Goal: Task Accomplishment & Management: Manage account settings

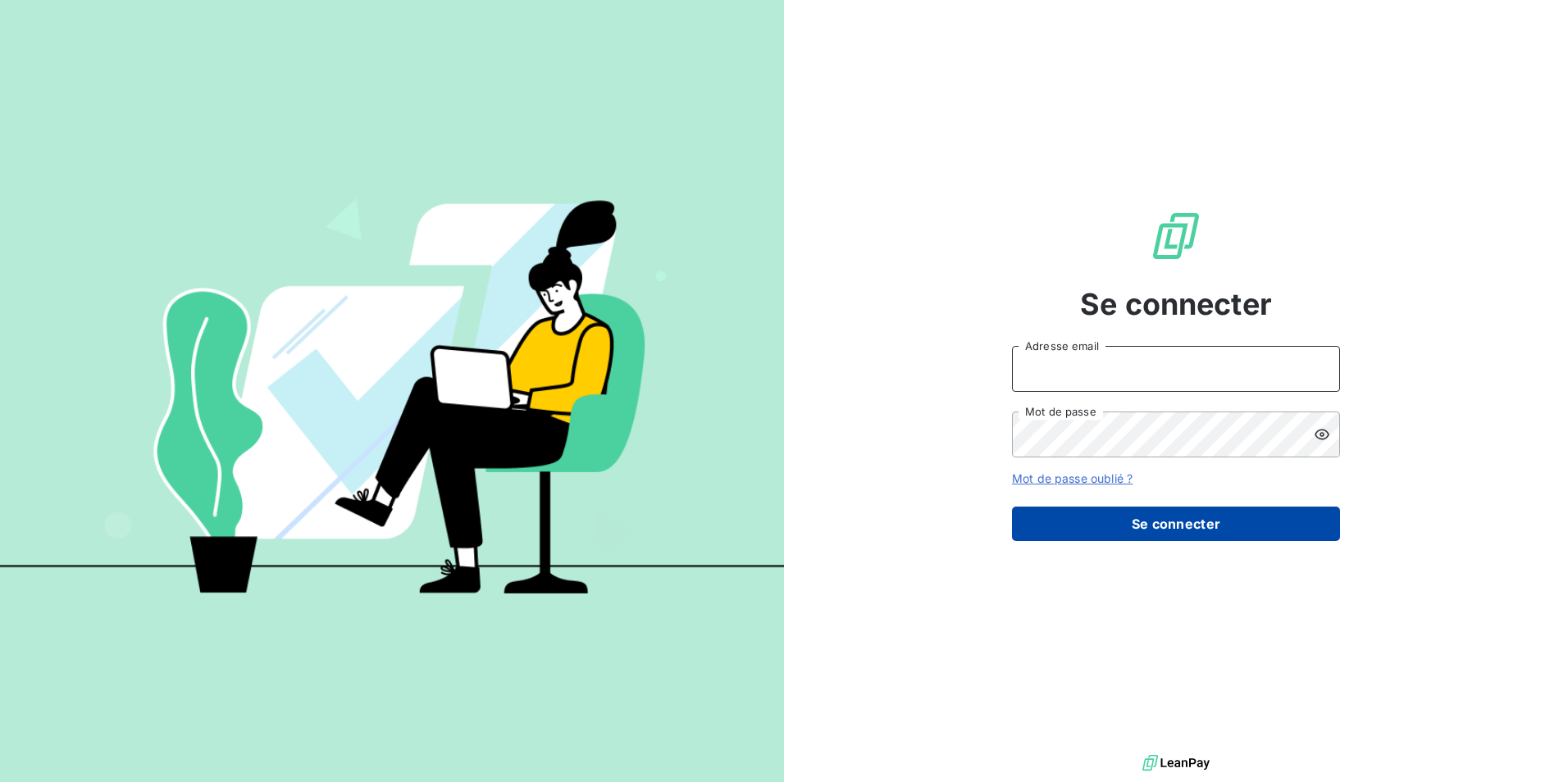
type input "[EMAIL_ADDRESS][DOMAIN_NAME]"
click at [1140, 527] on button "Se connecter" at bounding box center [1176, 524] width 328 height 34
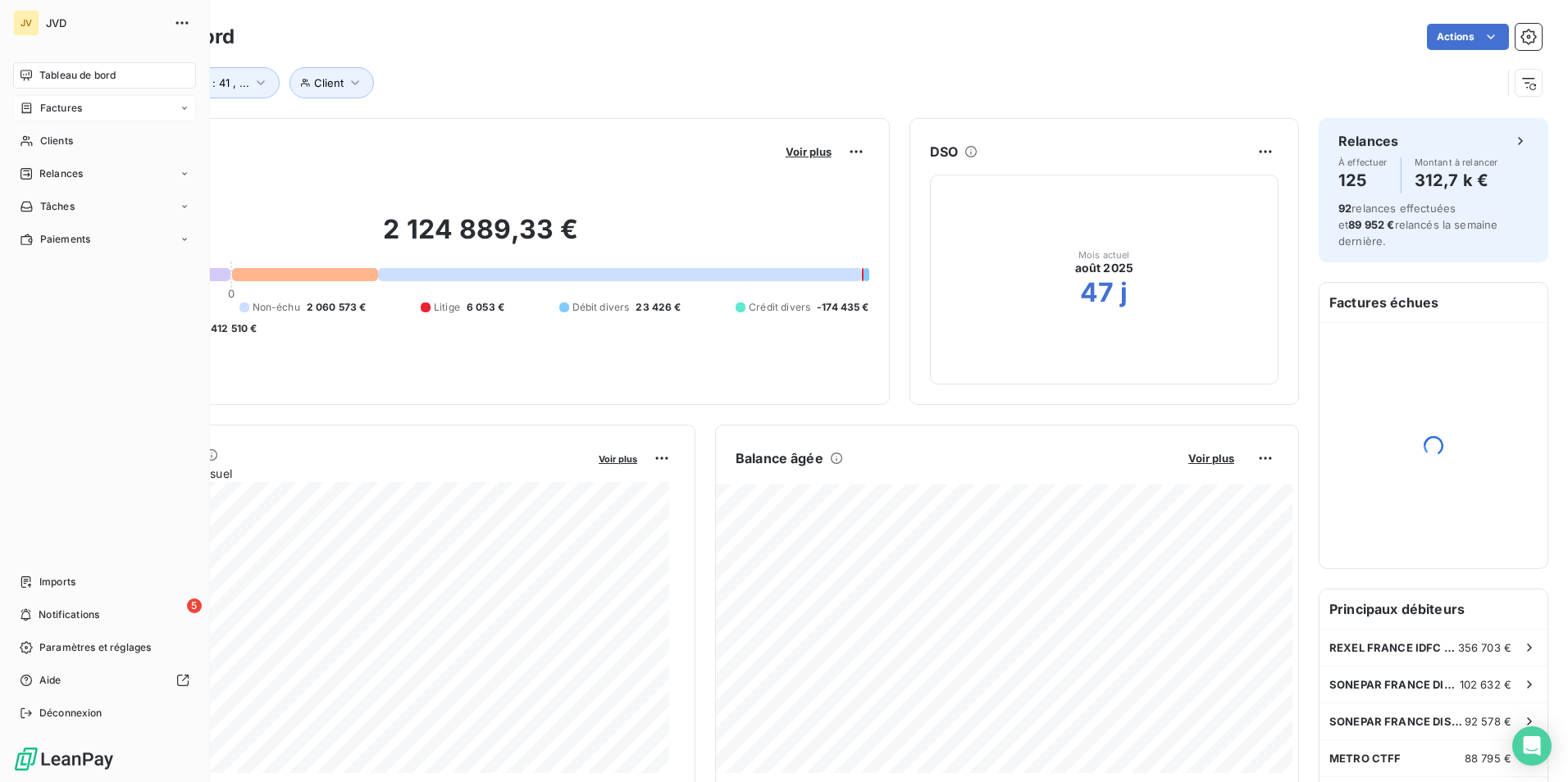
click at [45, 107] on span "Factures" at bounding box center [60, 108] width 42 height 15
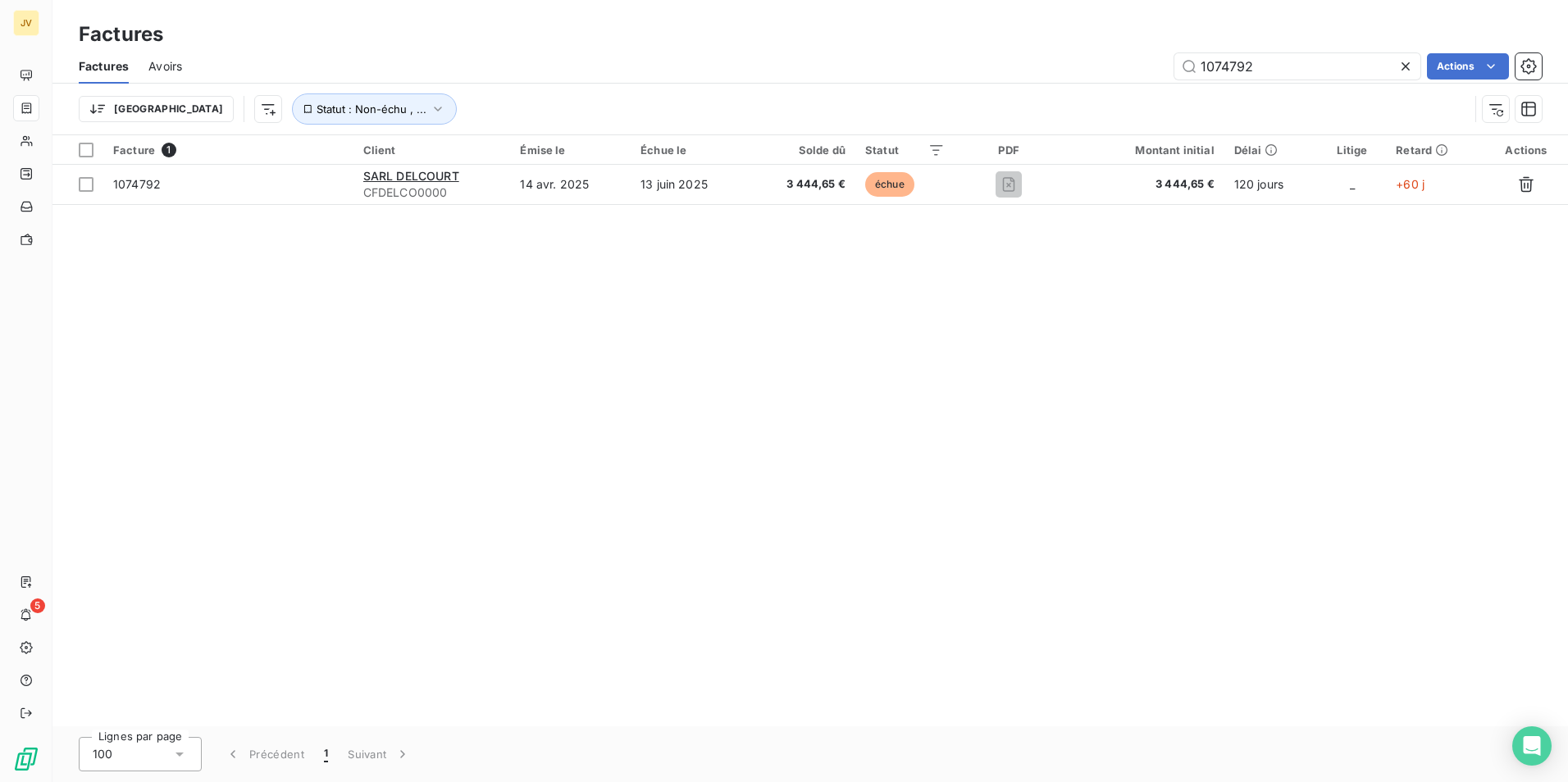
drag, startPoint x: 1259, startPoint y: 70, endPoint x: 770, endPoint y: 65, distance: 489.0
click at [766, 63] on div "1074792 Actions" at bounding box center [871, 66] width 1340 height 26
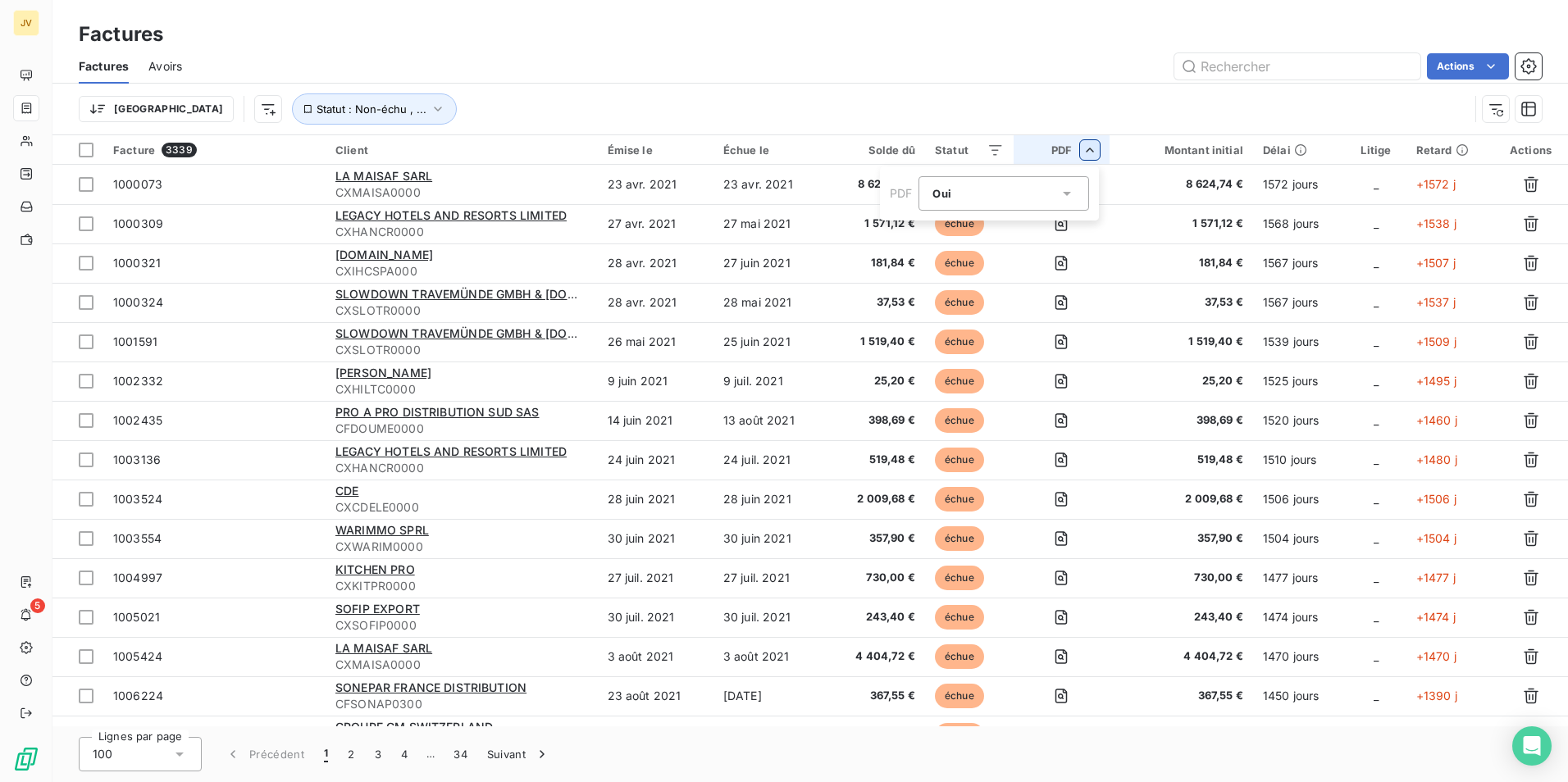
click at [1068, 197] on icon at bounding box center [1066, 193] width 17 height 17
click at [937, 260] on div at bounding box center [936, 261] width 17 height 17
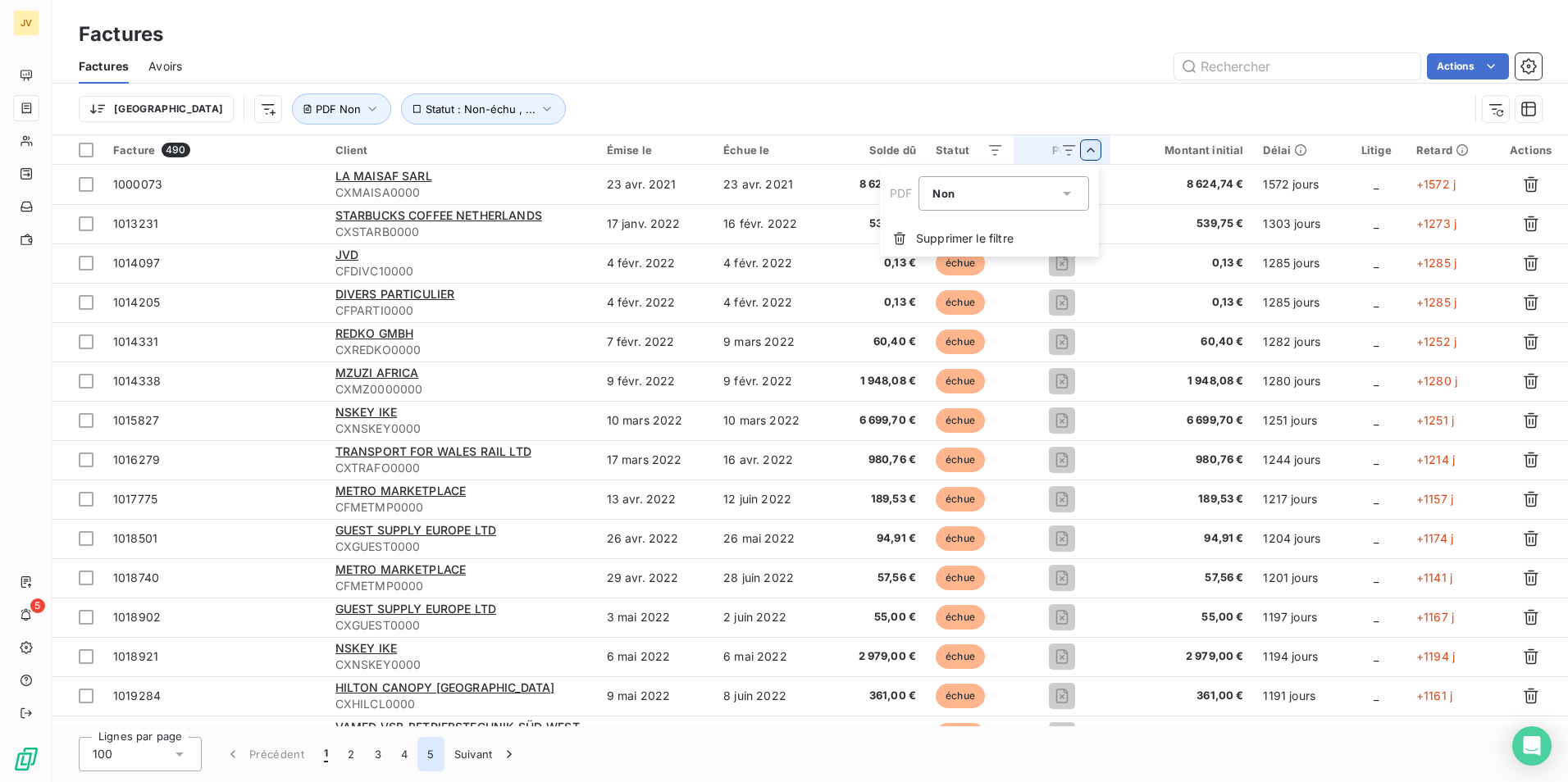
click at [428, 755] on html "JV 5 Factures Factures Avoirs Actions Trier Statut : Non-échu , ... PDF Non Fac…" at bounding box center [784, 391] width 1568 height 782
click at [432, 755] on button "5" at bounding box center [430, 754] width 26 height 34
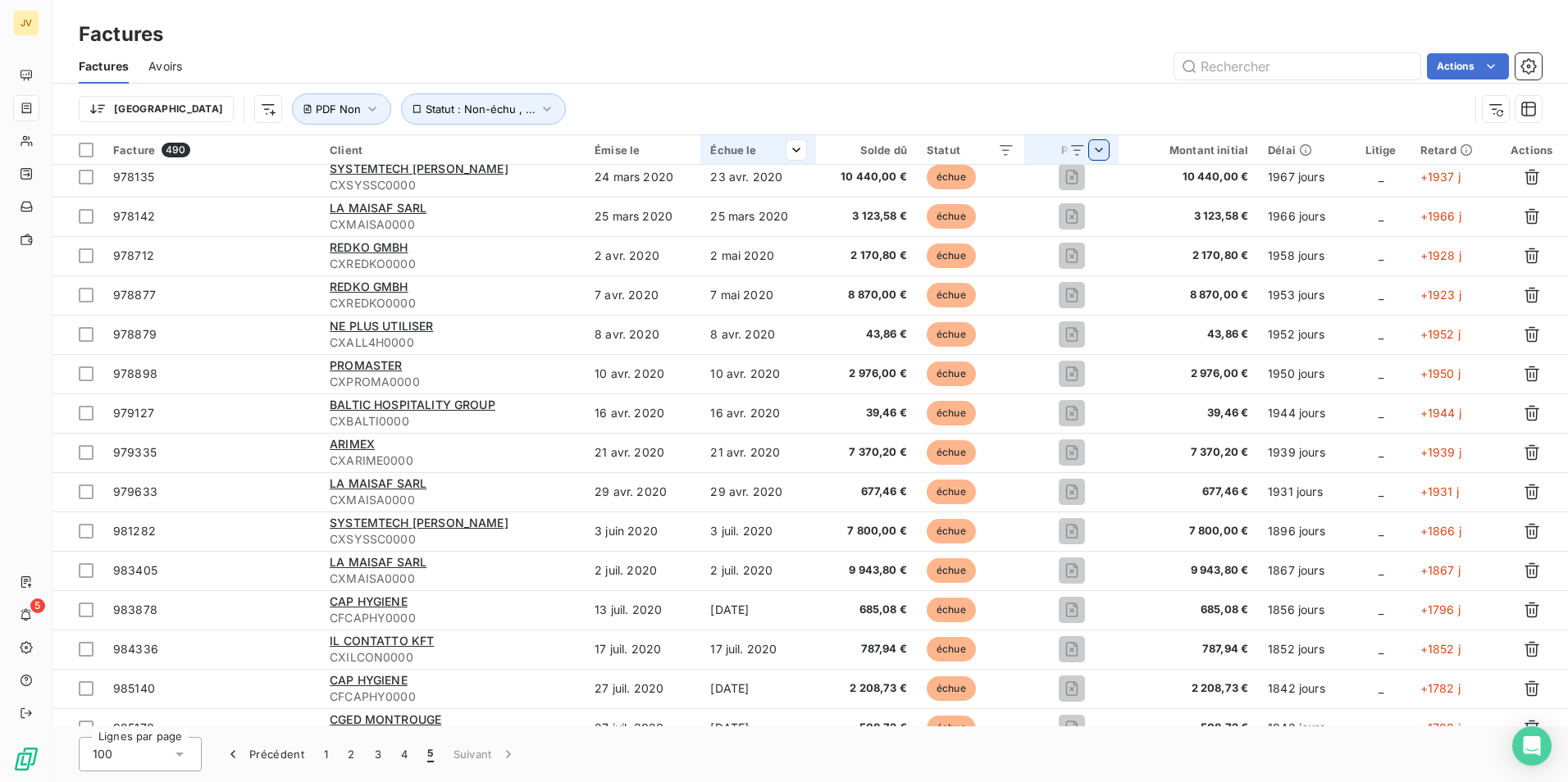
scroll to position [1721, 0]
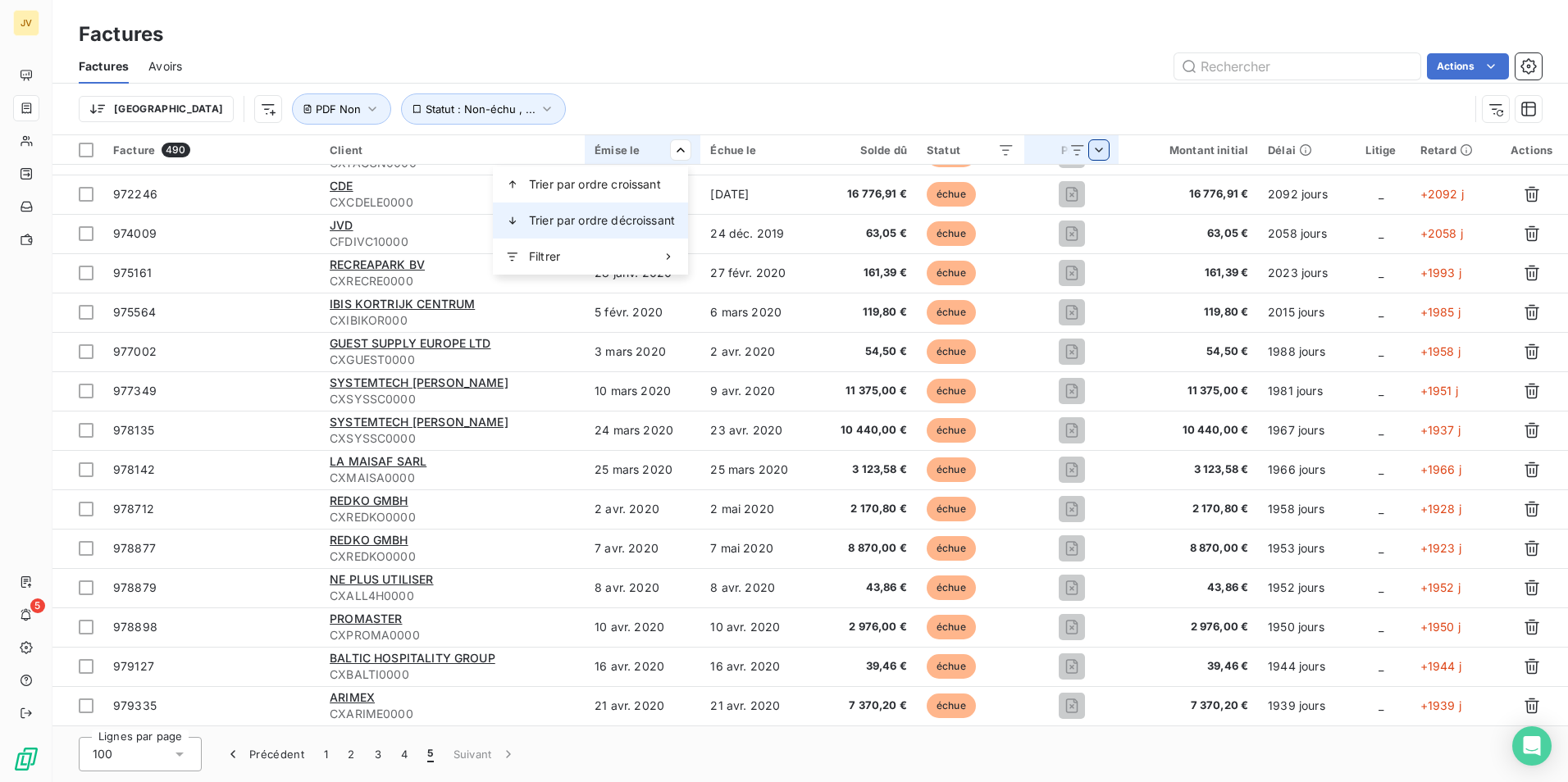
click at [610, 222] on span "Trier par ordre décroissant" at bounding box center [601, 221] width 146 height 17
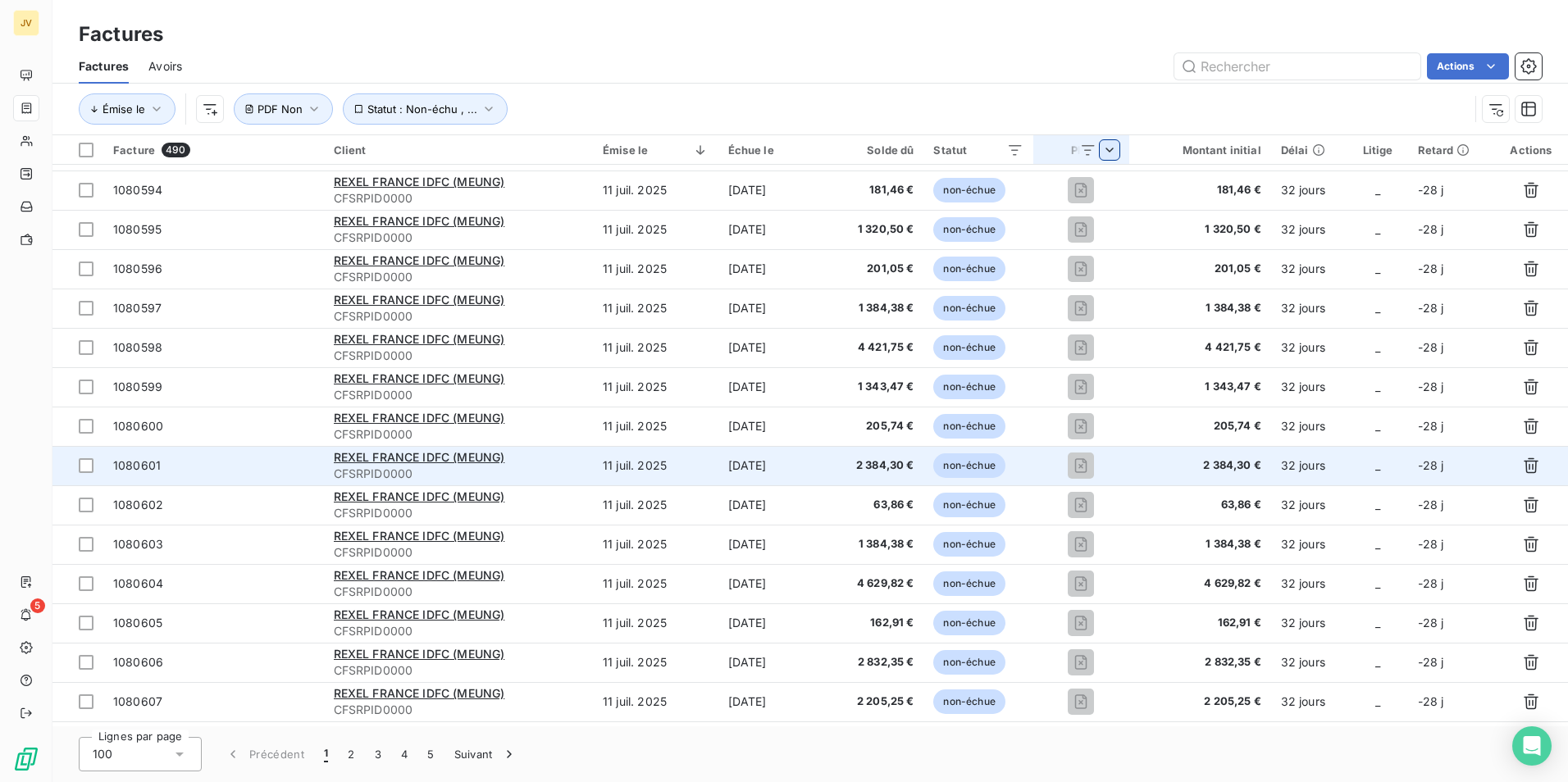
scroll to position [3374, 0]
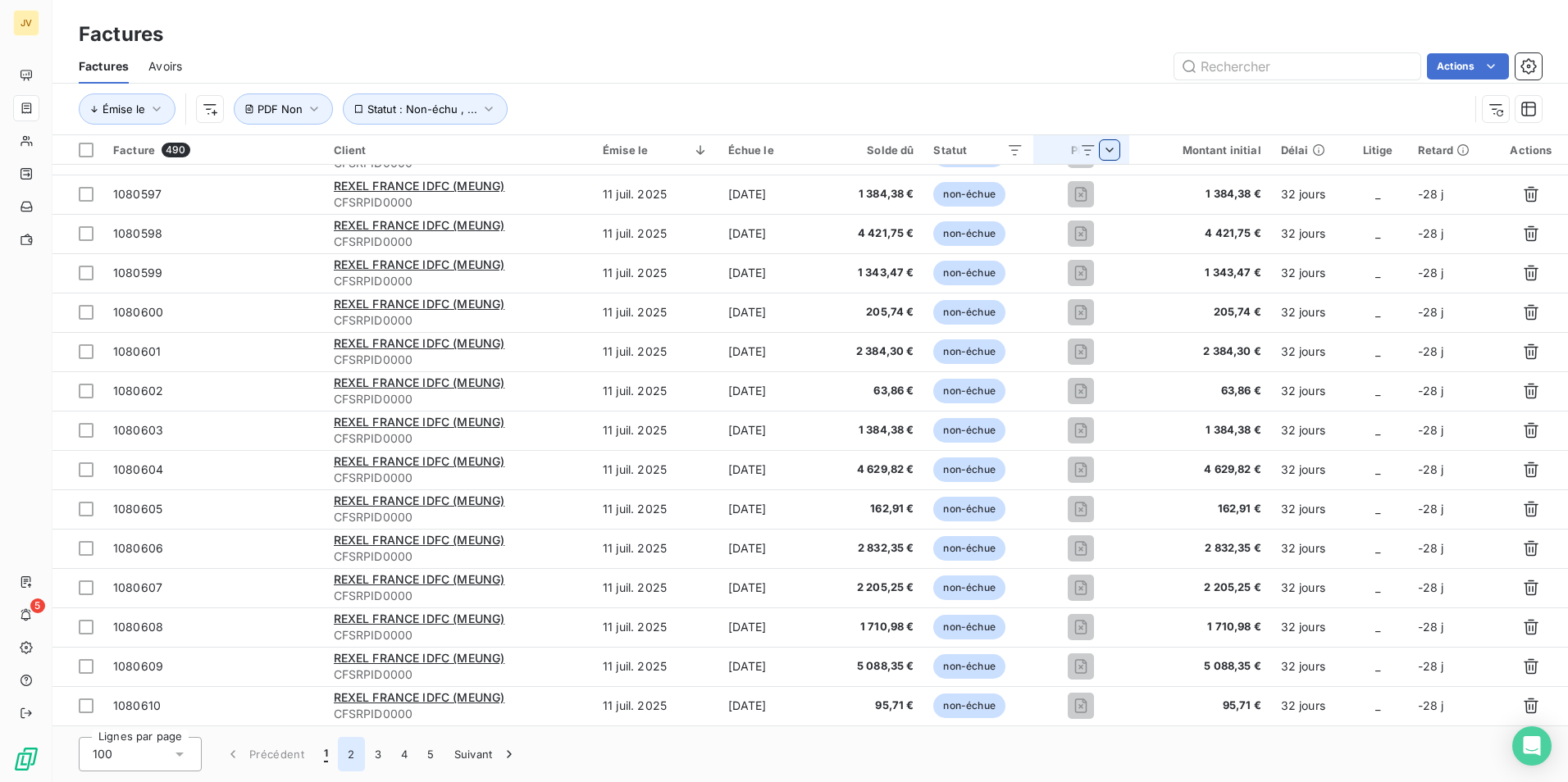
click at [354, 756] on button "2" at bounding box center [351, 754] width 26 height 34
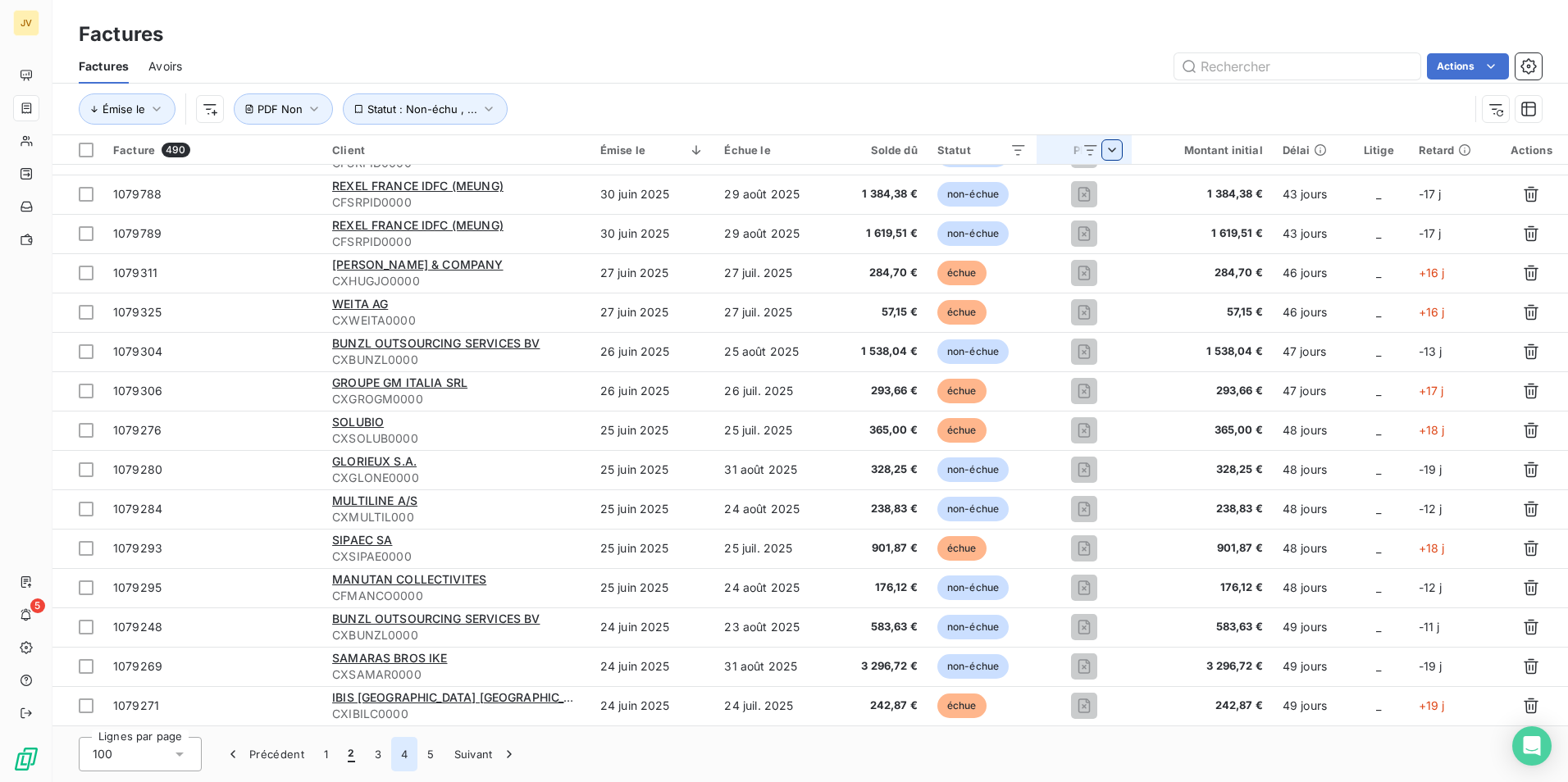
click at [402, 756] on button "4" at bounding box center [404, 754] width 26 height 34
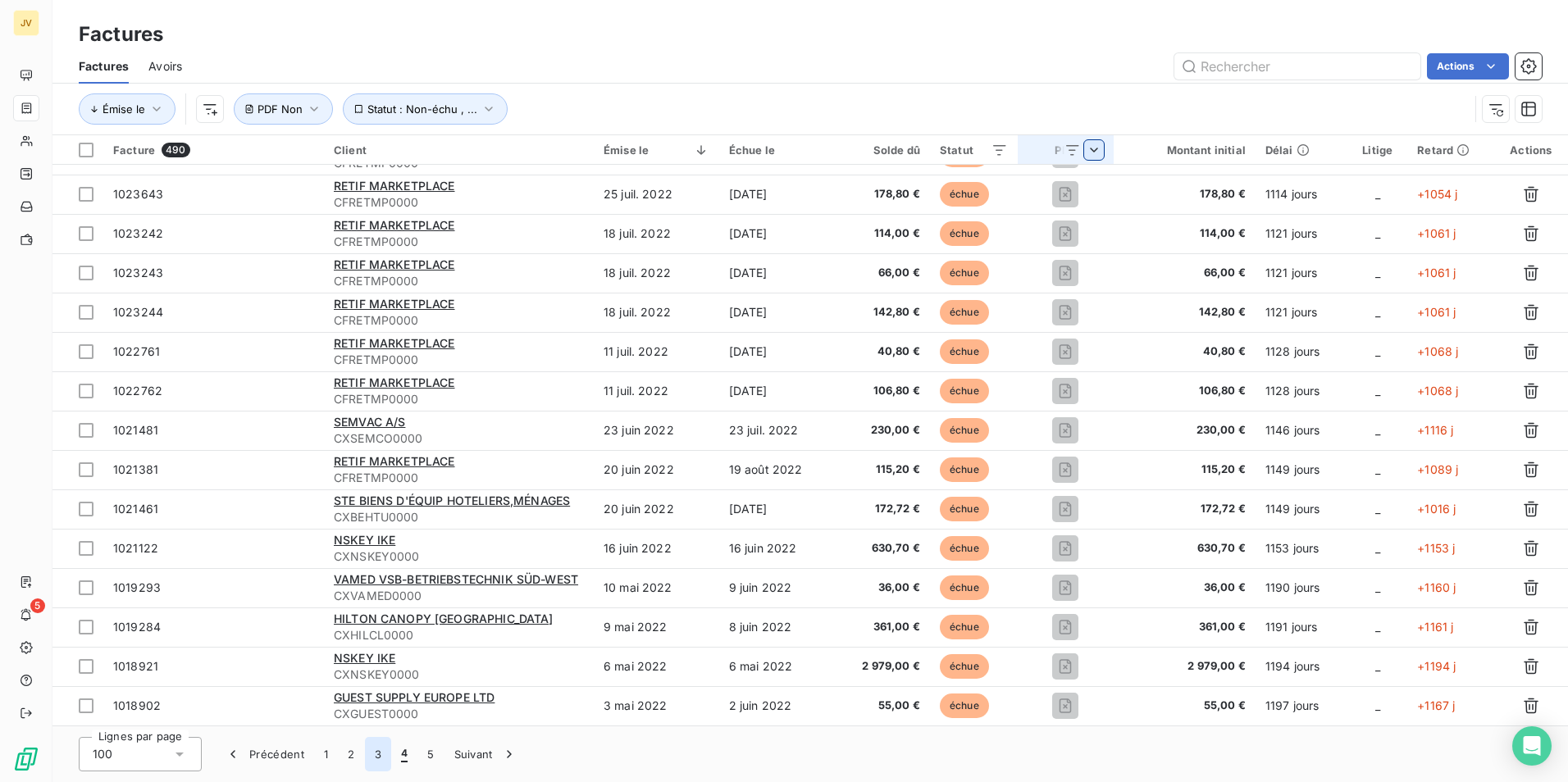
click at [373, 759] on button "3" at bounding box center [378, 754] width 26 height 34
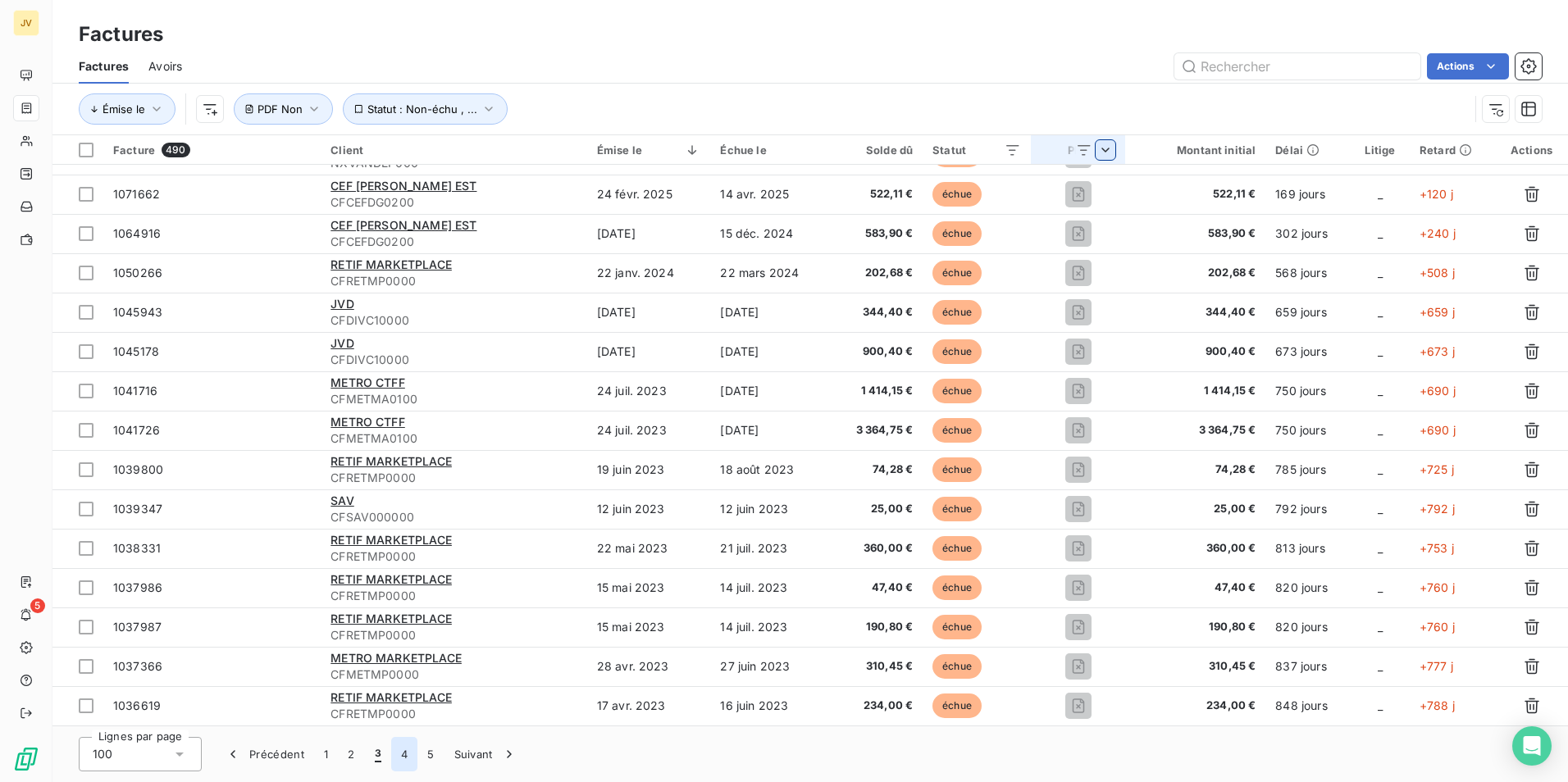
click at [405, 756] on button "4" at bounding box center [404, 754] width 26 height 34
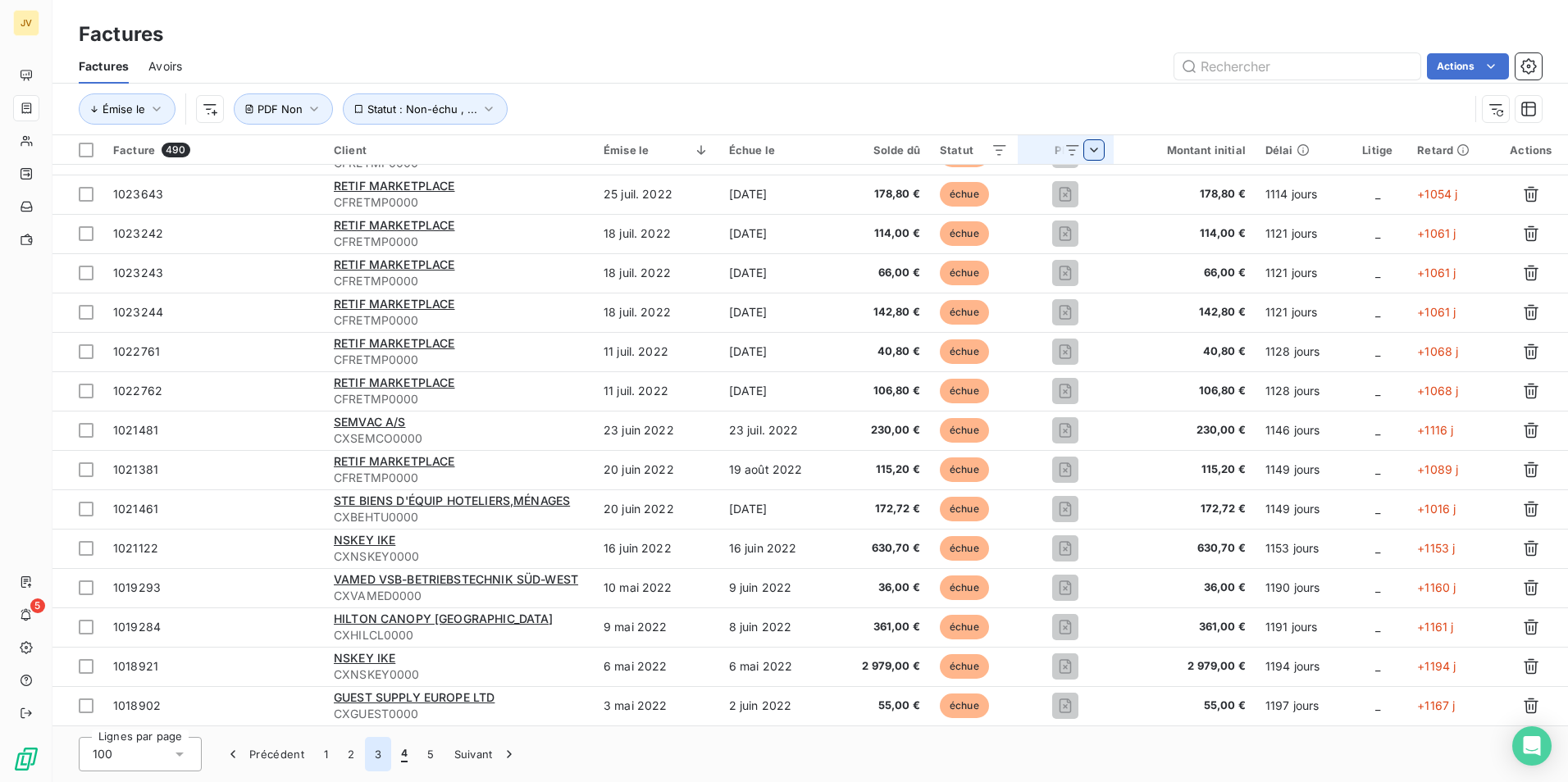
click at [375, 754] on button "3" at bounding box center [378, 754] width 26 height 34
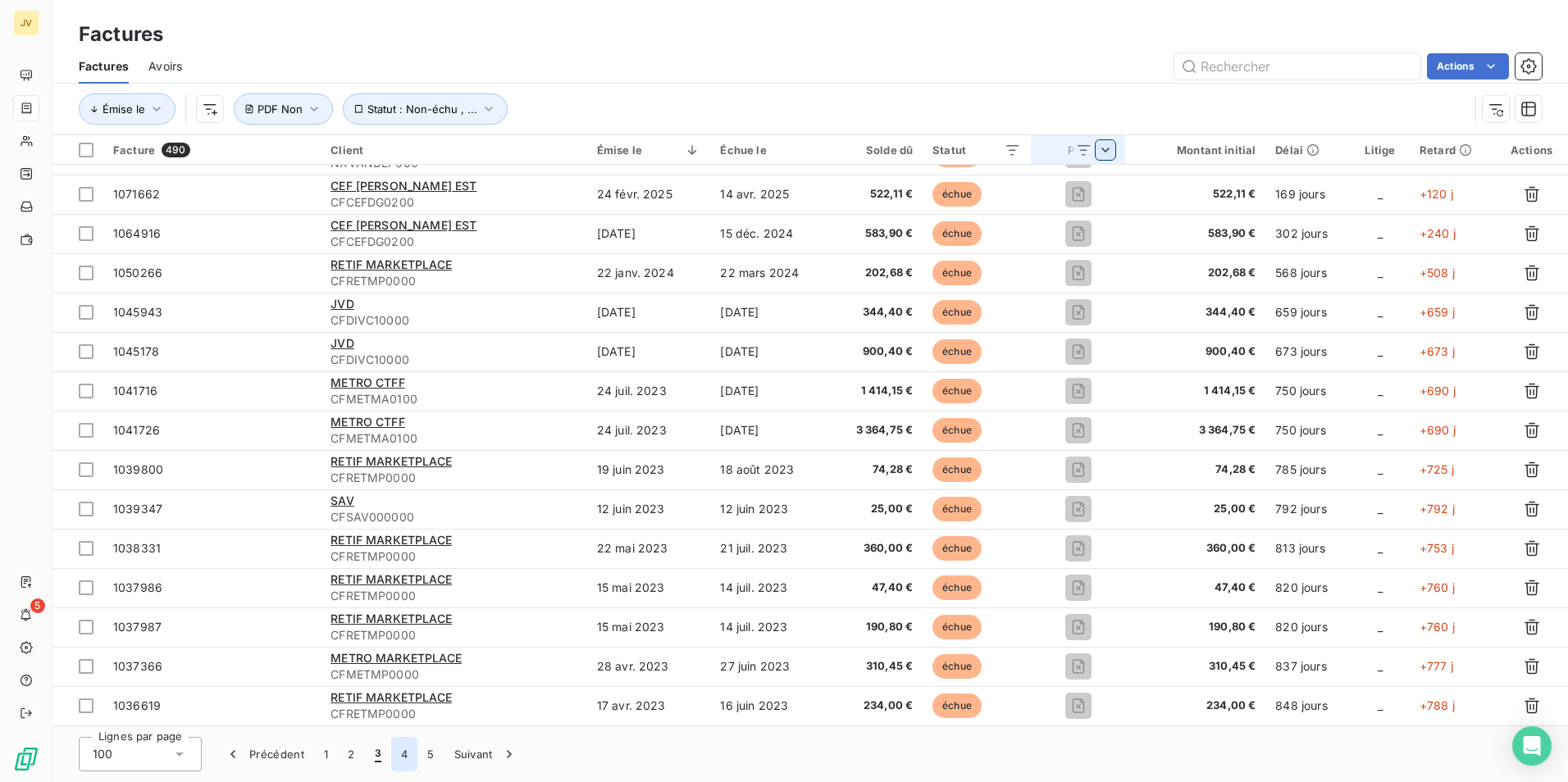
click at [403, 754] on button "4" at bounding box center [404, 754] width 26 height 34
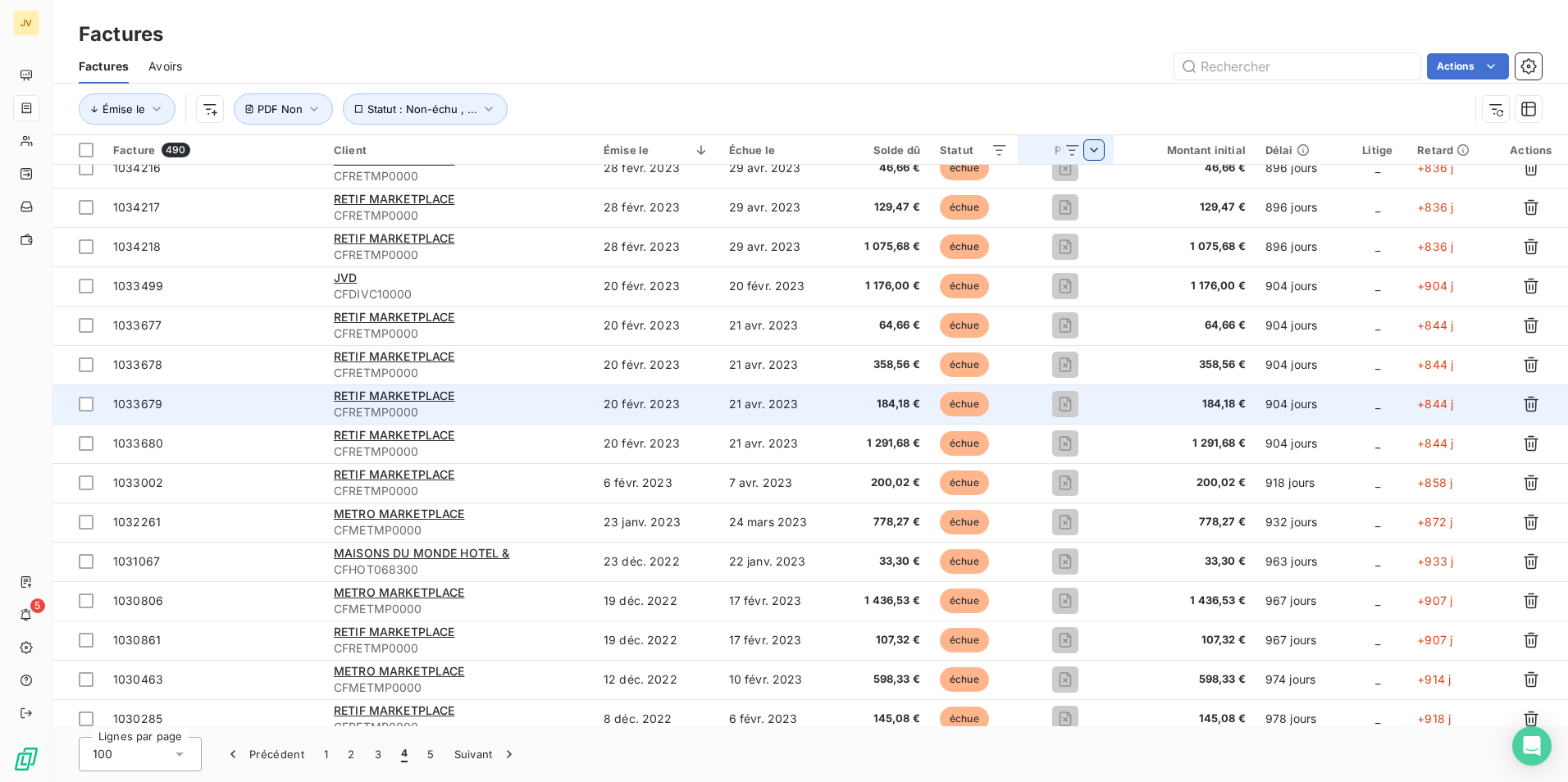
scroll to position [737, 0]
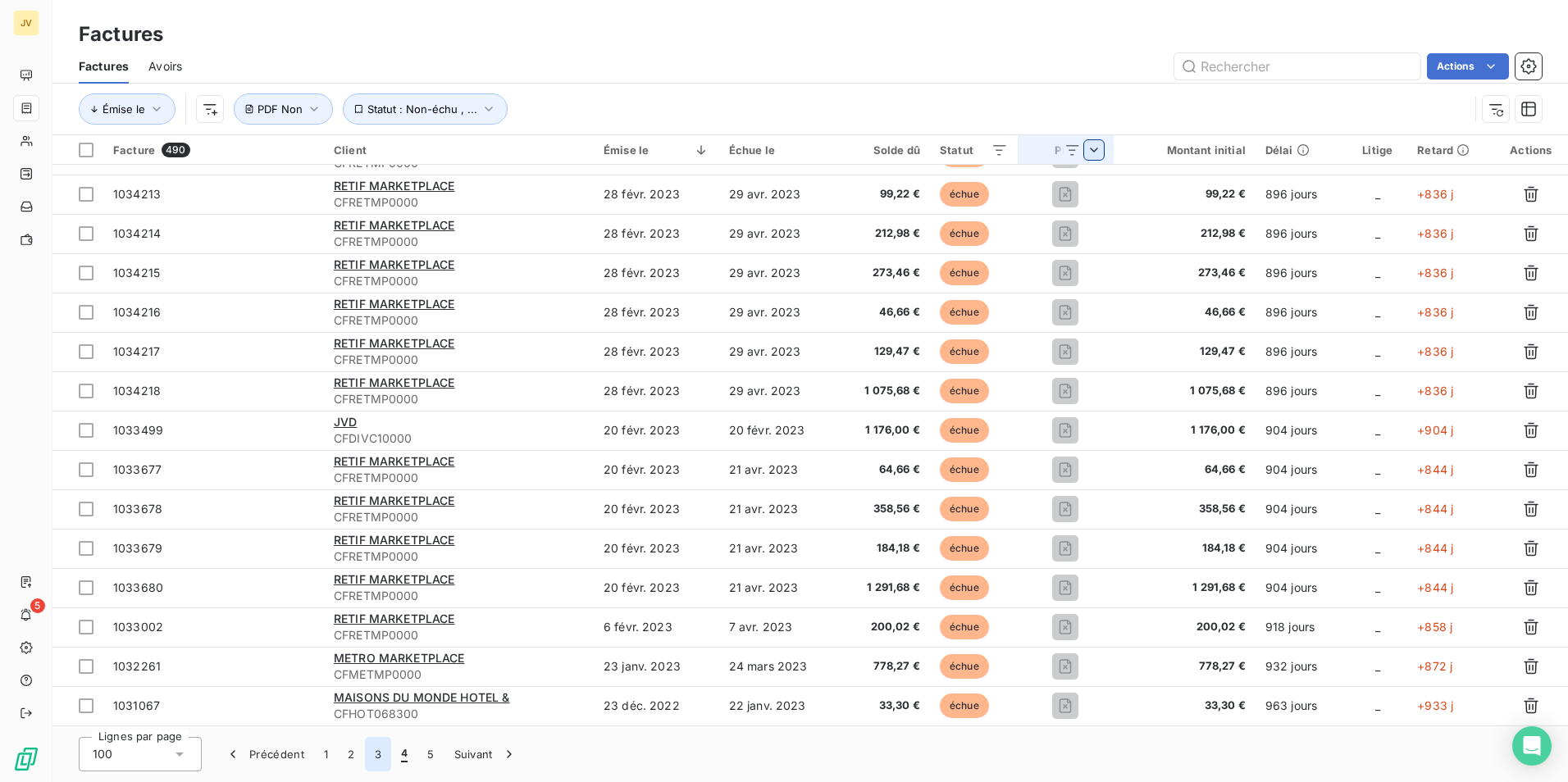
click at [383, 751] on button "3" at bounding box center [378, 754] width 26 height 34
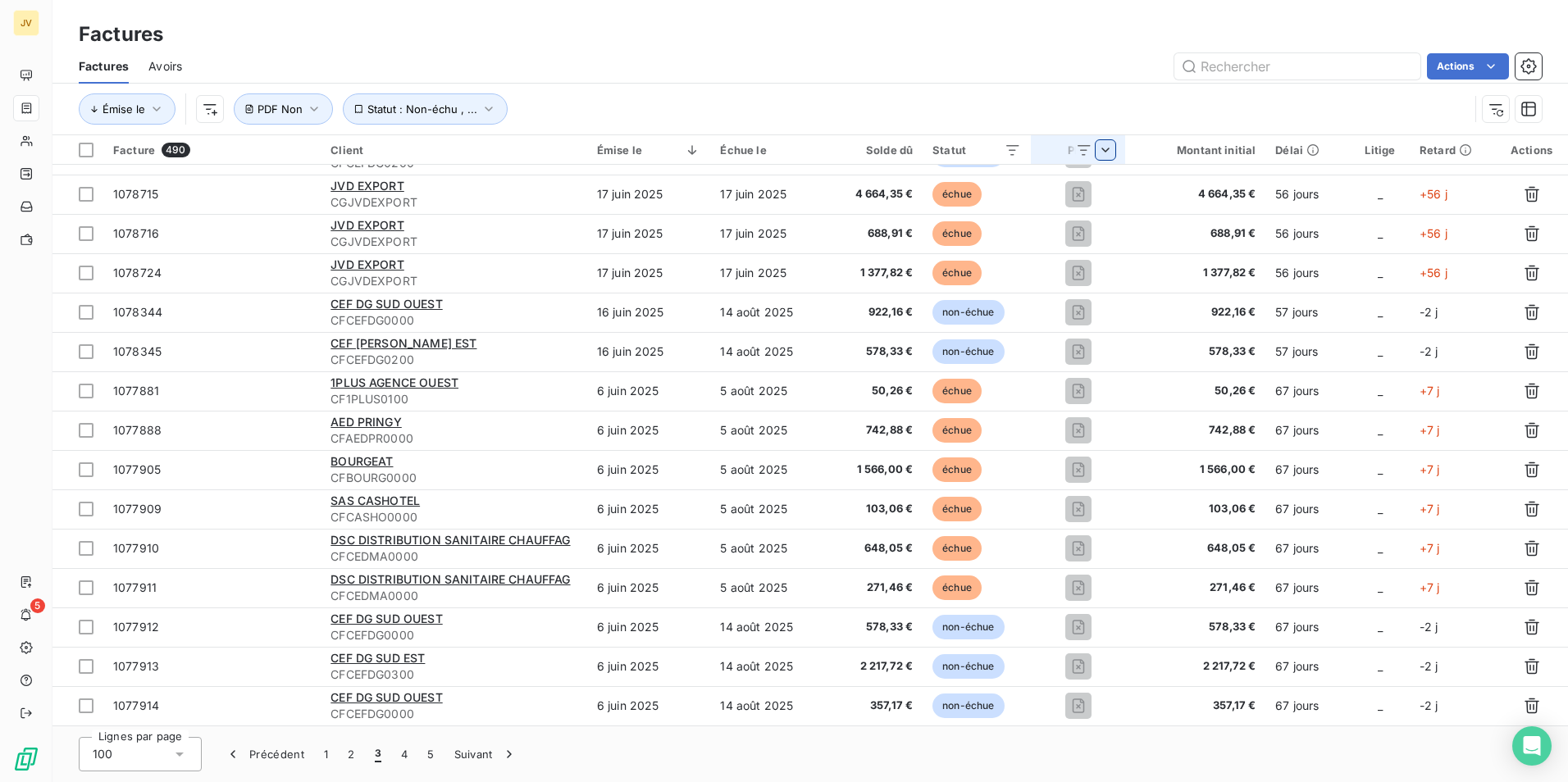
scroll to position [505, 0]
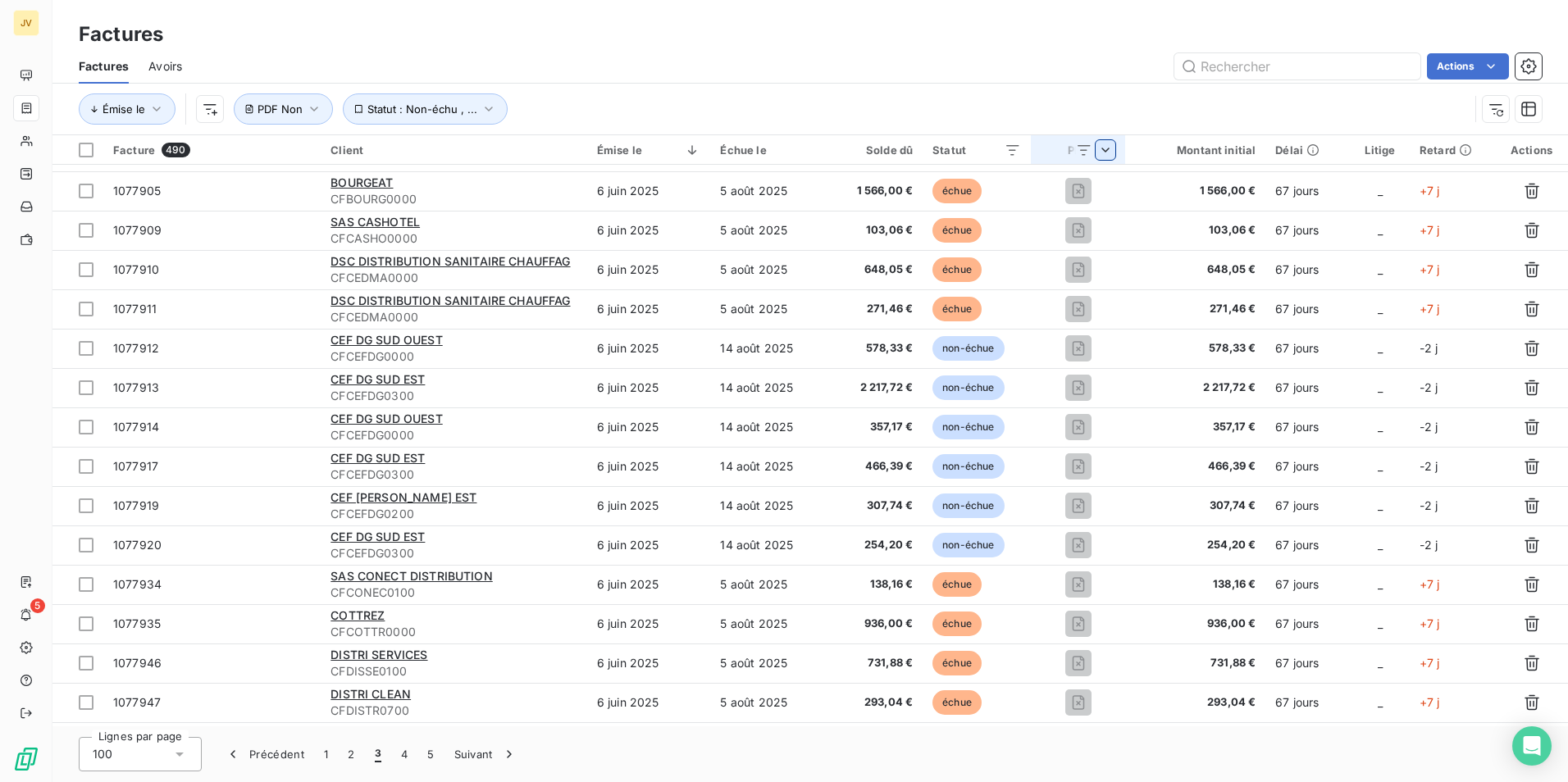
click at [785, 575] on td "5 août 2025" at bounding box center [768, 584] width 117 height 40
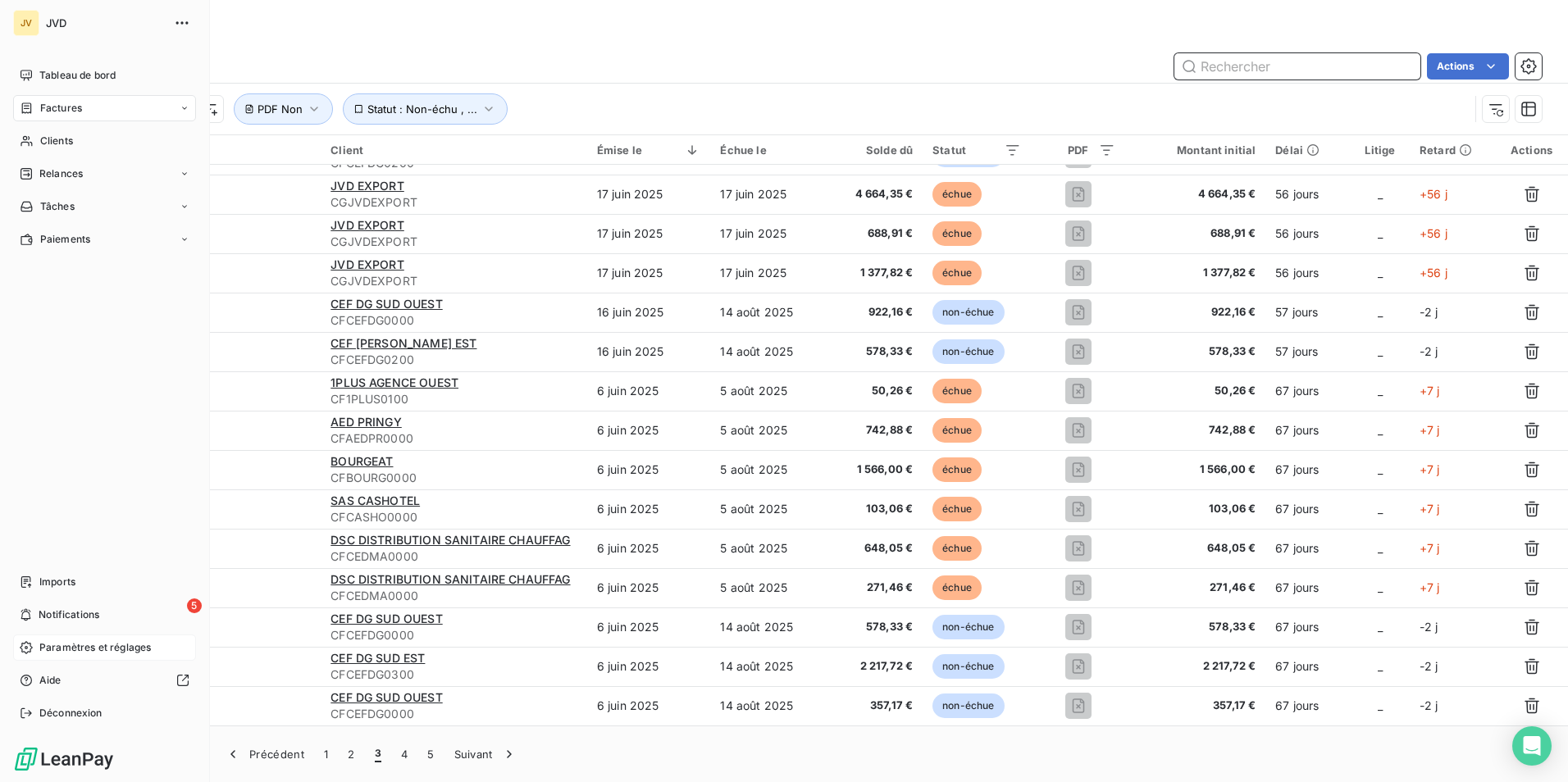
scroll to position [2062, 0]
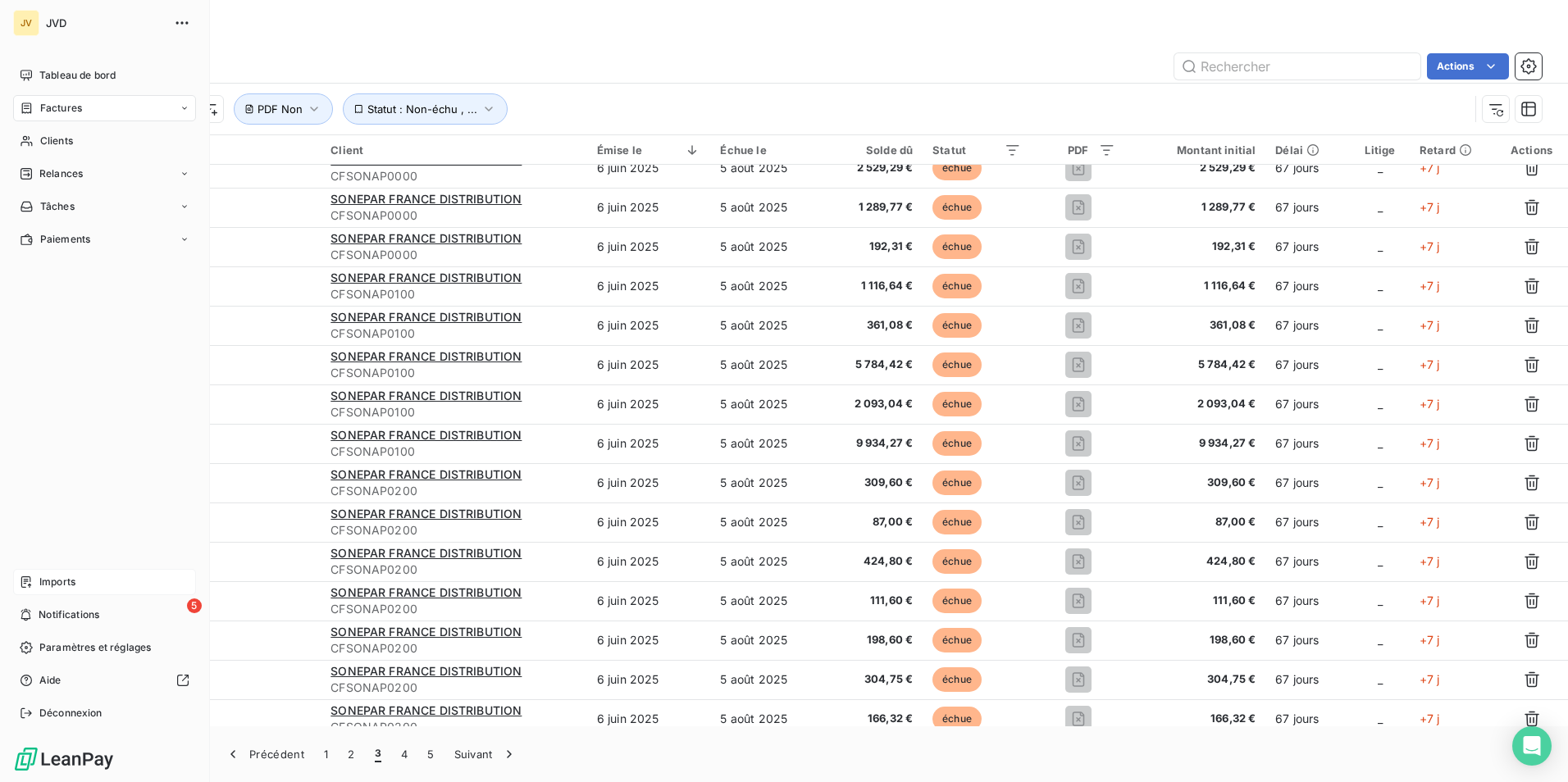
click at [56, 582] on span "Imports" at bounding box center [57, 582] width 36 height 15
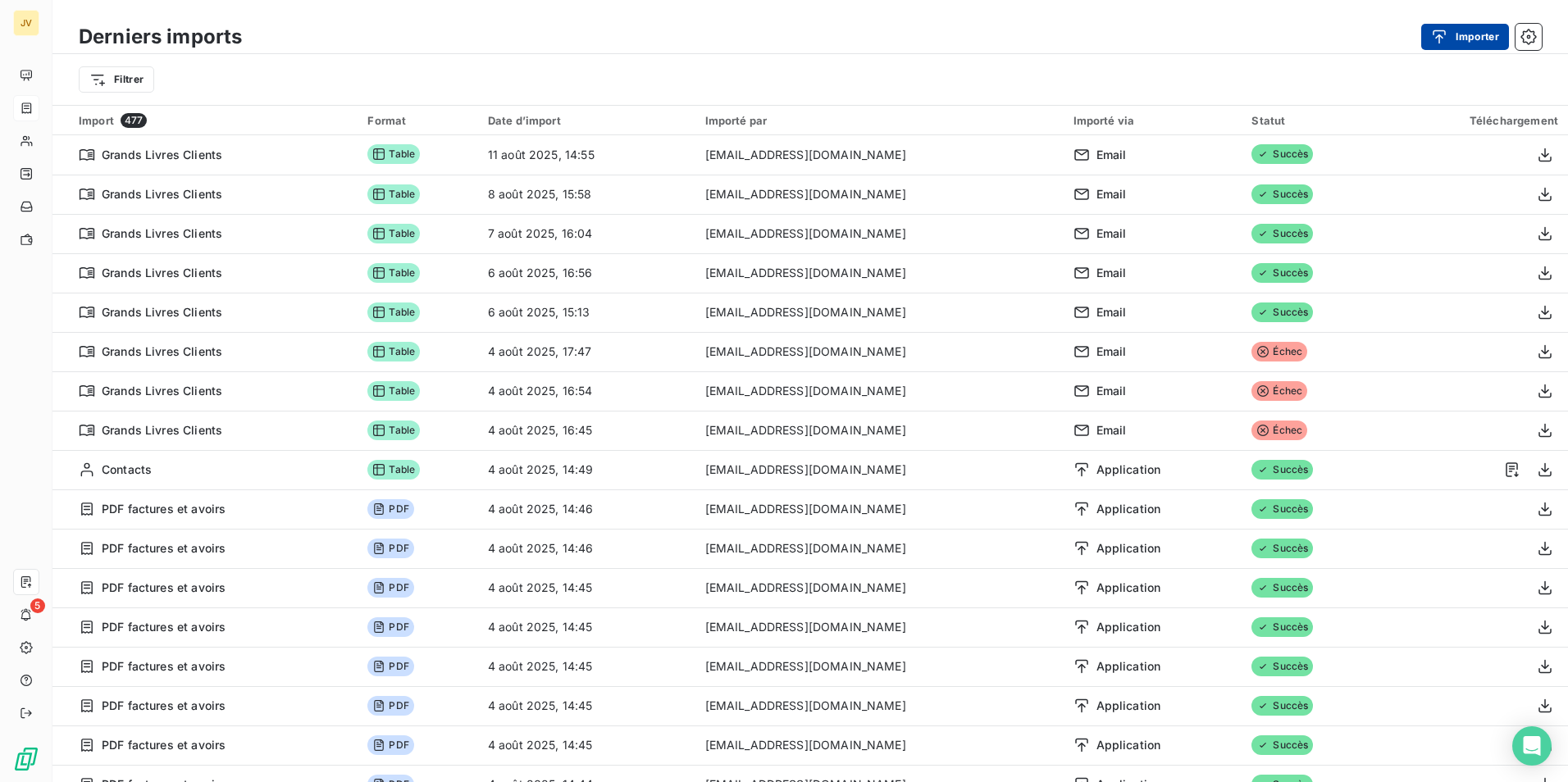
click at [1463, 35] on button "Importer" at bounding box center [1464, 36] width 87 height 26
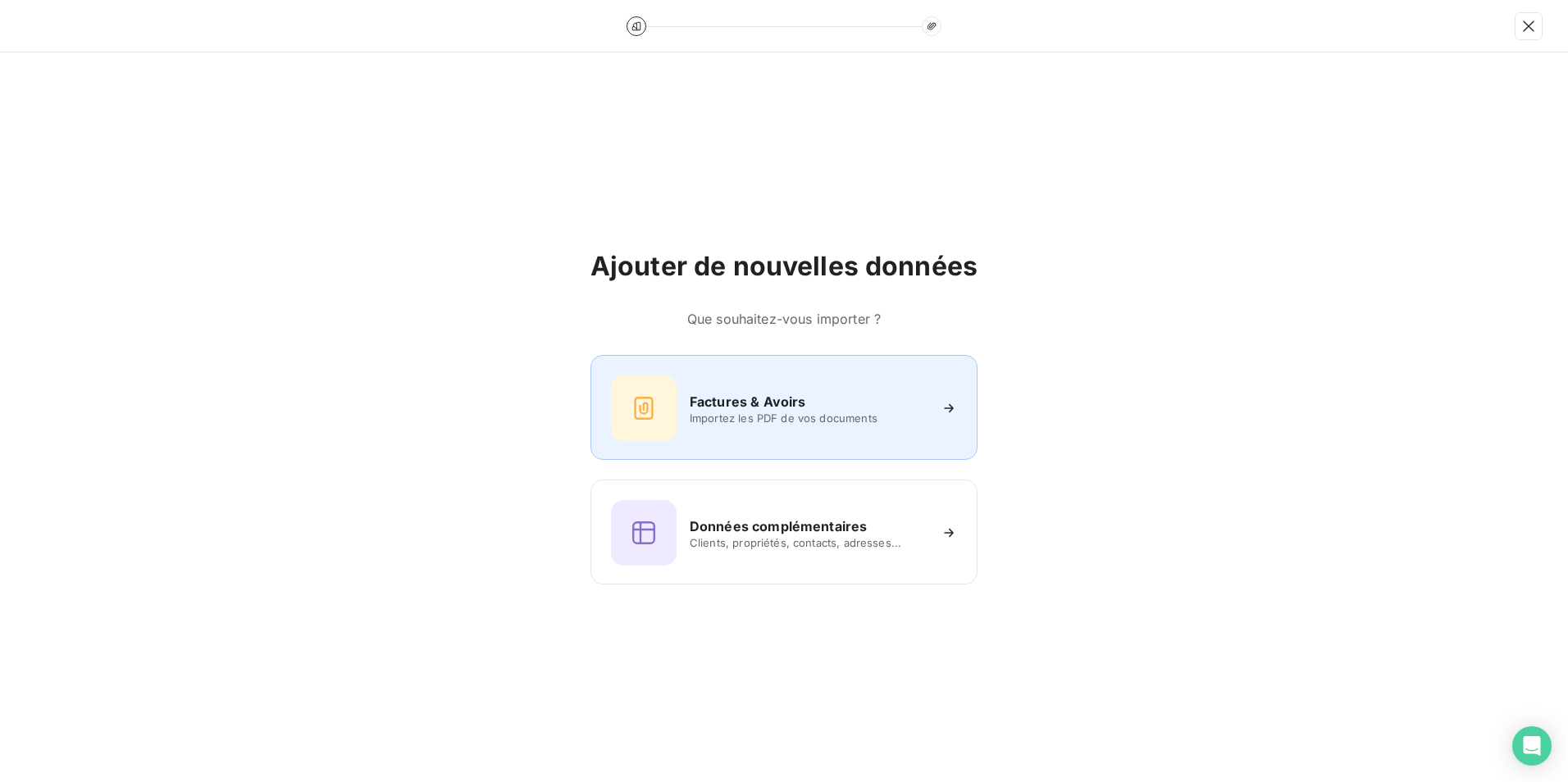
click at [770, 428] on div "Factures & Avoirs Importez les PDF de vos documents" at bounding box center [784, 408] width 346 height 66
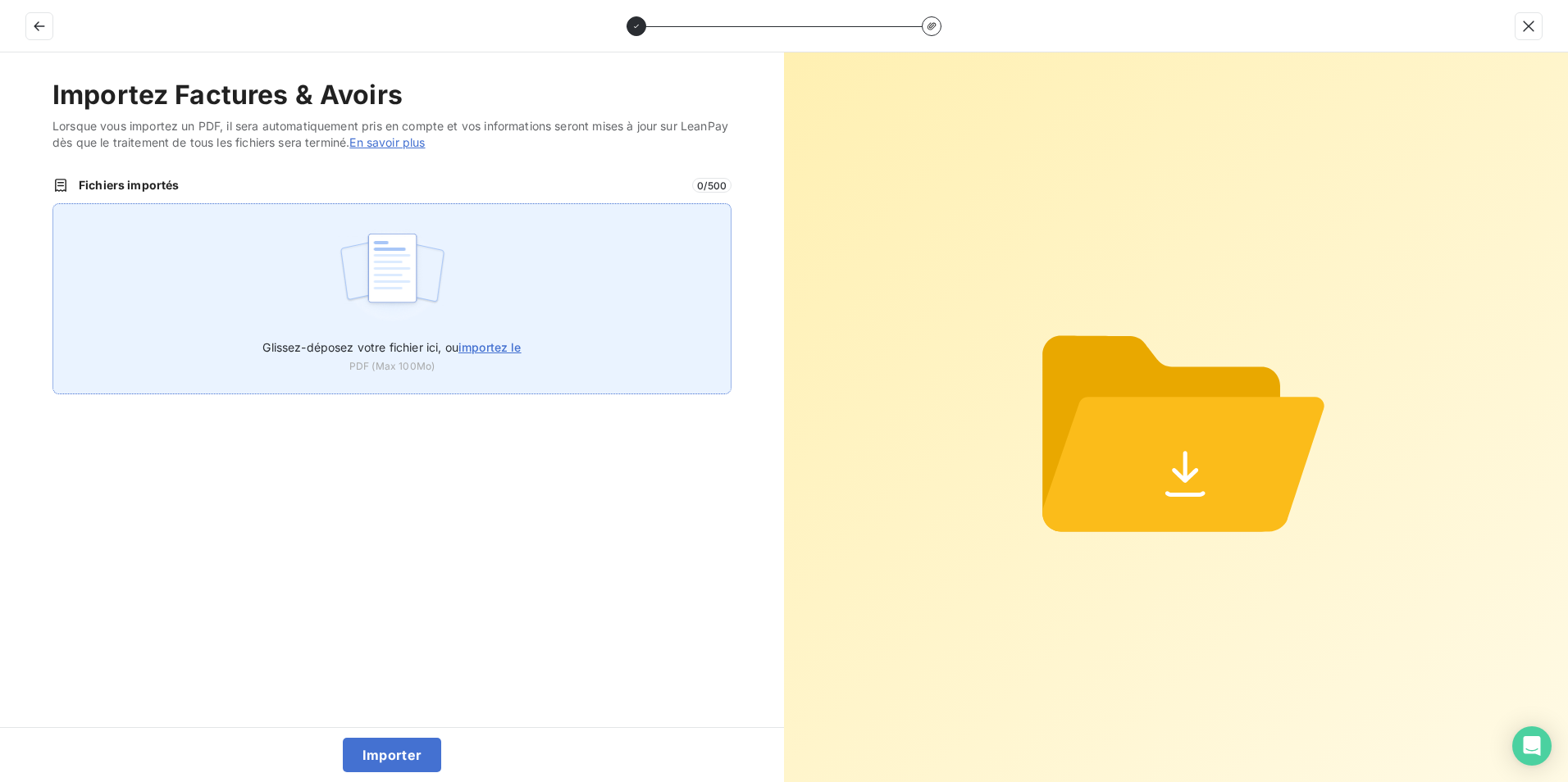
click at [407, 265] on img at bounding box center [392, 276] width 109 height 105
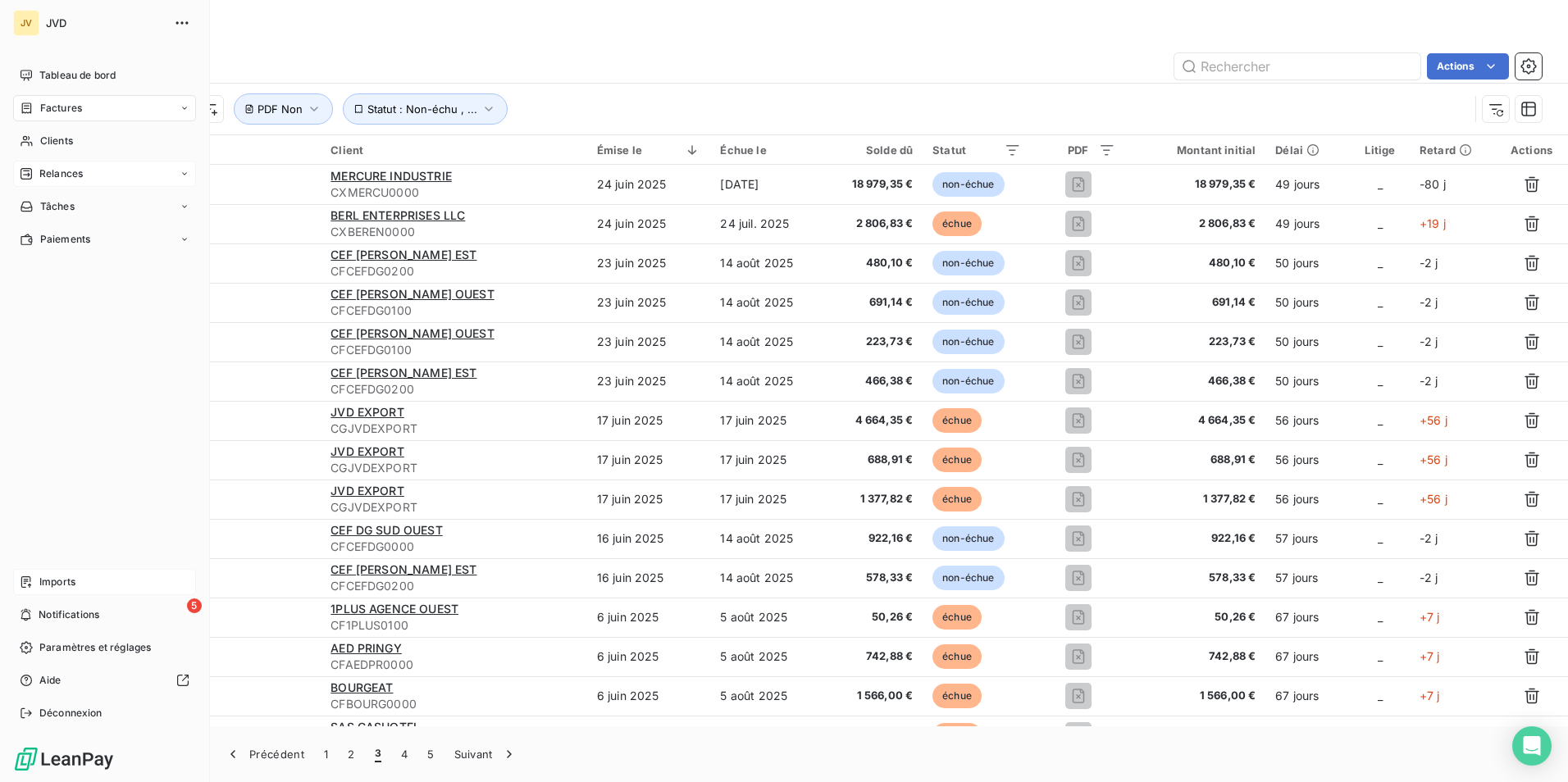
click at [60, 171] on span "Relances" at bounding box center [61, 173] width 44 height 15
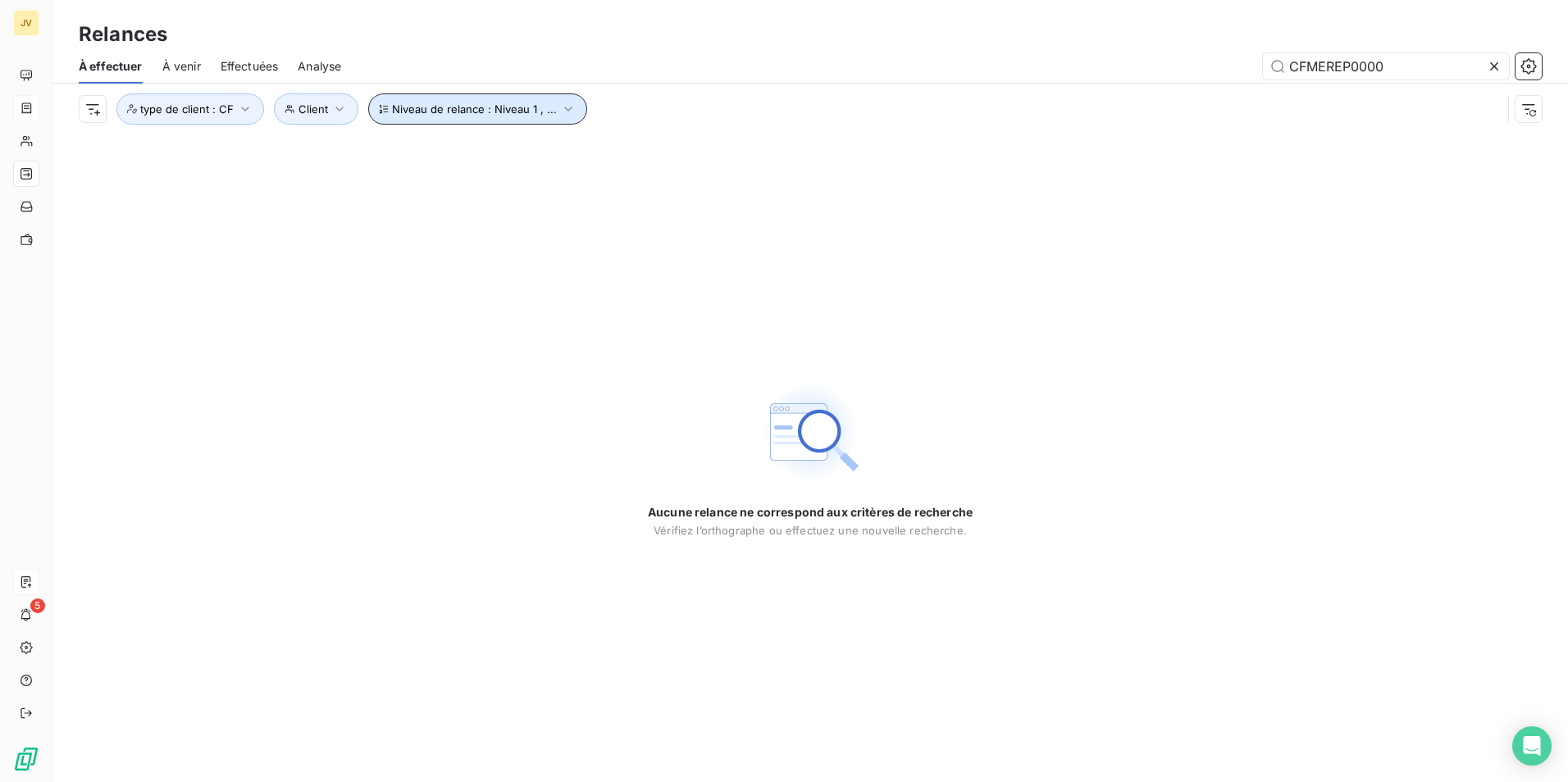
click at [570, 106] on button "Niveau de relance : Niveau 1 , ..." at bounding box center [477, 109] width 219 height 31
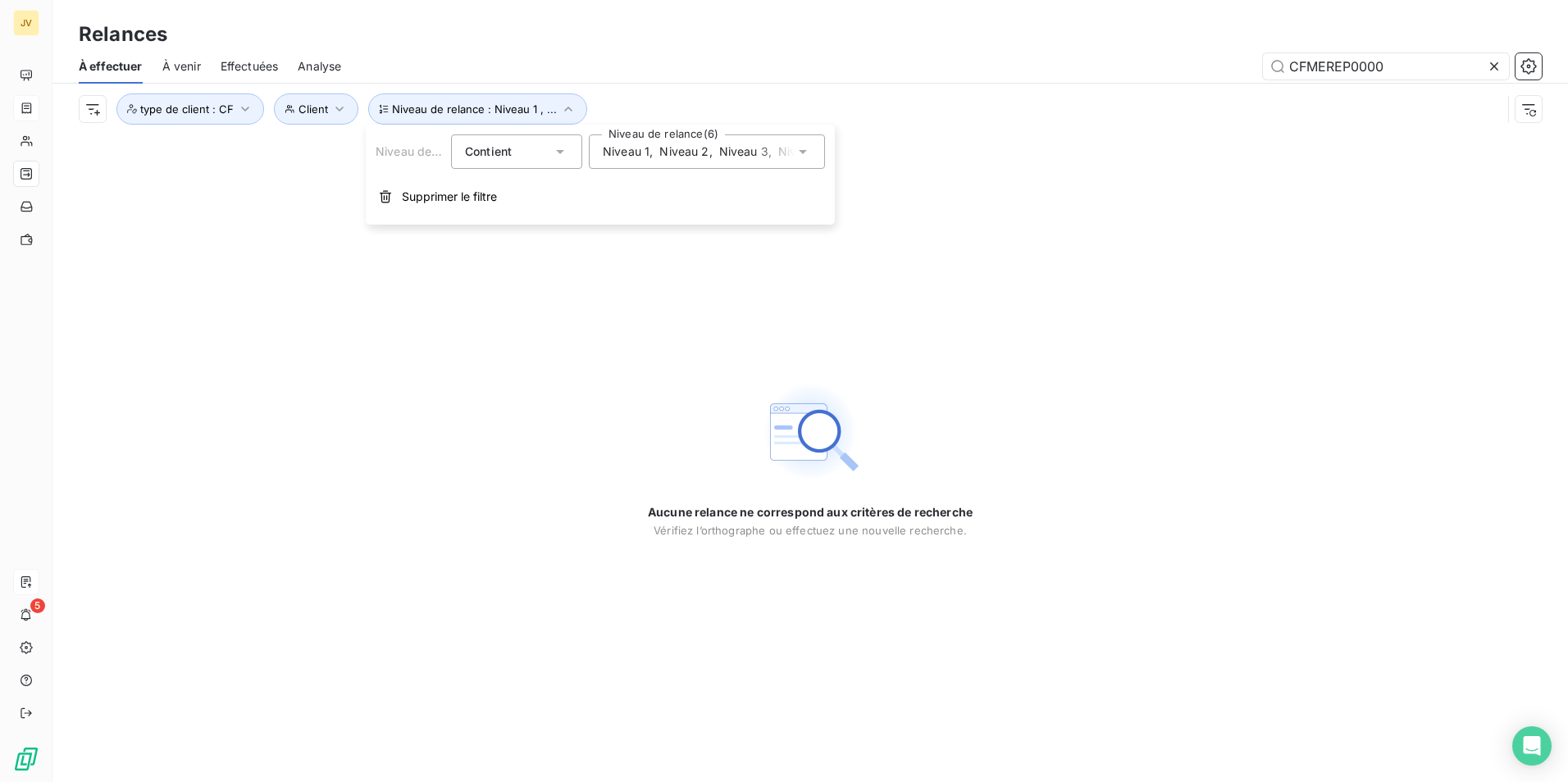
click at [808, 146] on icon at bounding box center [802, 152] width 17 height 17
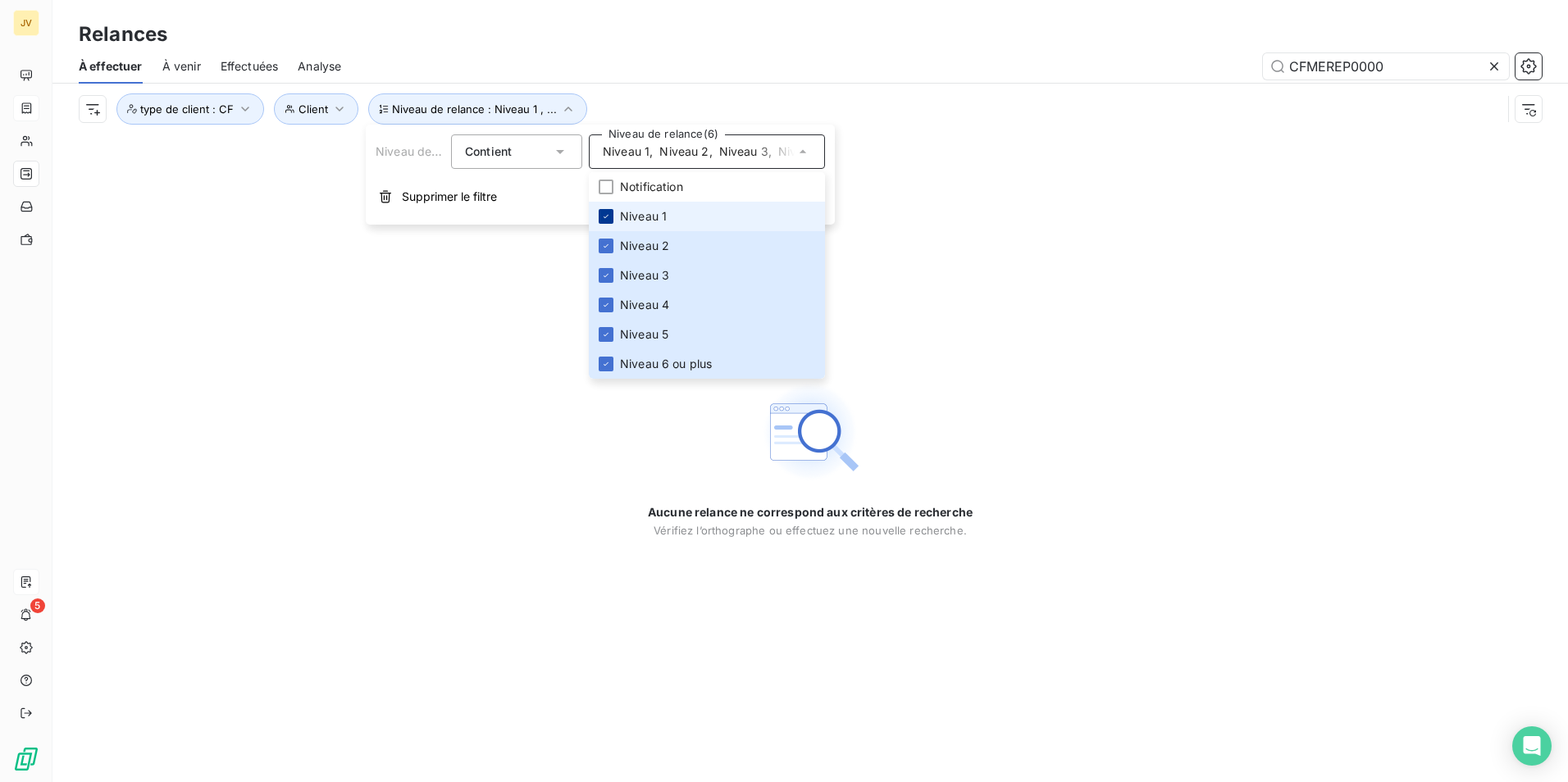
click at [608, 213] on li "Niveau 1" at bounding box center [706, 217] width 236 height 29
click at [615, 237] on li "Niveau 2" at bounding box center [706, 246] width 236 height 29
click at [608, 262] on li "Niveau 3" at bounding box center [706, 275] width 236 height 29
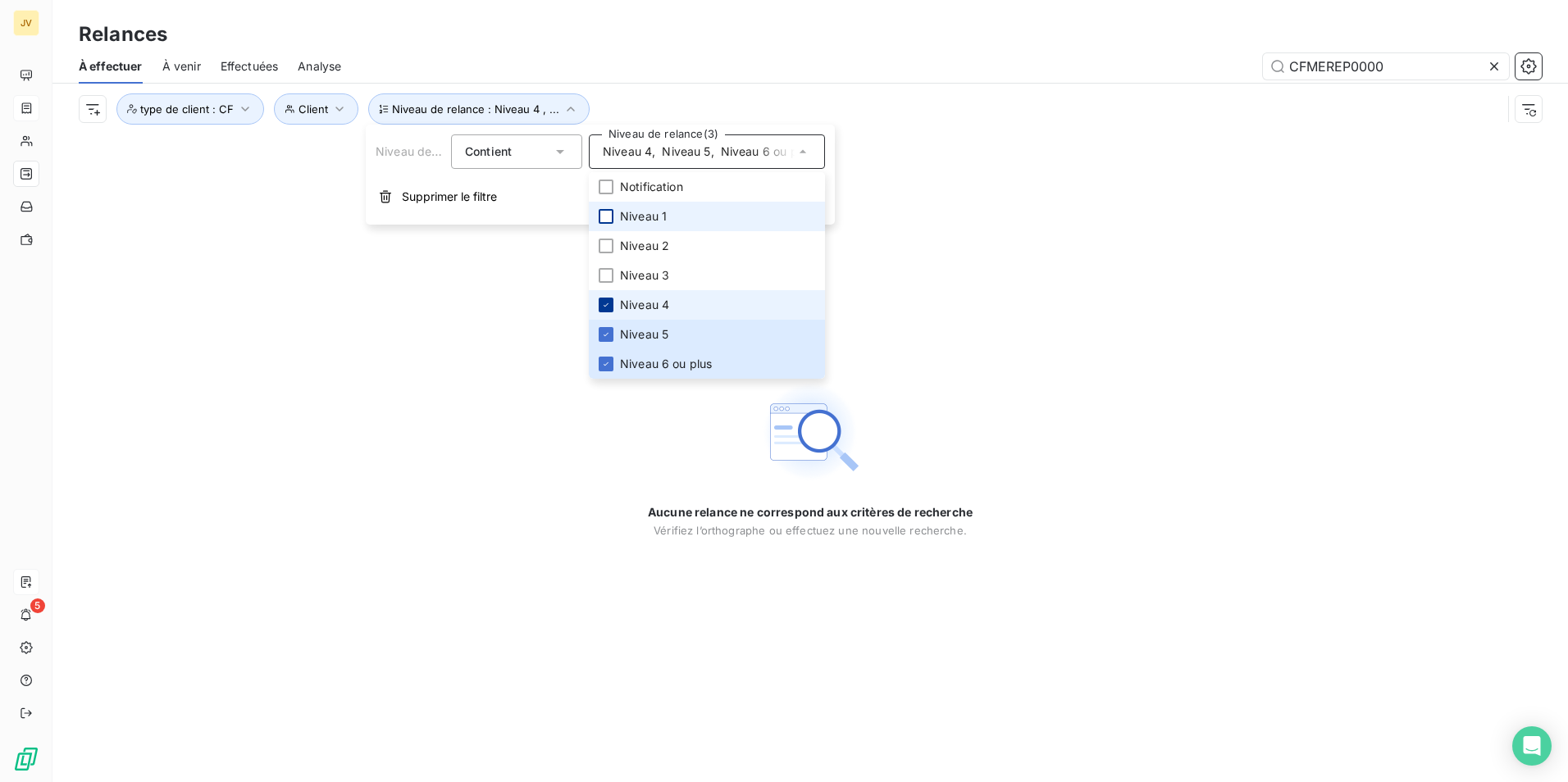
click at [604, 303] on icon at bounding box center [606, 305] width 10 height 10
drag, startPoint x: 607, startPoint y: 333, endPoint x: 609, endPoint y: 356, distance: 23.1
click at [607, 337] on icon at bounding box center [606, 334] width 10 height 10
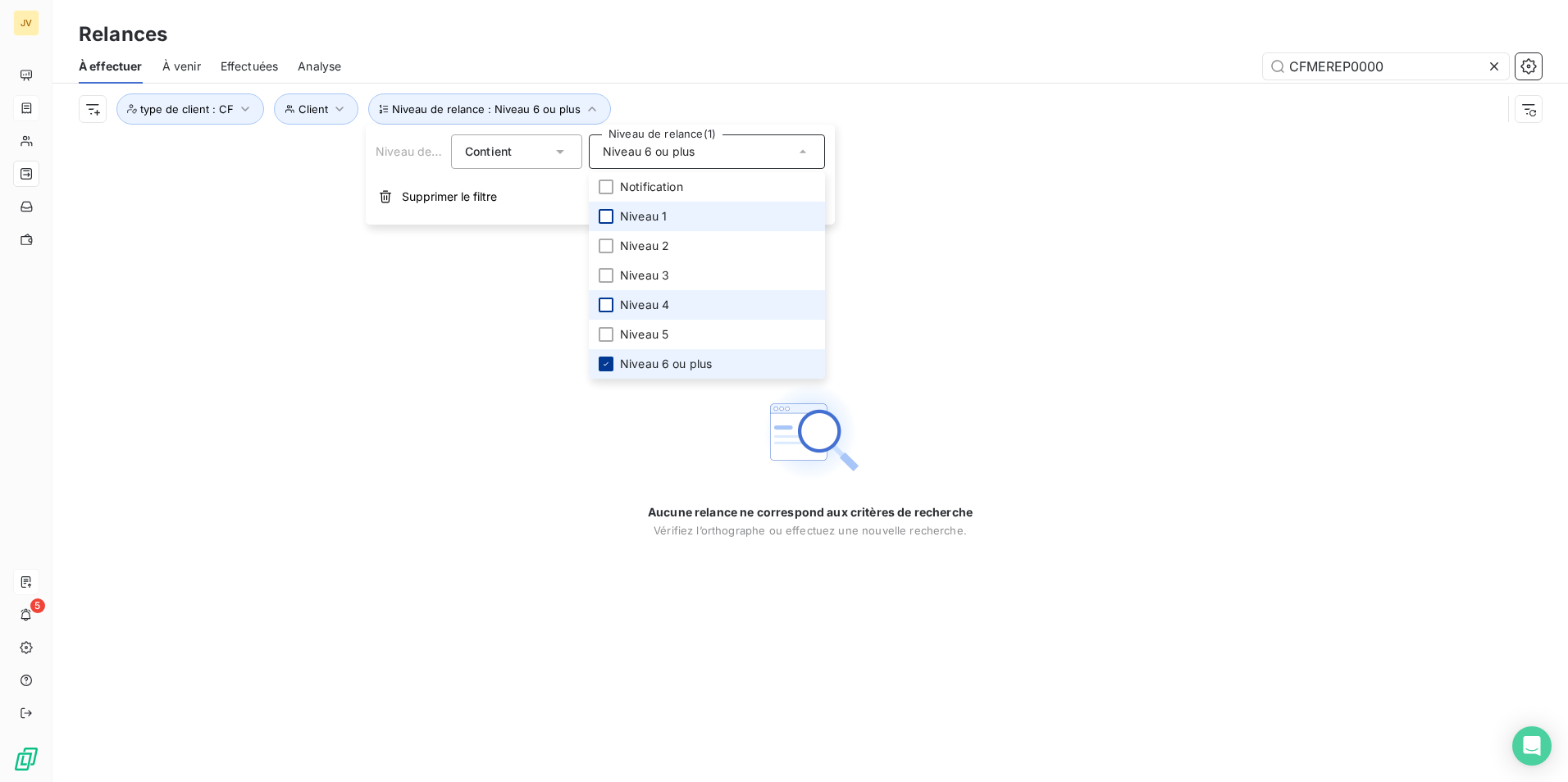
click at [610, 363] on icon at bounding box center [606, 364] width 10 height 10
click at [604, 187] on div at bounding box center [605, 187] width 15 height 15
click at [927, 98] on div "Niveau de relance : Notification Client type de client : CF" at bounding box center [790, 109] width 1422 height 31
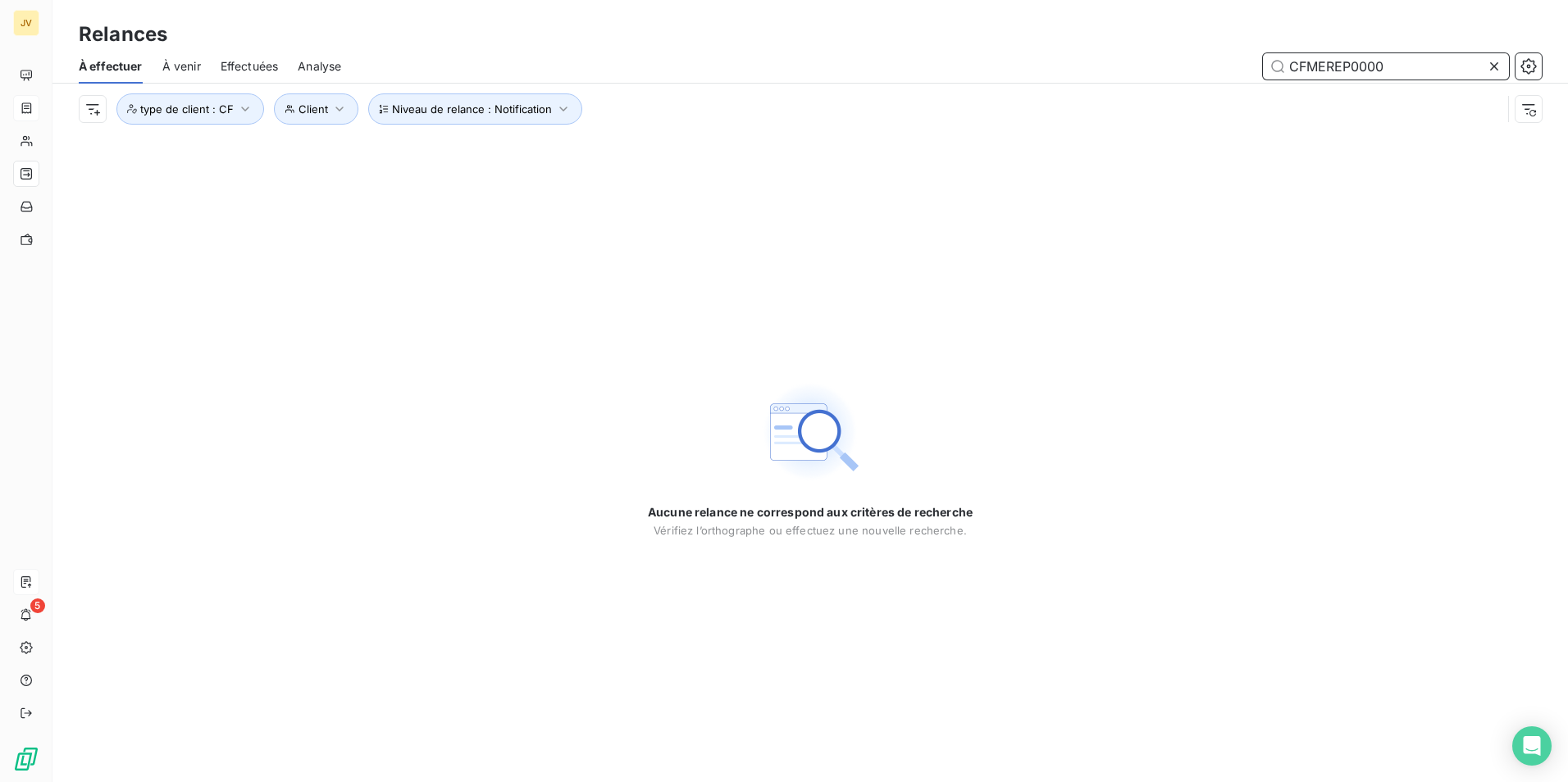
drag, startPoint x: 1389, startPoint y: 65, endPoint x: 808, endPoint y: 39, distance: 581.6
click at [819, 43] on div "Relances À effectuer À venir Effectuées Analyse CFMEREP0000 Niveau de relance :…" at bounding box center [810, 67] width 1516 height 134
click at [489, 111] on span "Niveau de relance : Notification" at bounding box center [471, 109] width 160 height 14
click at [721, 157] on div "Notification" at bounding box center [706, 151] width 236 height 34
click at [983, 114] on div "Niveau de relance : Notification Client type de client : CF" at bounding box center [790, 109] width 1422 height 31
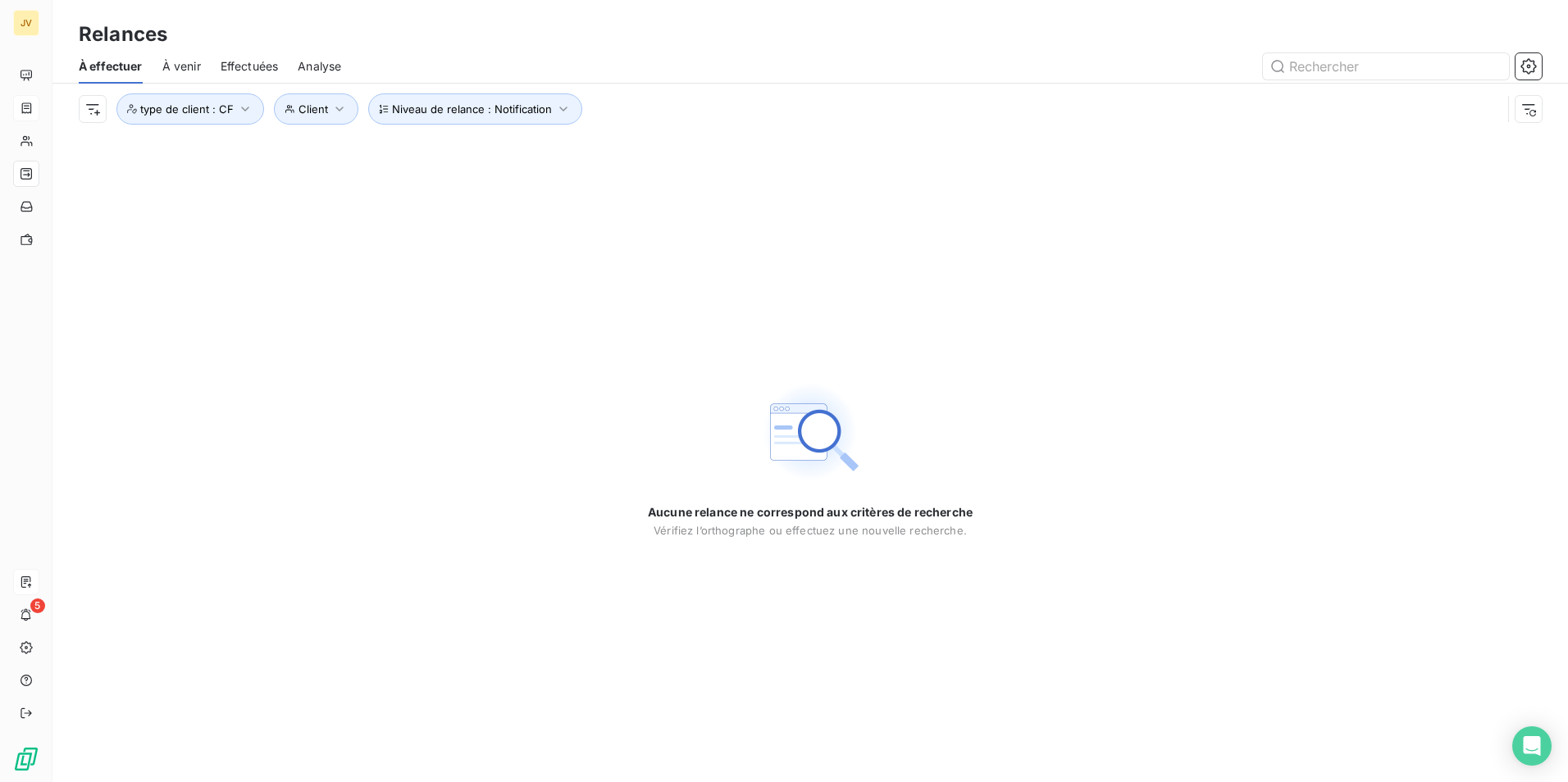
click at [124, 69] on span "À effectuer" at bounding box center [111, 66] width 64 height 17
click at [176, 68] on span "À venir" at bounding box center [182, 66] width 39 height 17
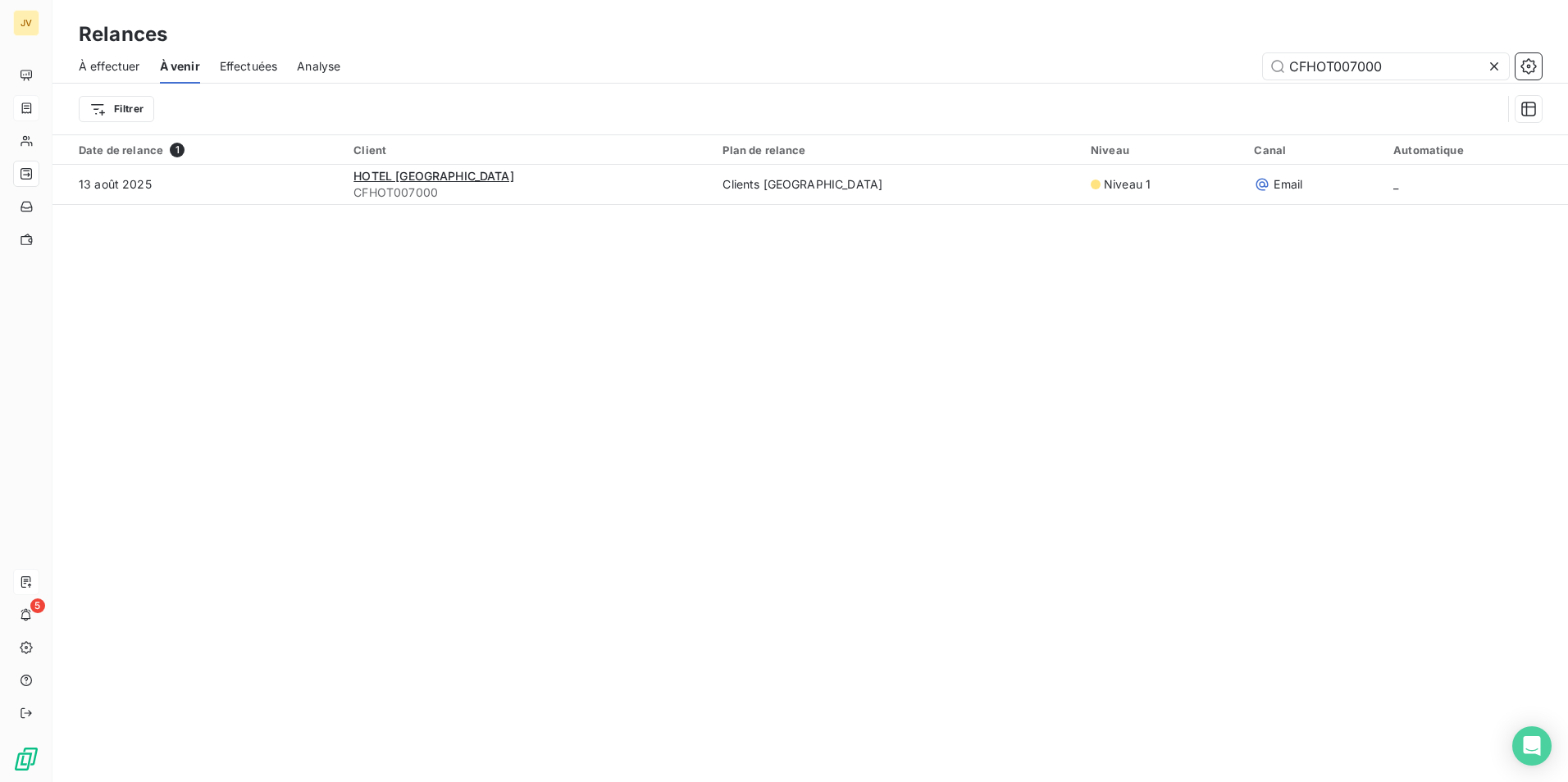
click at [245, 65] on span "Effectuées" at bounding box center [249, 66] width 58 height 17
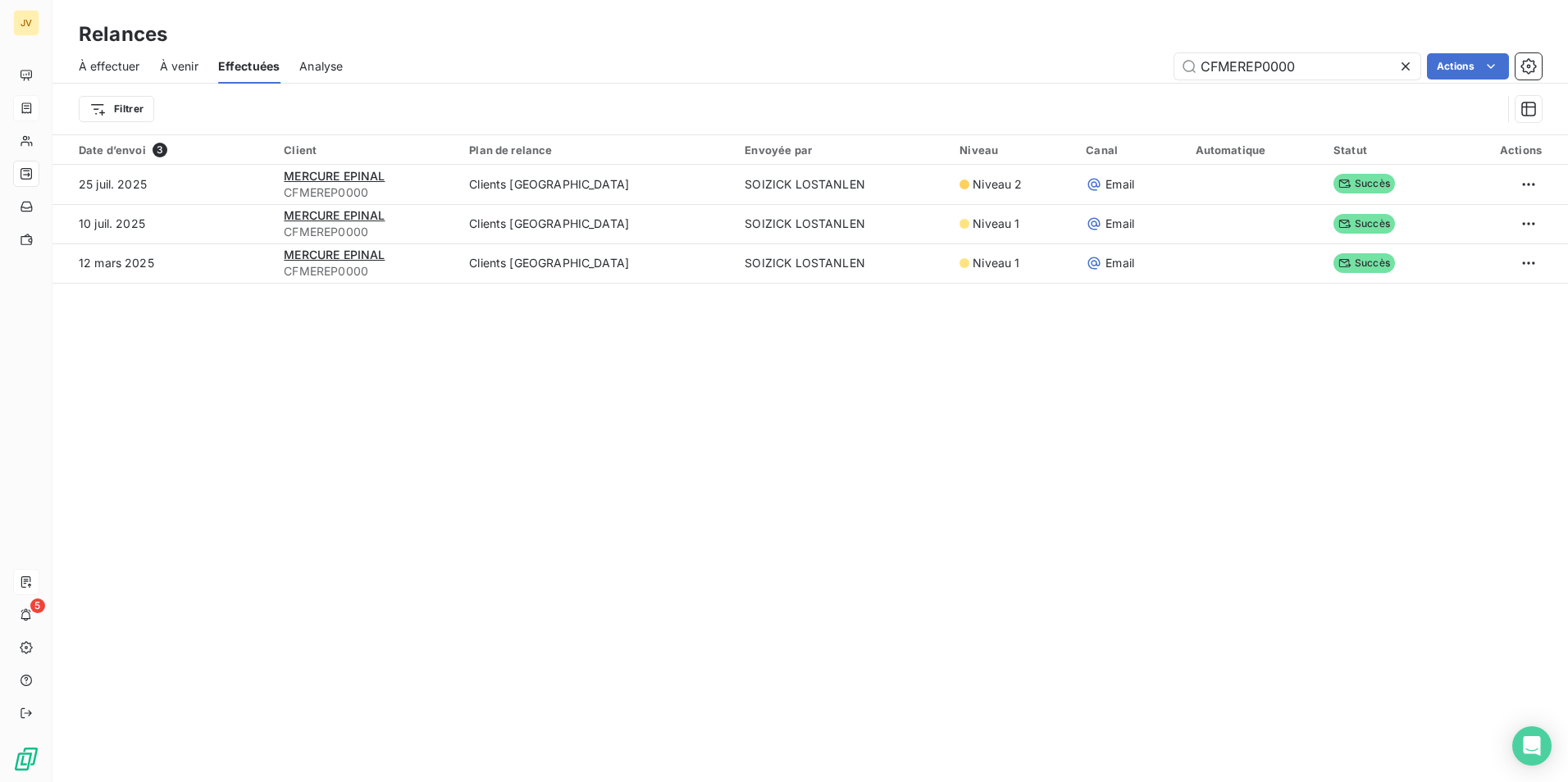
click at [119, 66] on span "À effectuer" at bounding box center [109, 66] width 61 height 17
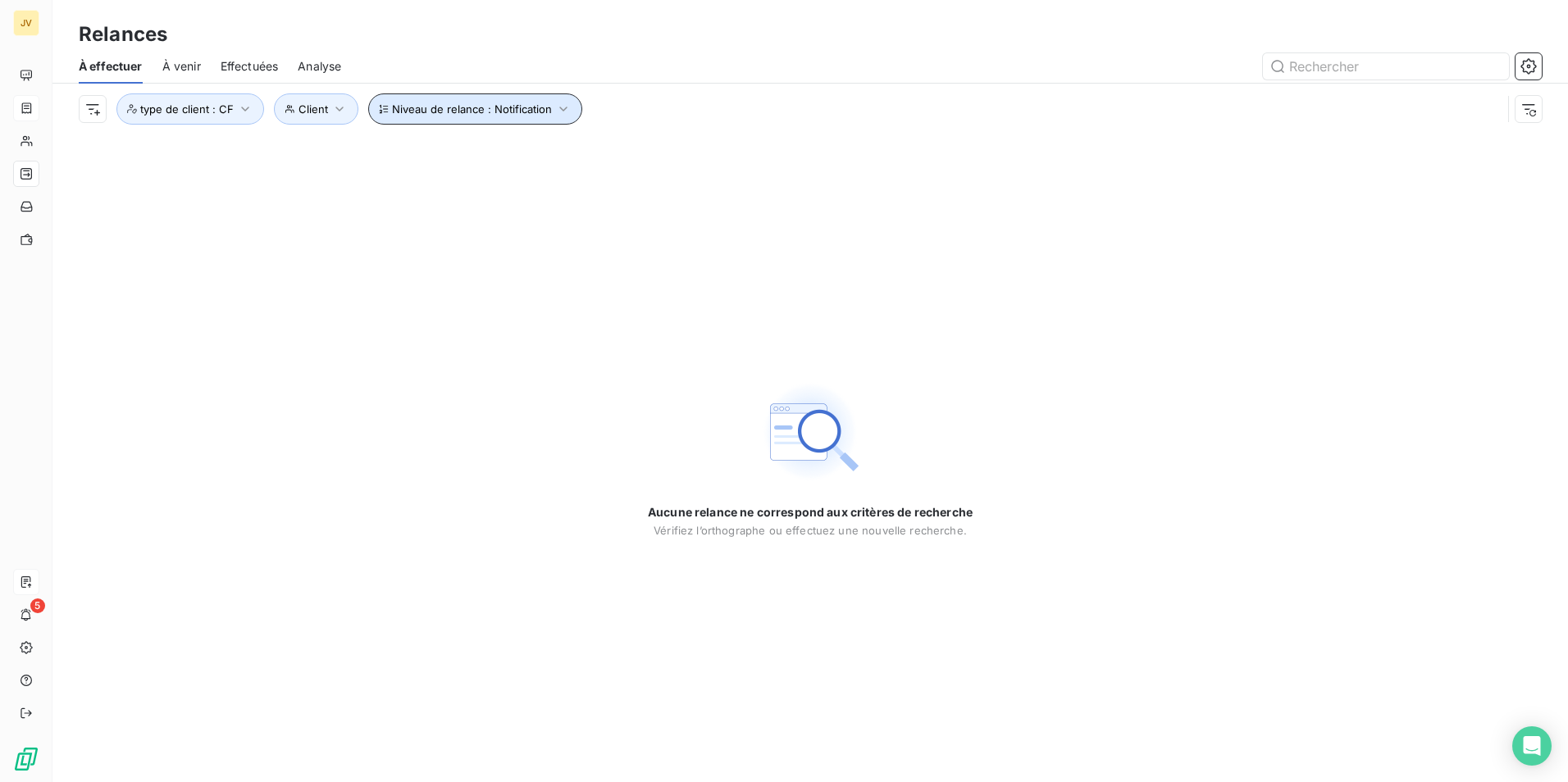
click at [543, 106] on span "Niveau de relance : Notification" at bounding box center [471, 109] width 160 height 14
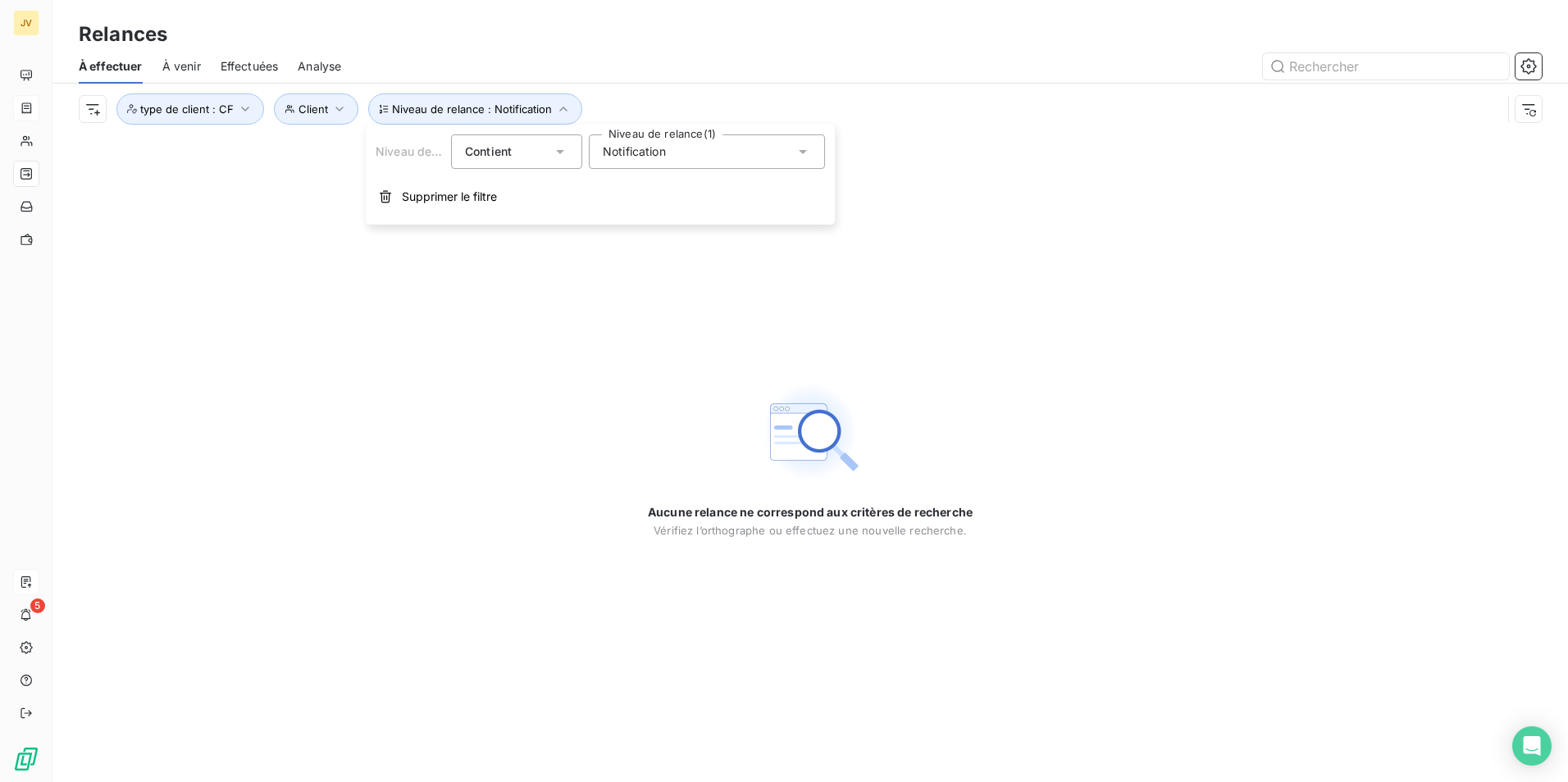
click at [801, 151] on icon at bounding box center [802, 152] width 8 height 4
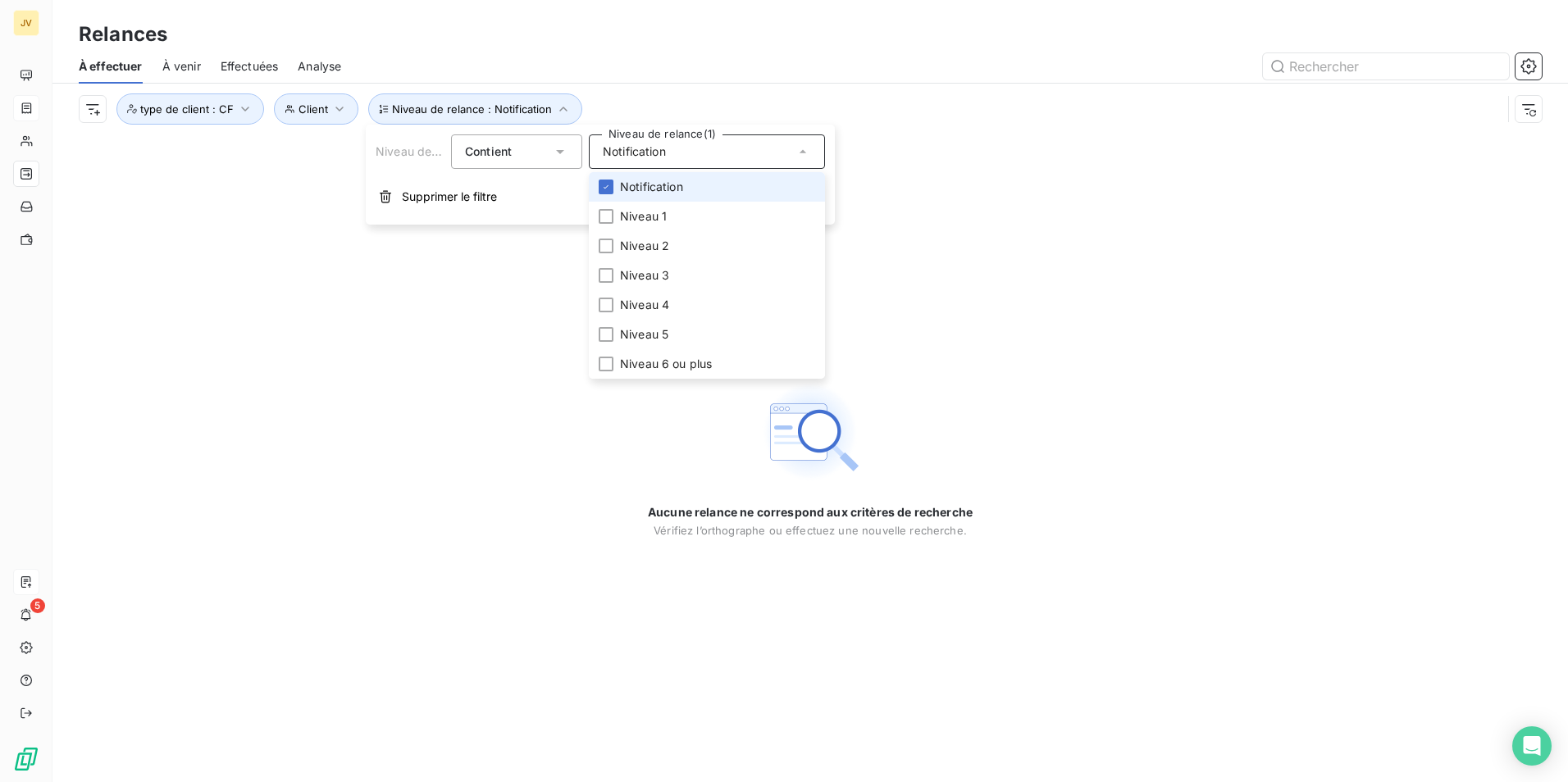
click at [633, 187] on span "Notification" at bounding box center [651, 187] width 63 height 17
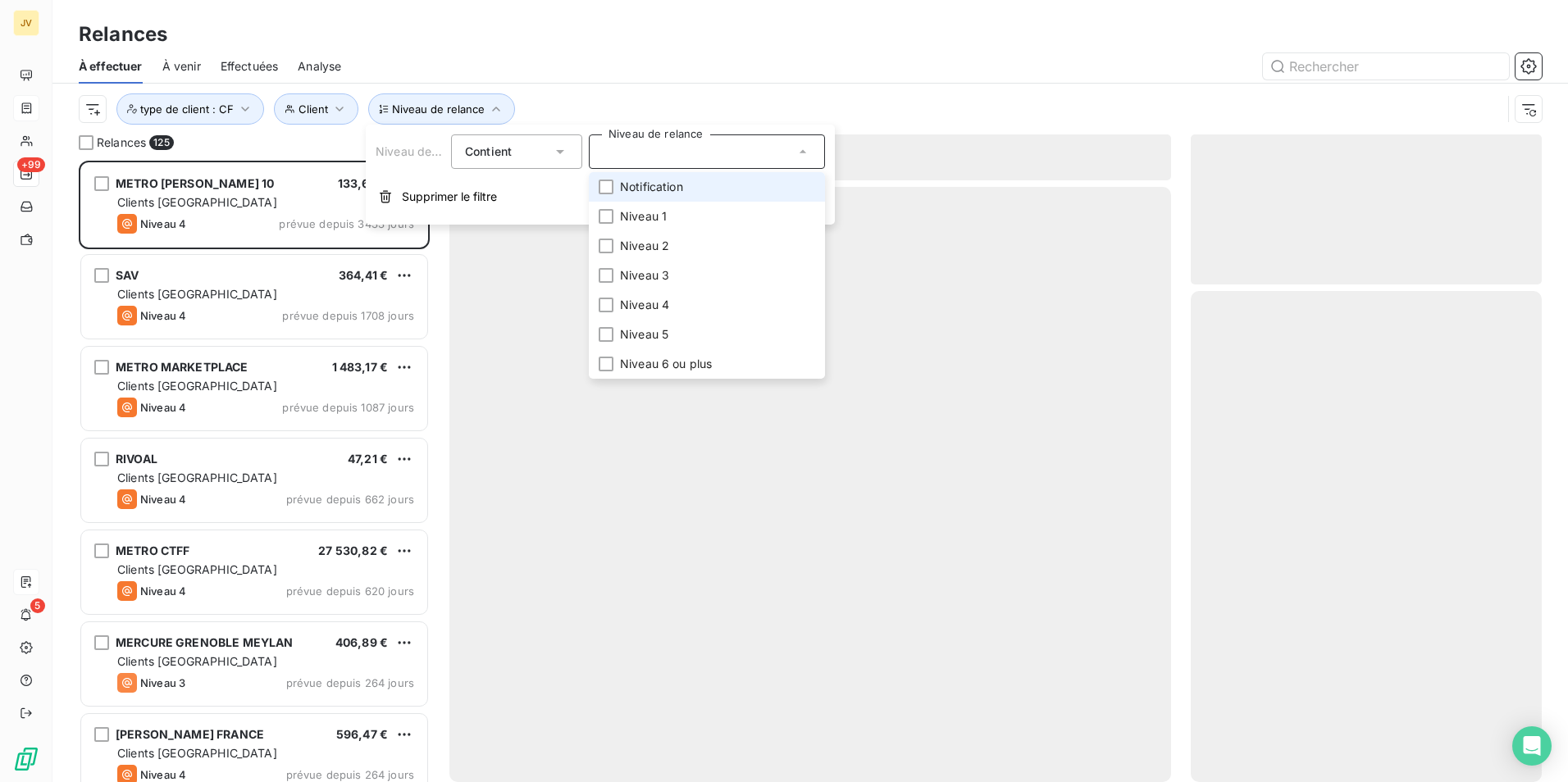
scroll to position [609, 339]
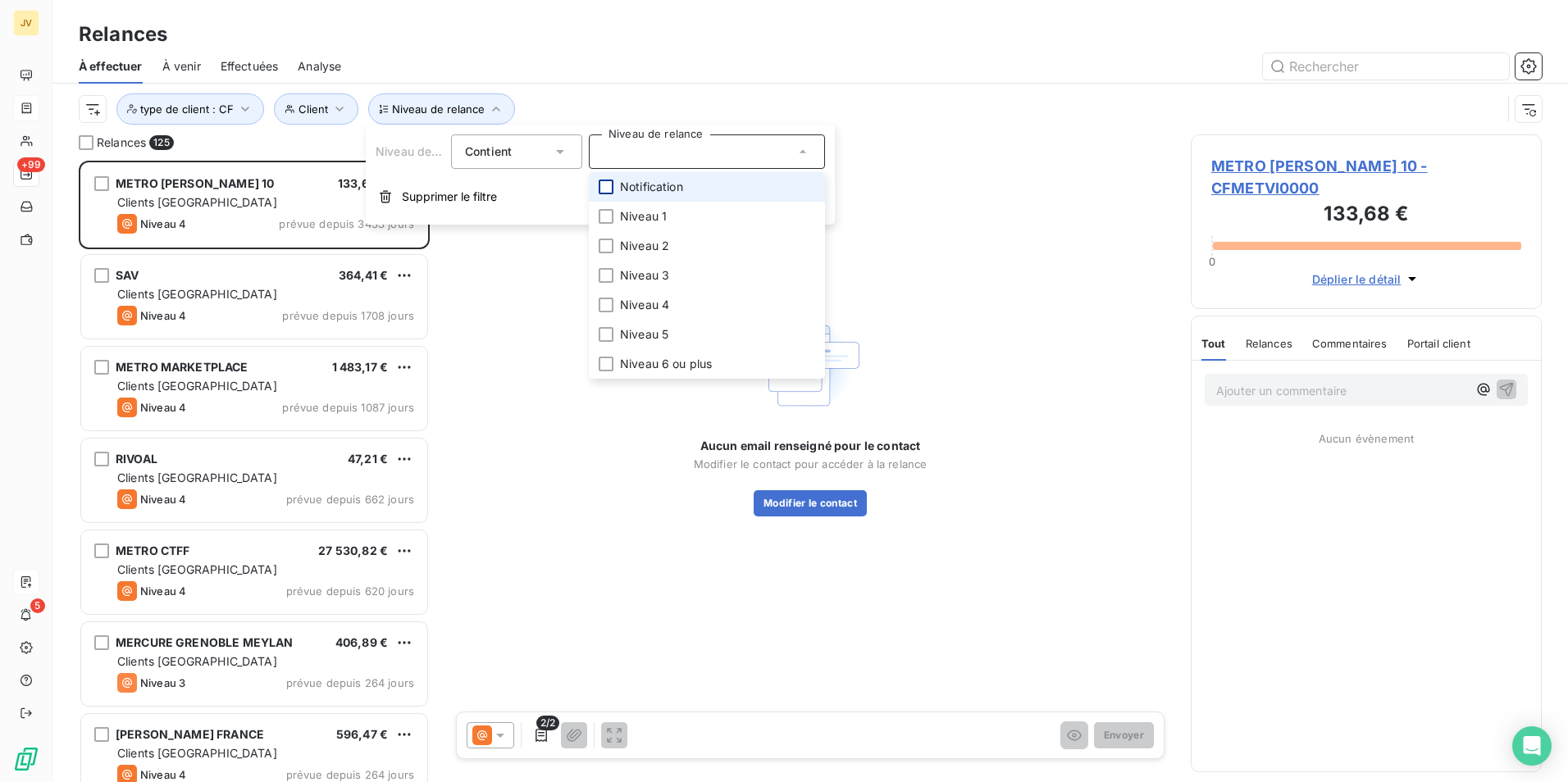
click at [606, 189] on div at bounding box center [605, 187] width 15 height 15
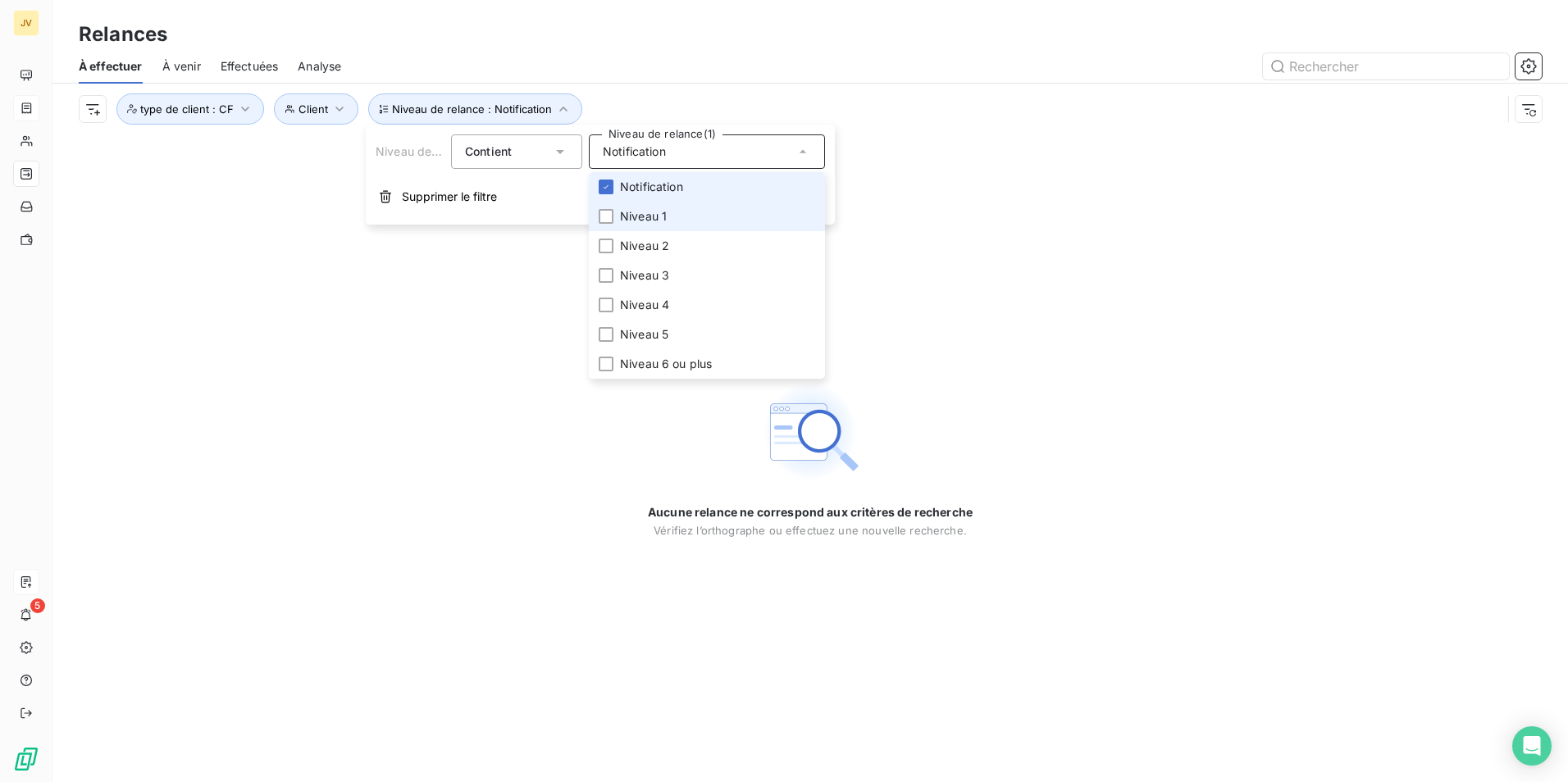
click at [608, 187] on icon at bounding box center [606, 187] width 10 height 10
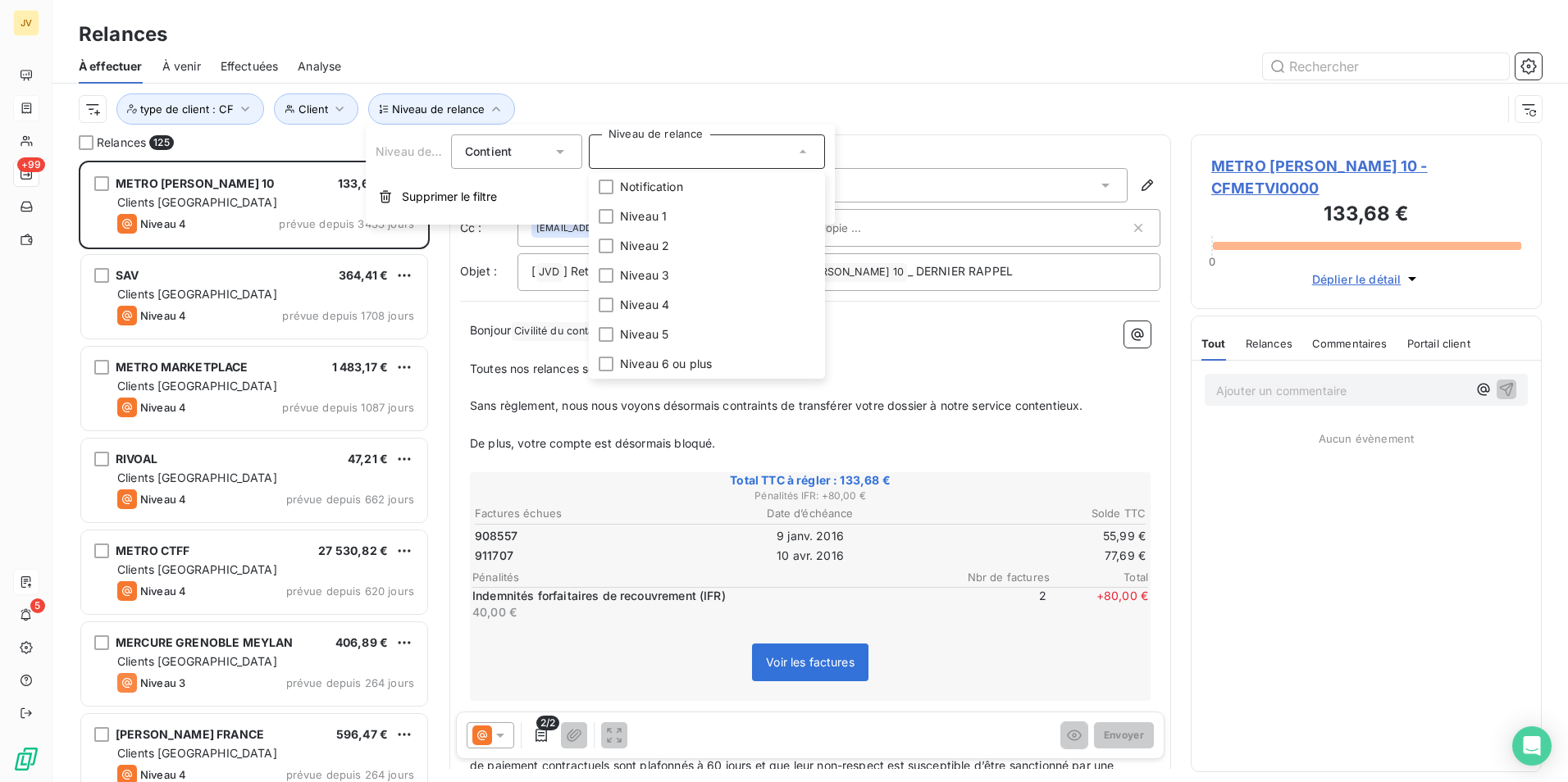
scroll to position [609, 339]
click at [964, 97] on div "Niveau de relance Client type de client : CF" at bounding box center [790, 109] width 1422 height 31
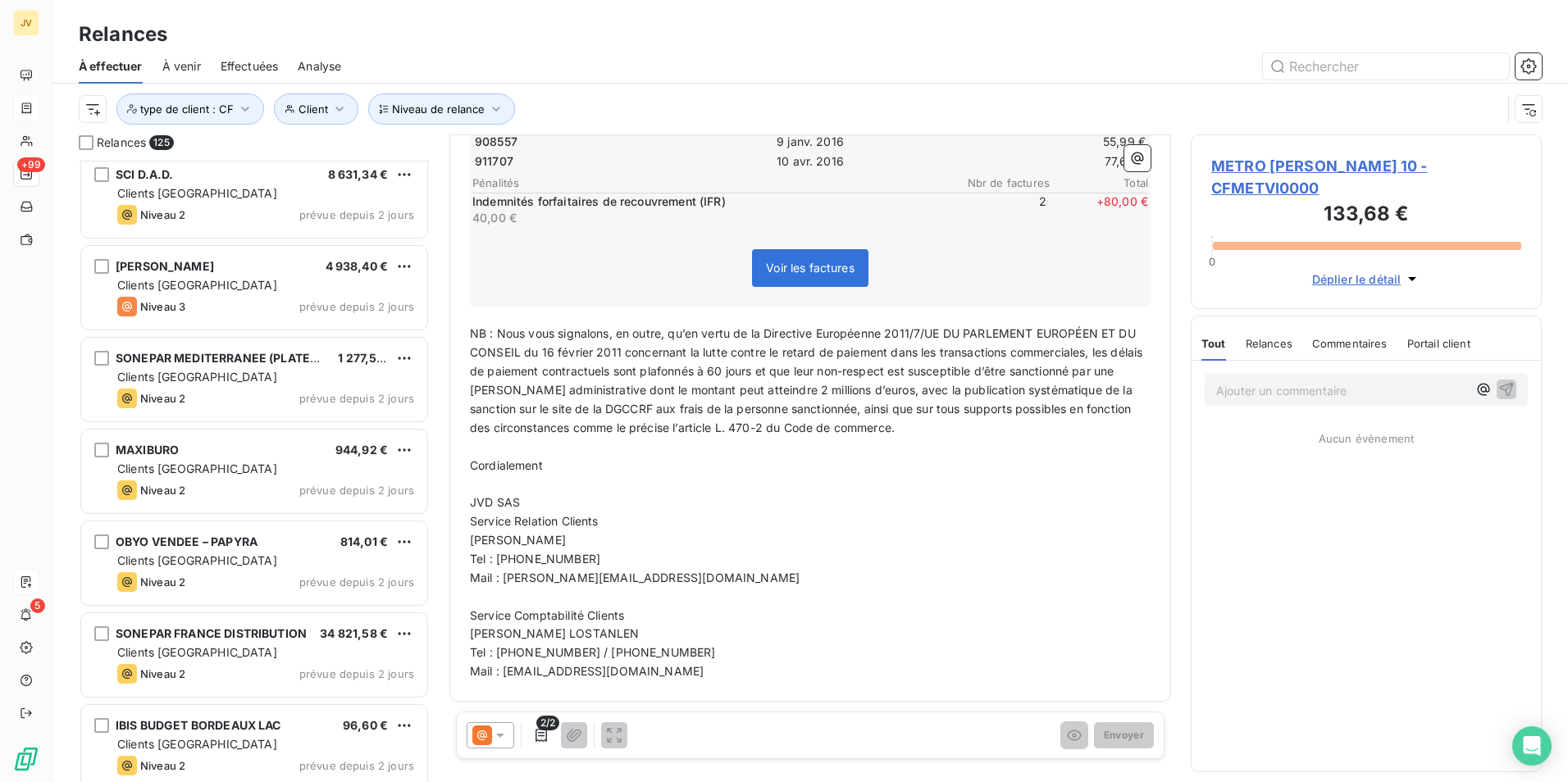
scroll to position [10857, 0]
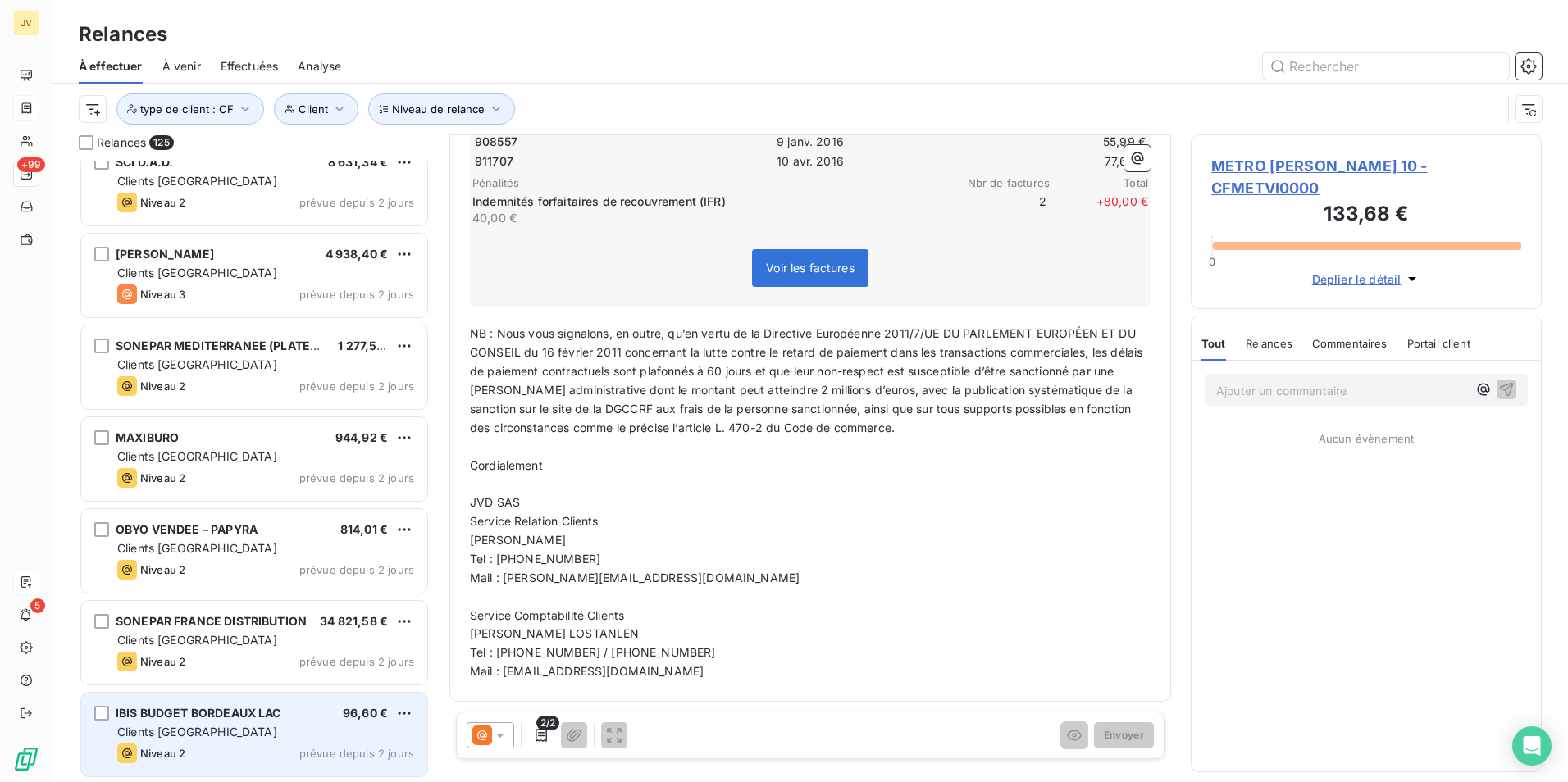
click at [270, 724] on div "Clients [GEOGRAPHIC_DATA]" at bounding box center [265, 731] width 296 height 17
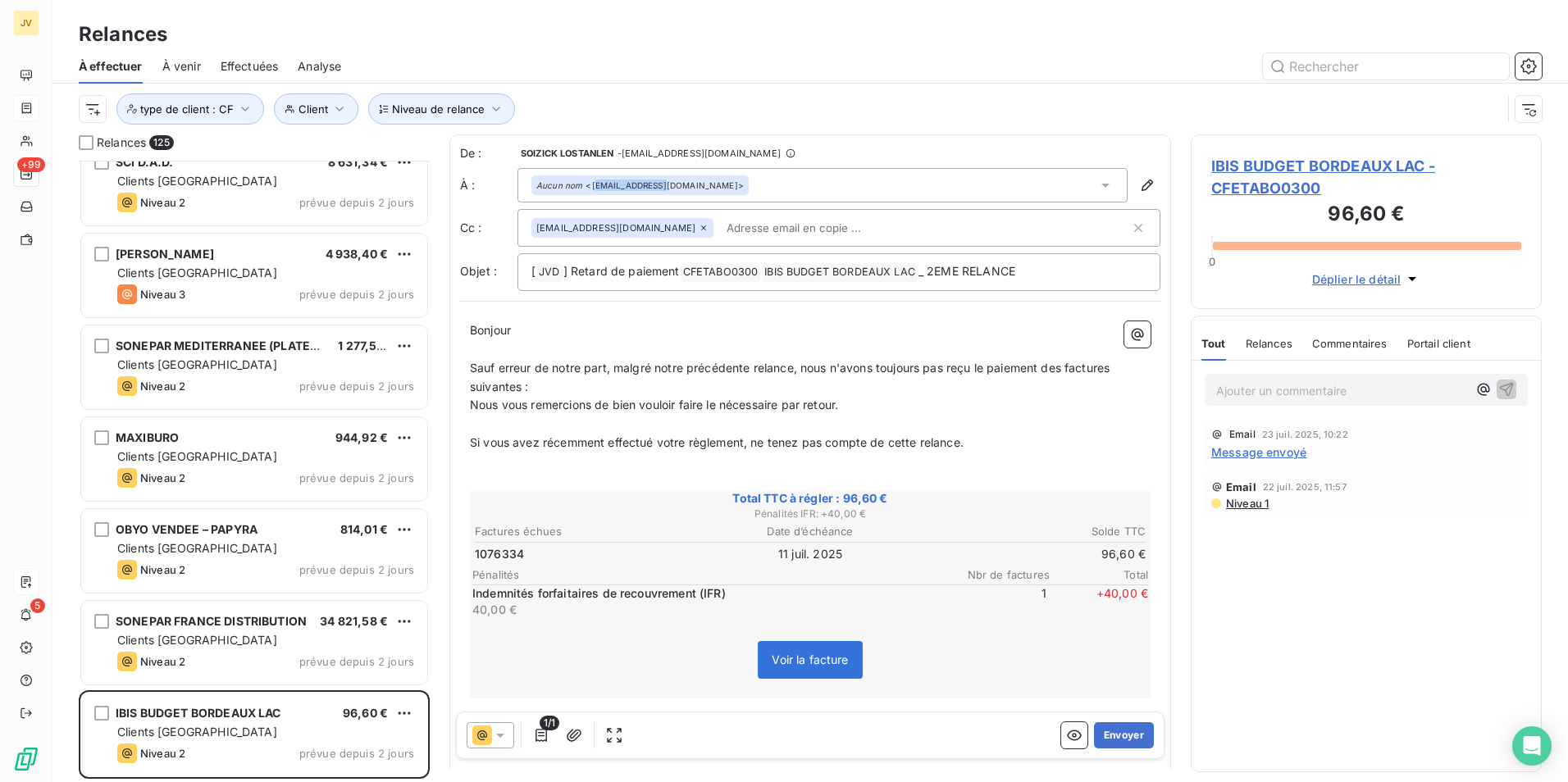
drag, startPoint x: 593, startPoint y: 187, endPoint x: 665, endPoint y: 187, distance: 72.0
click at [665, 187] on div "Aucun nom <[EMAIL_ADDRESS][DOMAIN_NAME]>" at bounding box center [640, 186] width 208 height 12
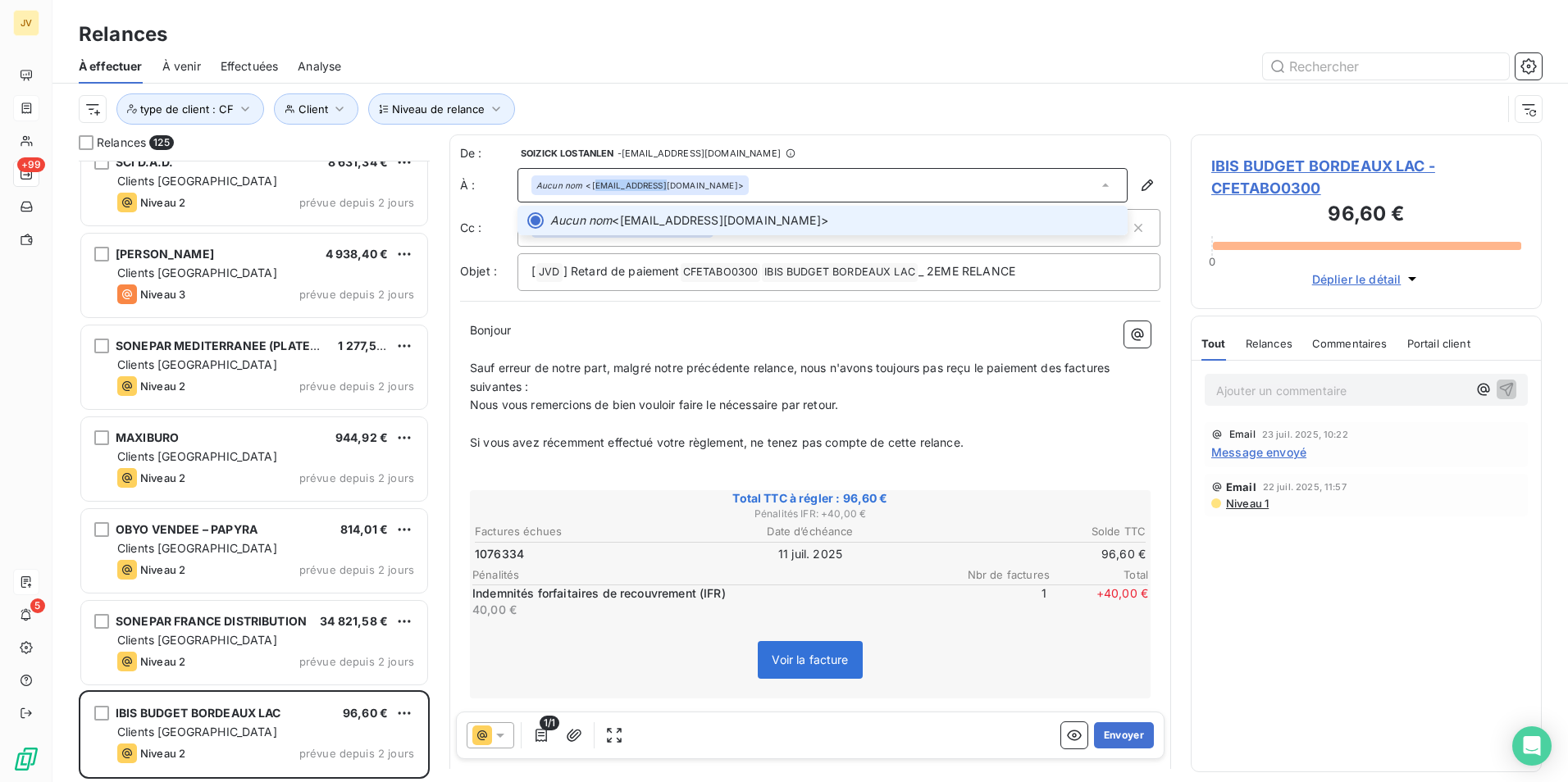
copy div "[EMAIL_ADDRESS][DOMAIN_NAME]"
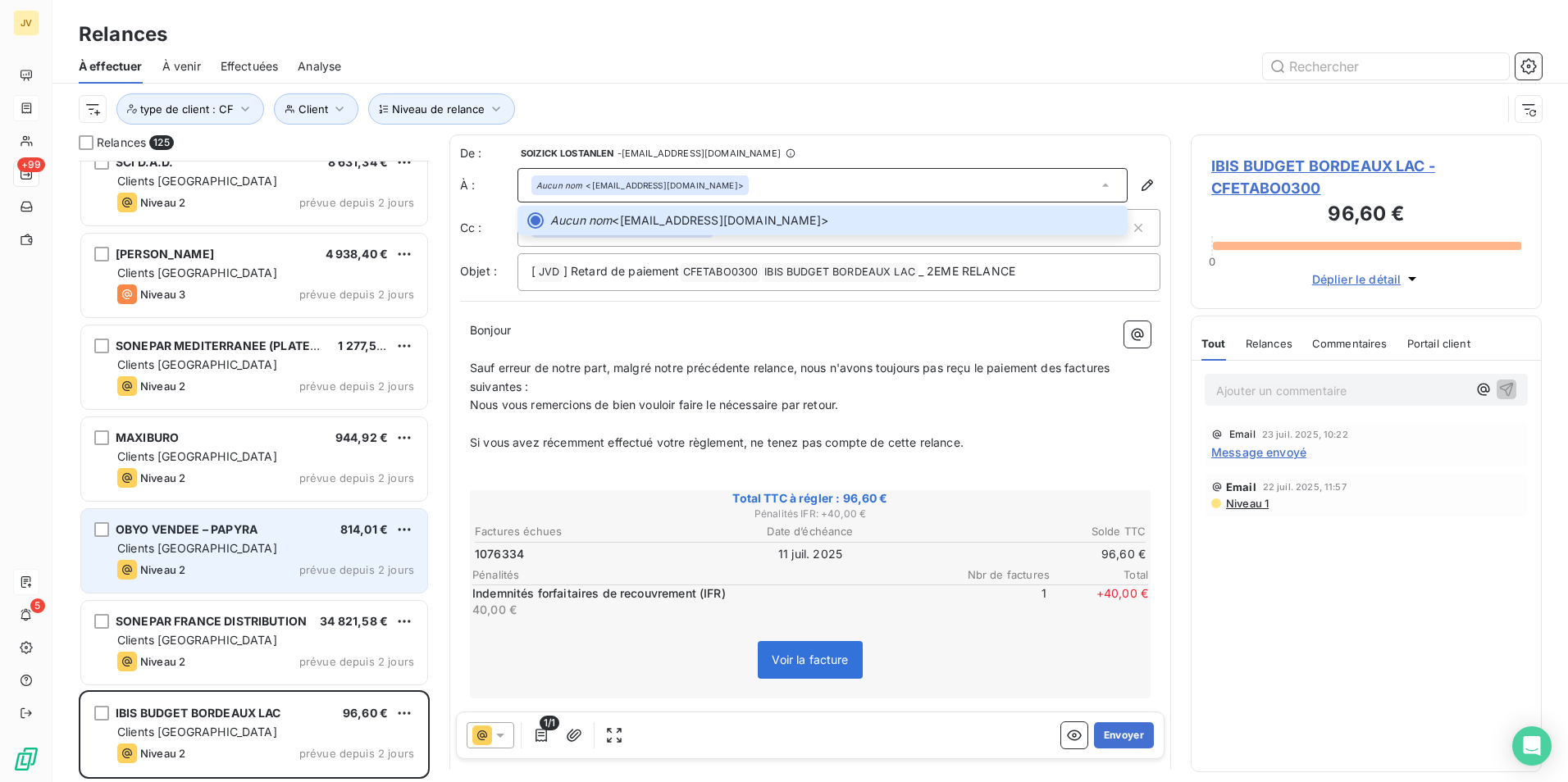
click at [221, 561] on div "Niveau 2 prévue depuis 2 jours" at bounding box center [265, 569] width 296 height 19
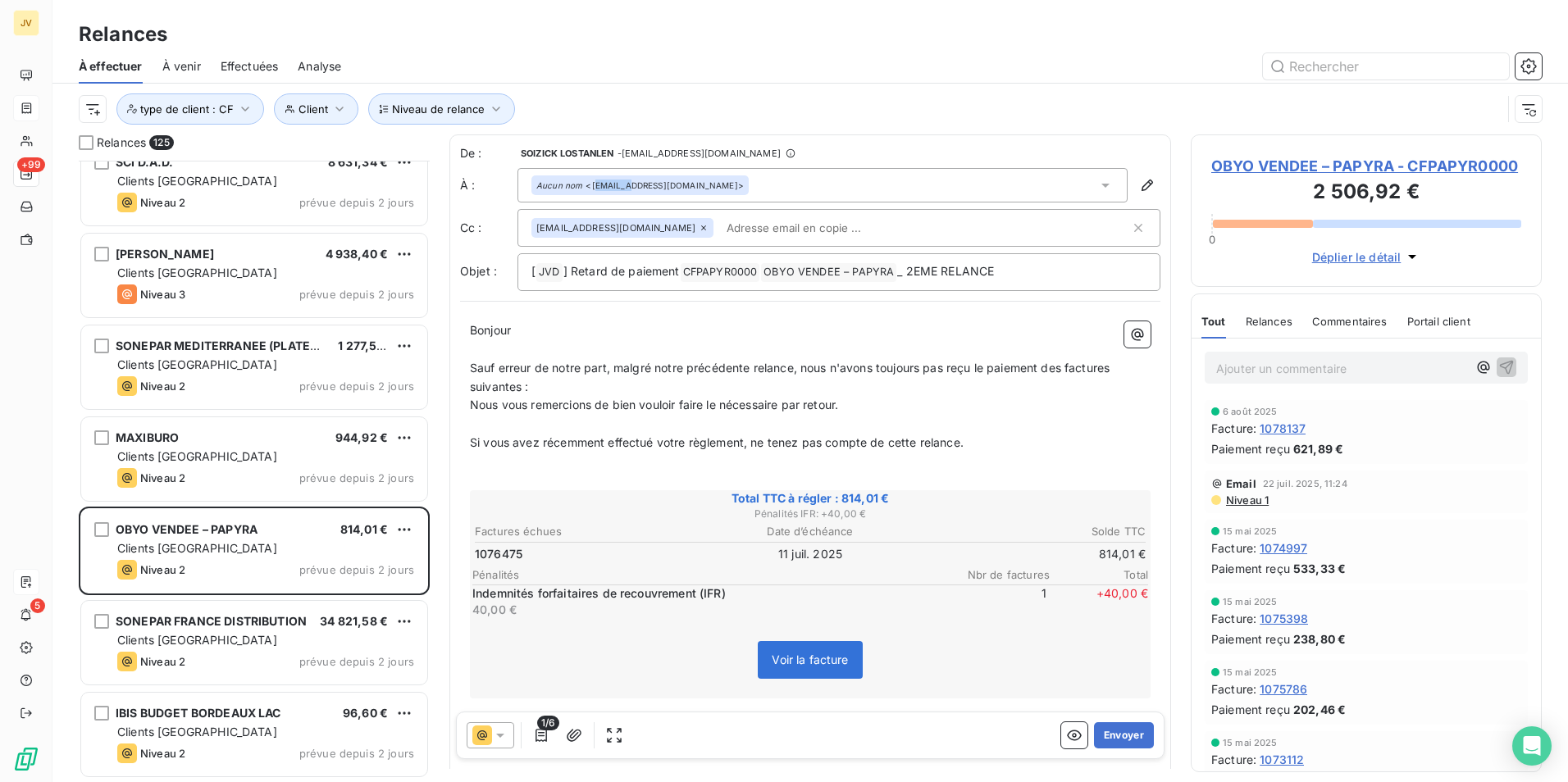
drag, startPoint x: 595, startPoint y: 187, endPoint x: 628, endPoint y: 187, distance: 33.0
click at [628, 187] on div "Aucun nom <[EMAIL_ADDRESS][DOMAIN_NAME]>" at bounding box center [640, 186] width 208 height 12
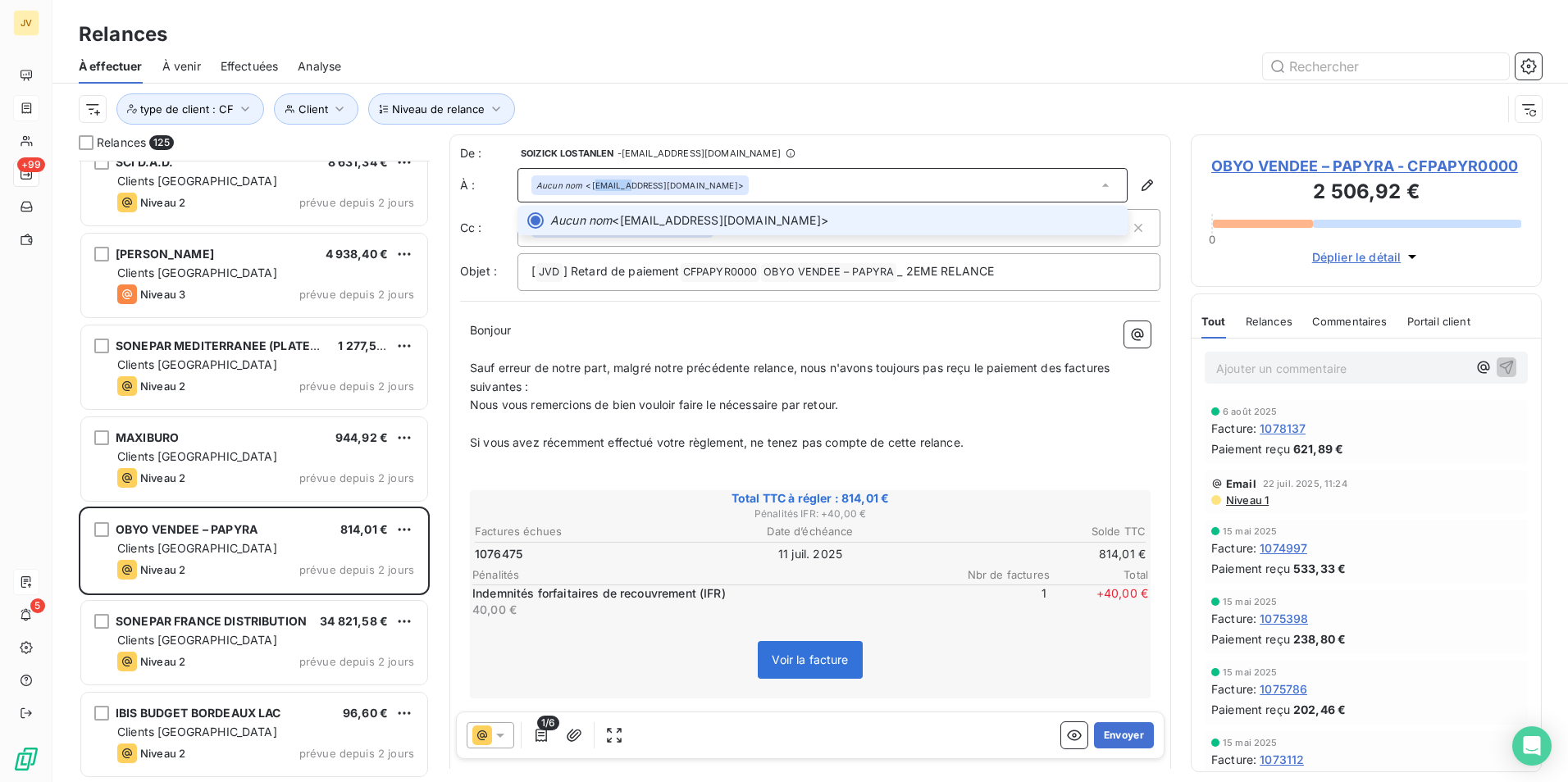
drag, startPoint x: 628, startPoint y: 187, endPoint x: 734, endPoint y: 191, distance: 106.1
click at [734, 191] on div "Aucun nom <[EMAIL_ADDRESS][DOMAIN_NAME]>" at bounding box center [640, 186] width 218 height 19
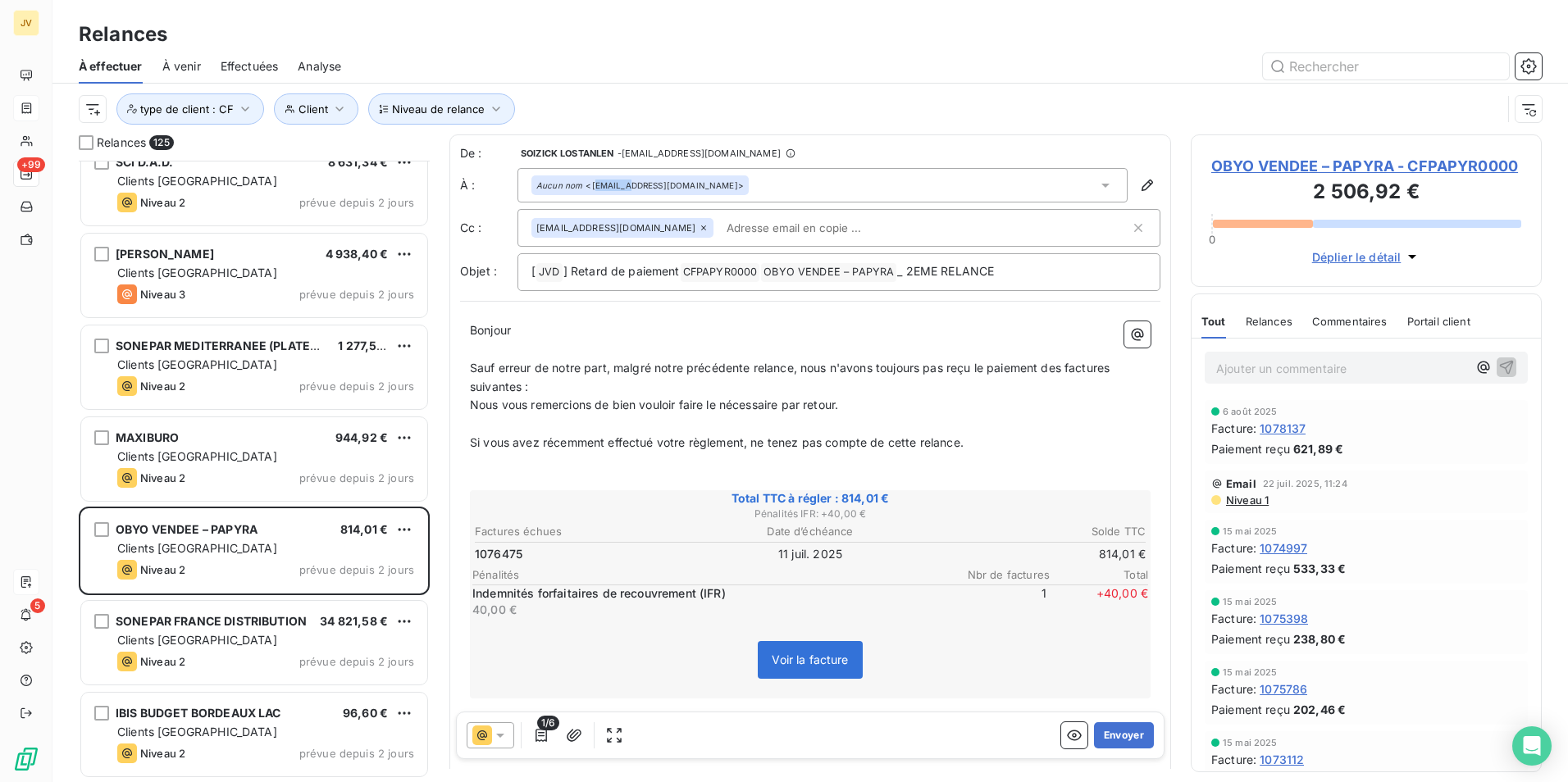
copy div "[EMAIL_ADDRESS][DOMAIN_NAME]"
click at [486, 591] on p "Indemnités forfaitaires de recouvrement (IFR)" at bounding box center [708, 594] width 472 height 17
drag, startPoint x: 476, startPoint y: 595, endPoint x: 731, endPoint y: 625, distance: 256.8
click at [731, 625] on div "Total TTC à régler : 814,01 € Pénalités IFR : + 40,00 € Factures échues Date d’…" at bounding box center [810, 595] width 680 height 209
click at [1120, 731] on button "Envoyer" at bounding box center [1124, 734] width 60 height 26
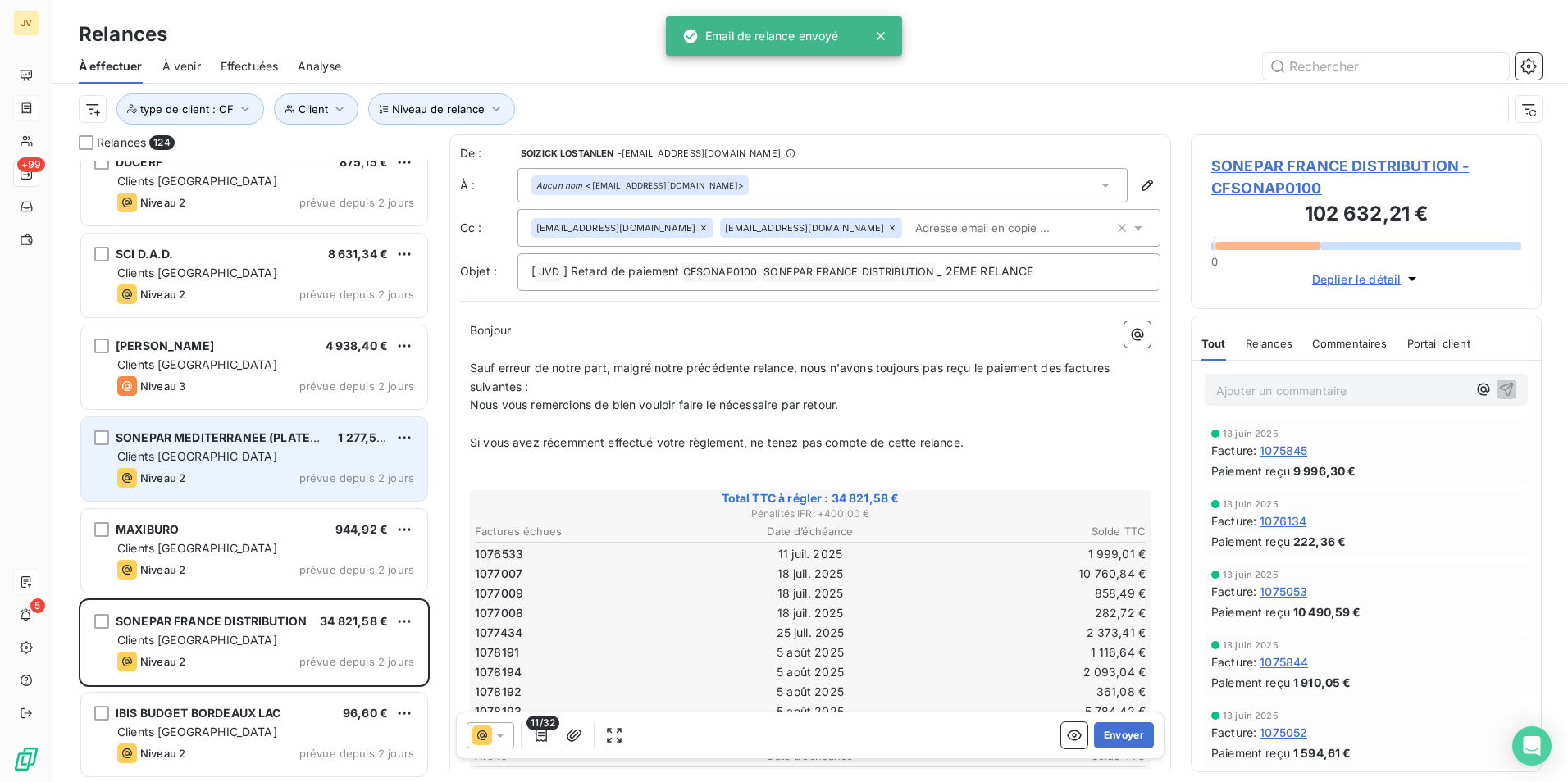
scroll to position [10763, 0]
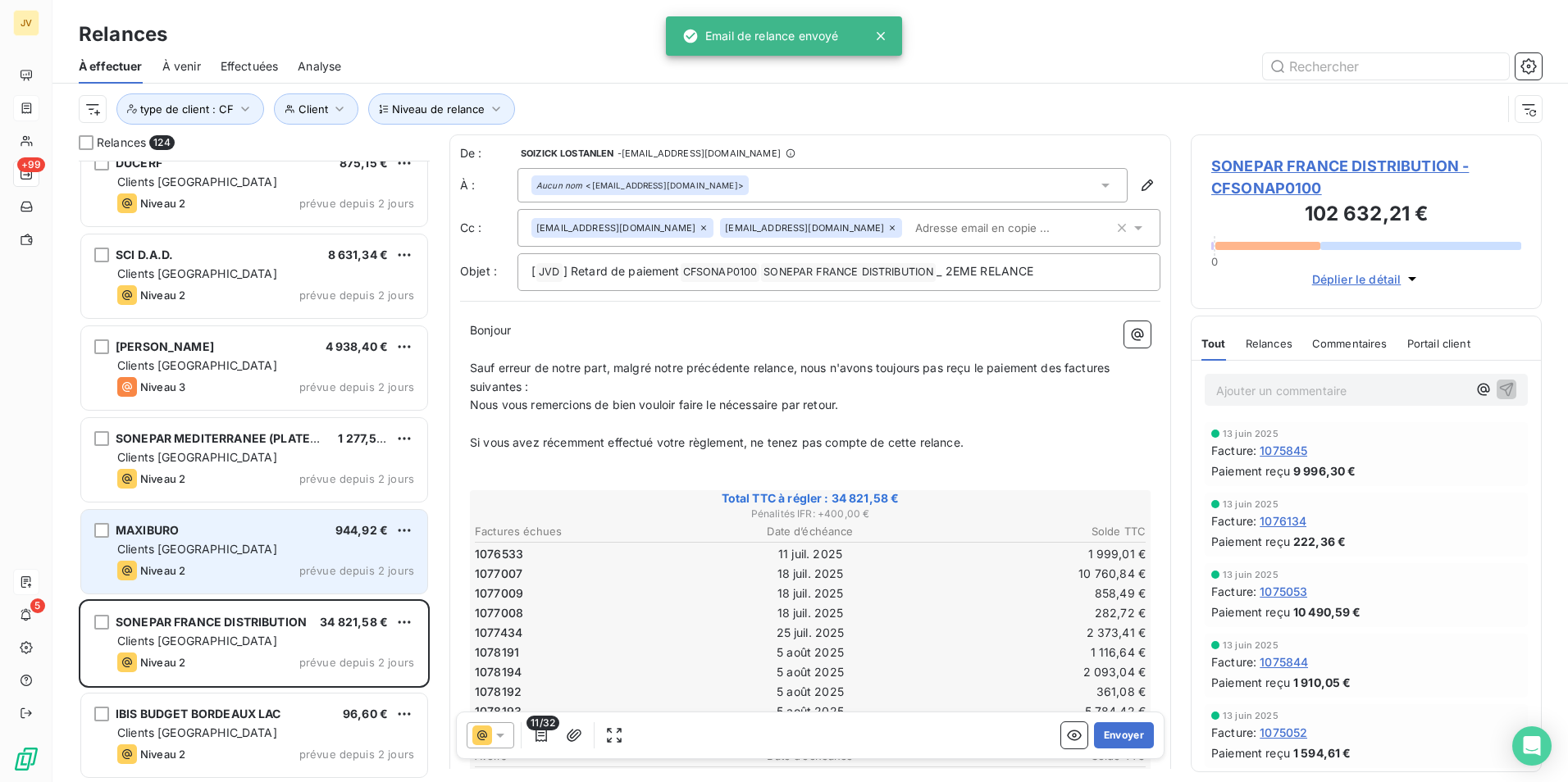
click at [270, 555] on div "Clients [GEOGRAPHIC_DATA]" at bounding box center [265, 549] width 296 height 17
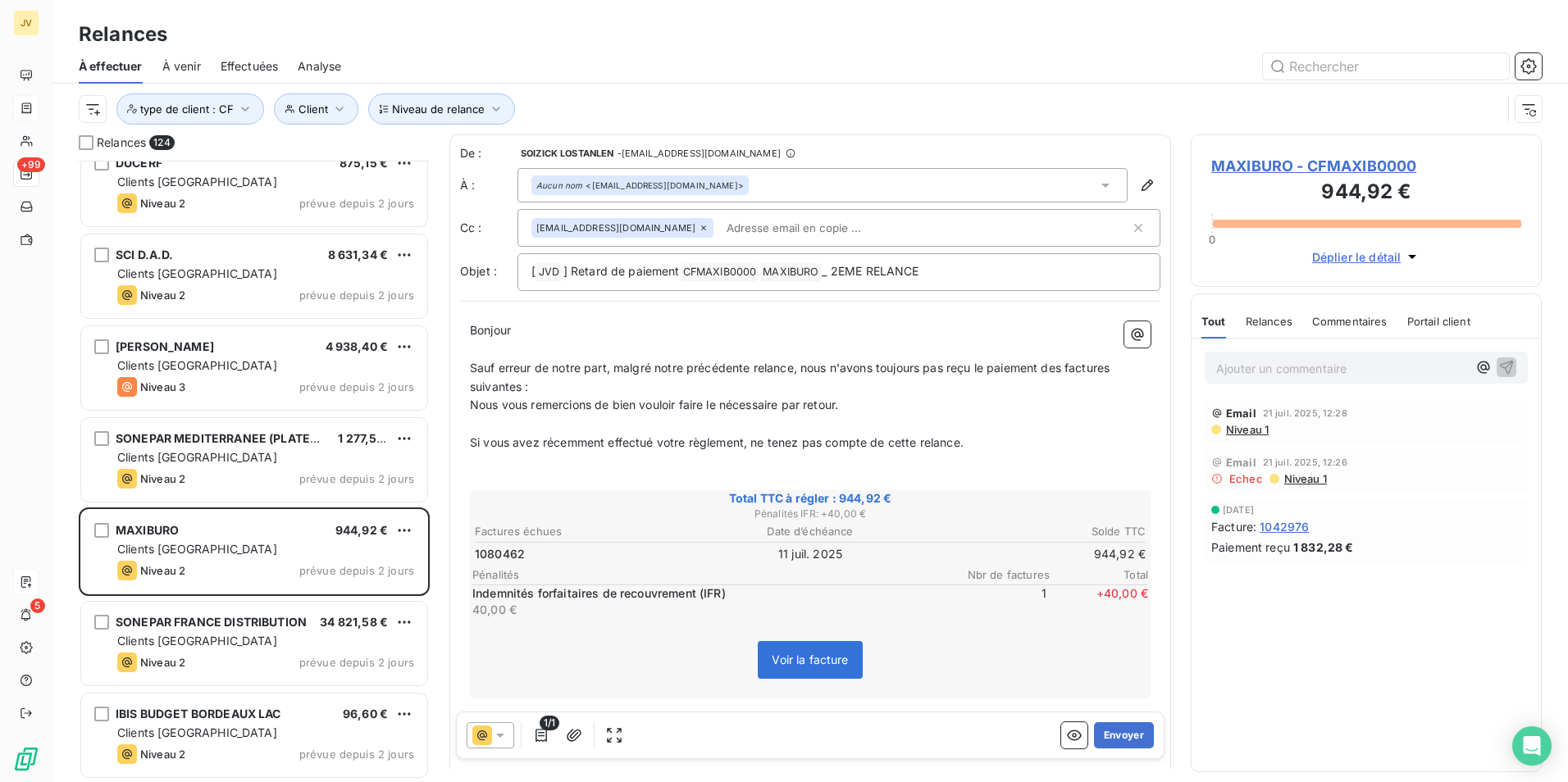
click at [1271, 324] on span "Relances" at bounding box center [1269, 322] width 47 height 14
drag, startPoint x: 588, startPoint y: 184, endPoint x: 678, endPoint y: 185, distance: 90.0
click at [678, 185] on div "Aucun nom <[EMAIL_ADDRESS][DOMAIN_NAME]>" at bounding box center [640, 186] width 208 height 12
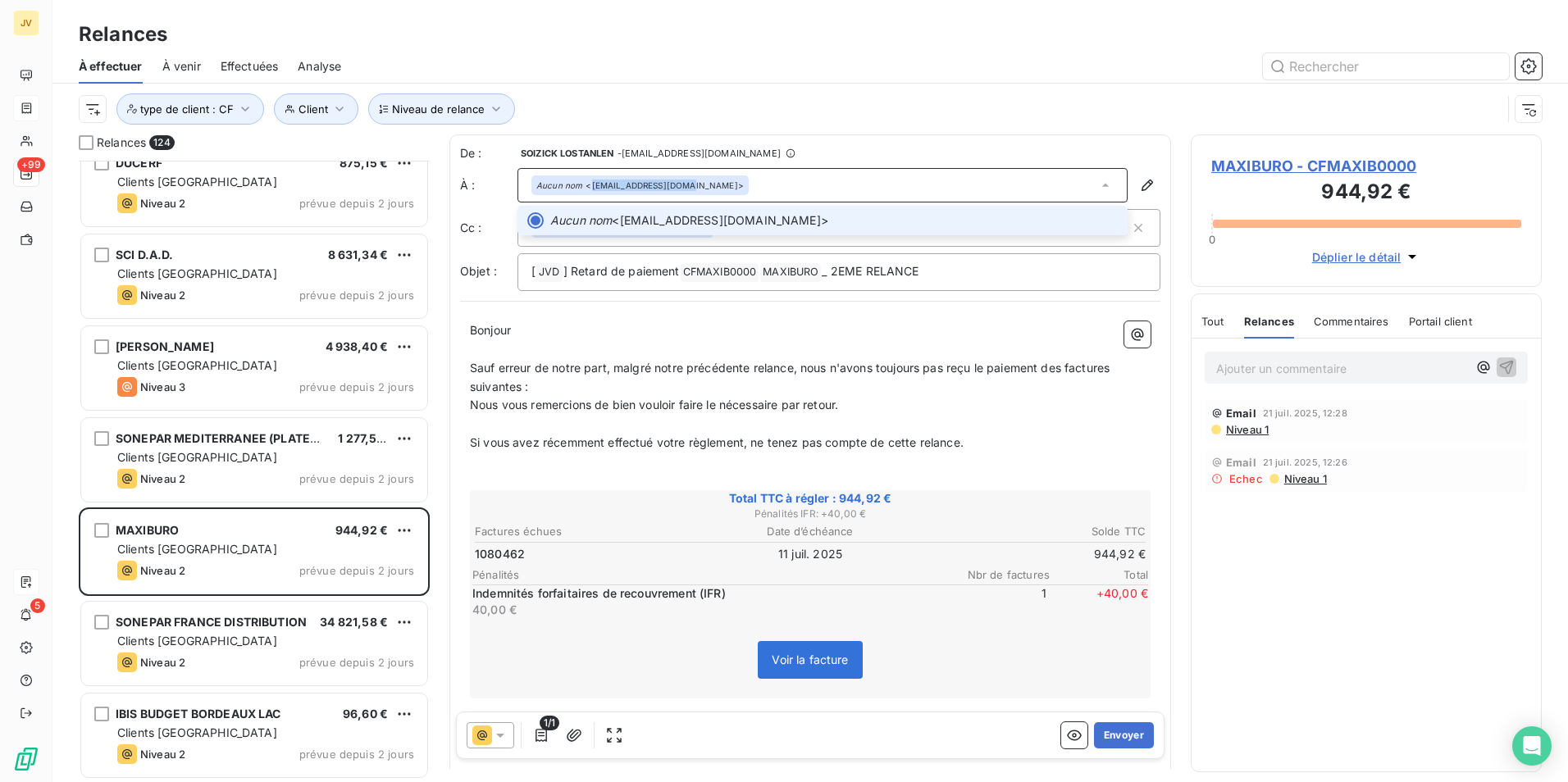
copy div "[EMAIL_ADDRESS][DOMAIN_NAME]"
click at [1118, 729] on button "Envoyer" at bounding box center [1124, 734] width 60 height 26
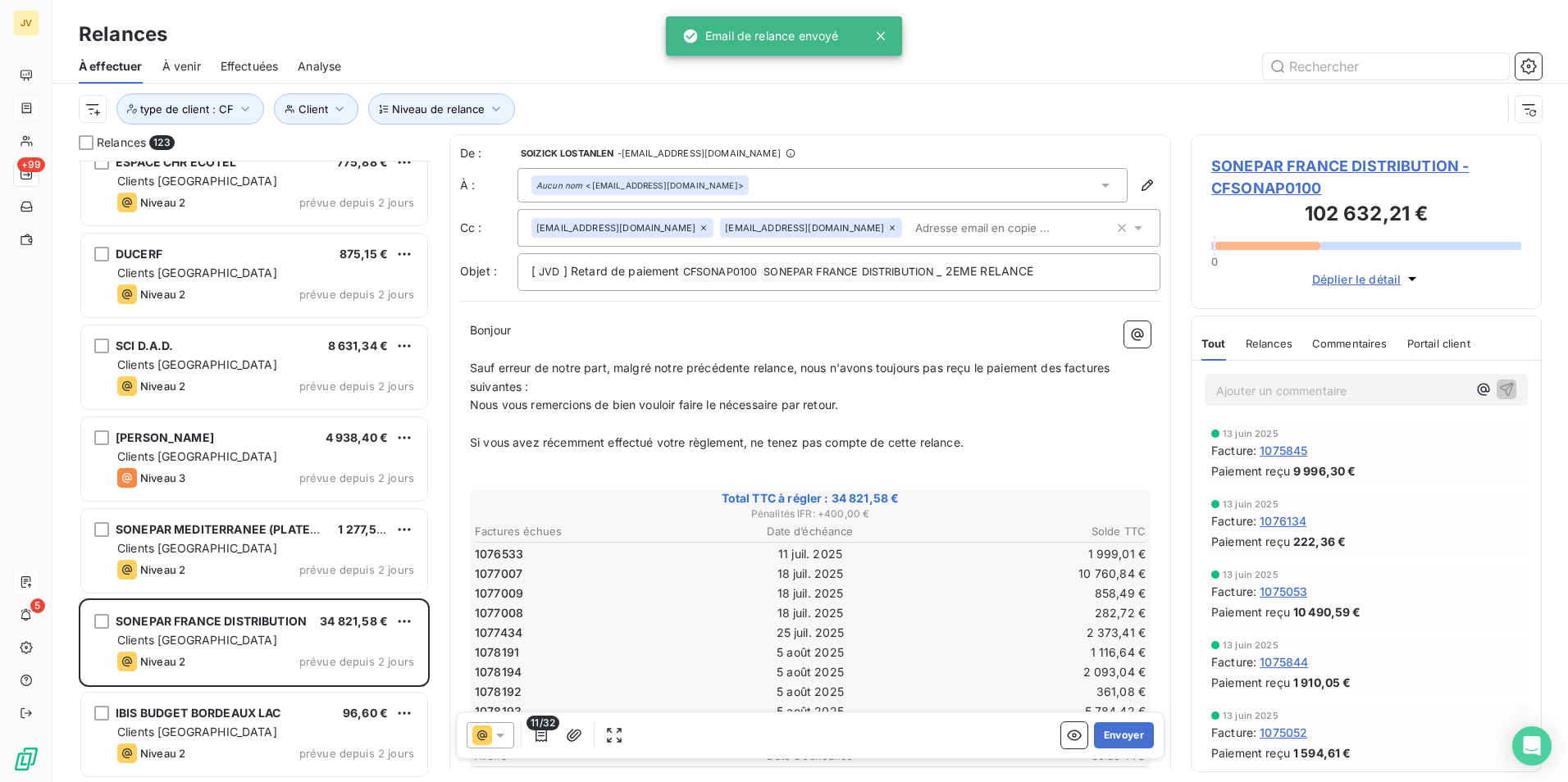
scroll to position [10672, 0]
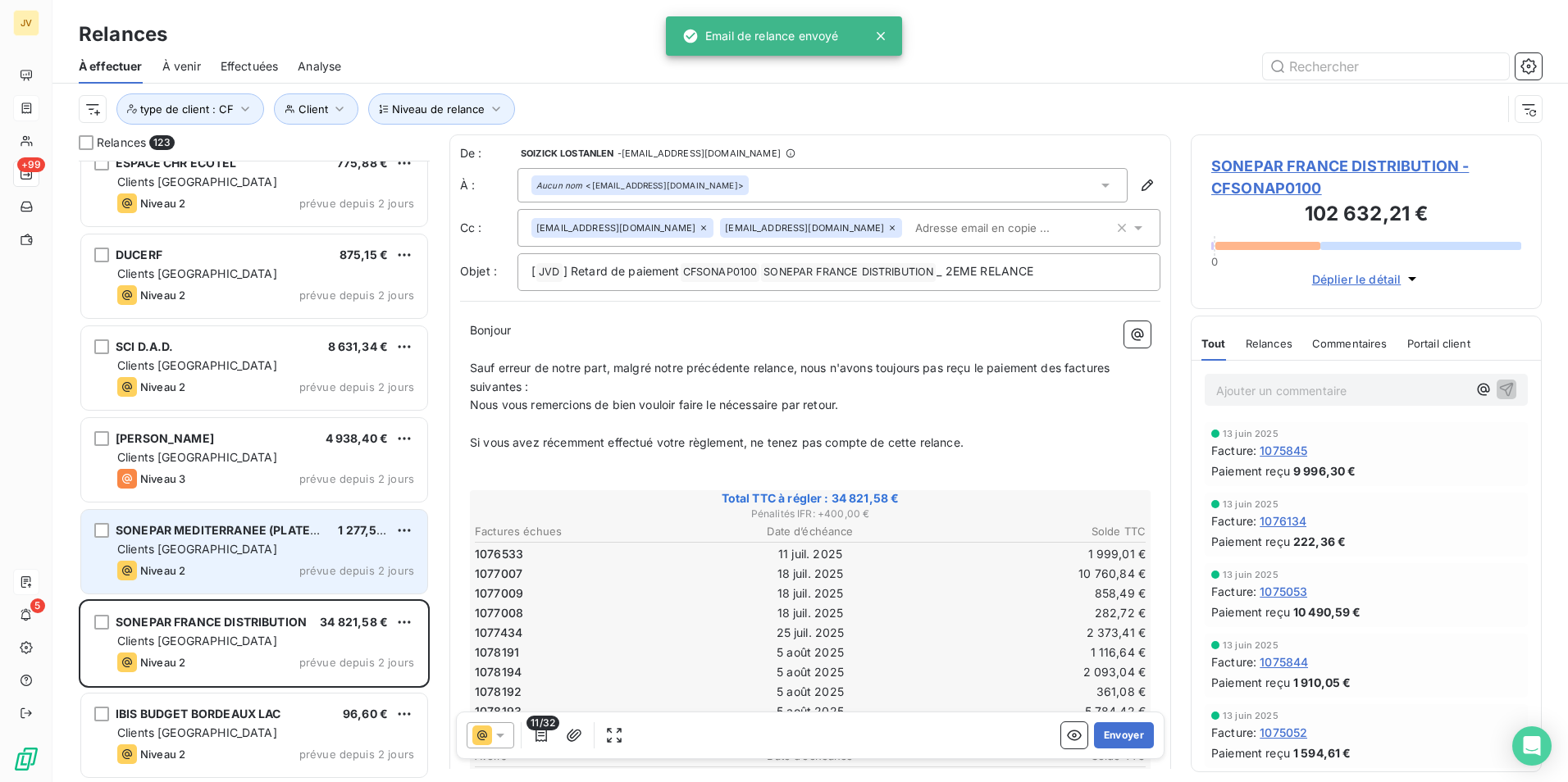
click at [266, 561] on div "Niveau 2 prévue depuis 2 jours" at bounding box center [265, 570] width 296 height 19
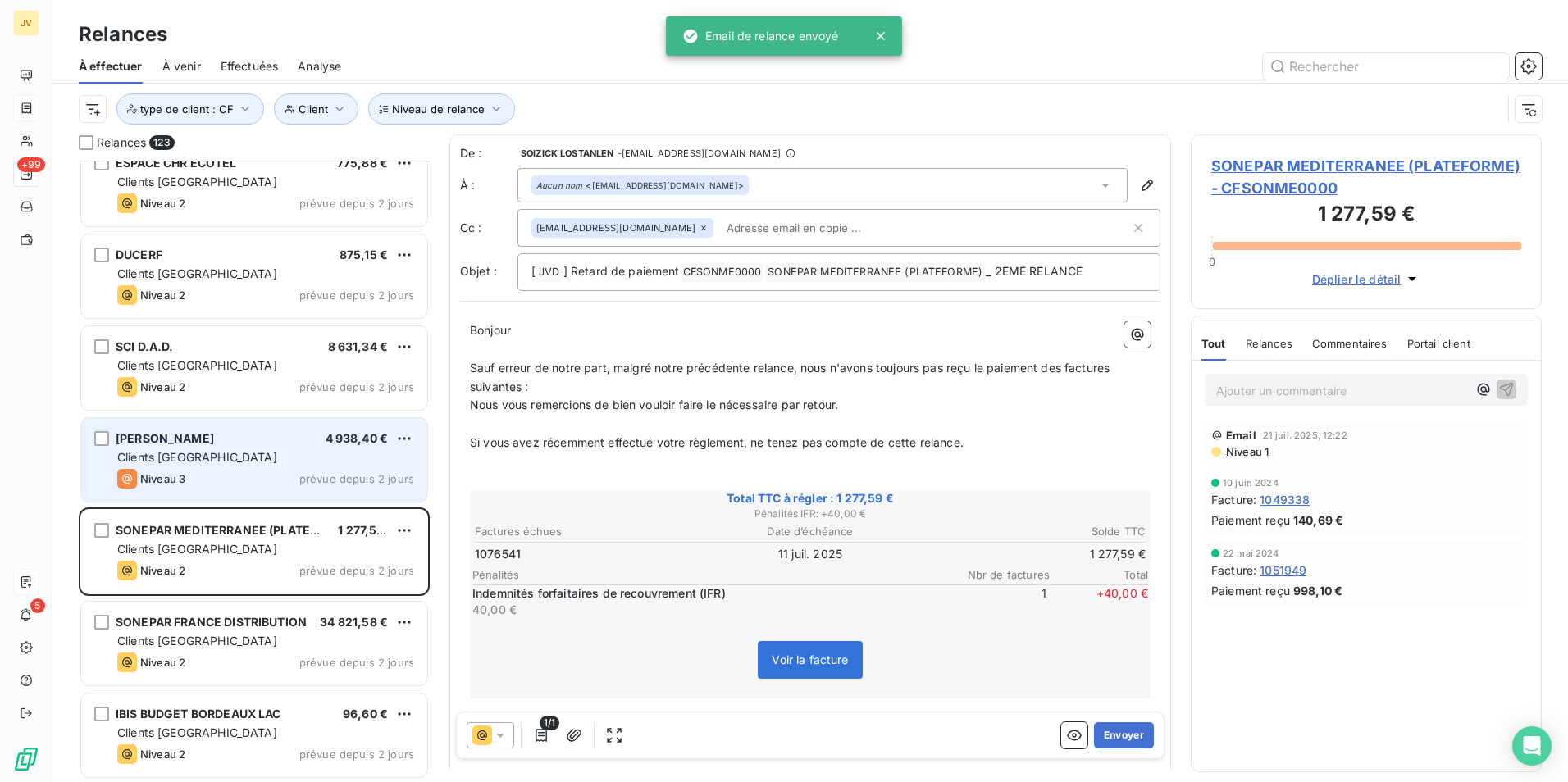
click at [249, 473] on div "Niveau 3 prévue depuis 2 jours" at bounding box center [265, 479] width 296 height 19
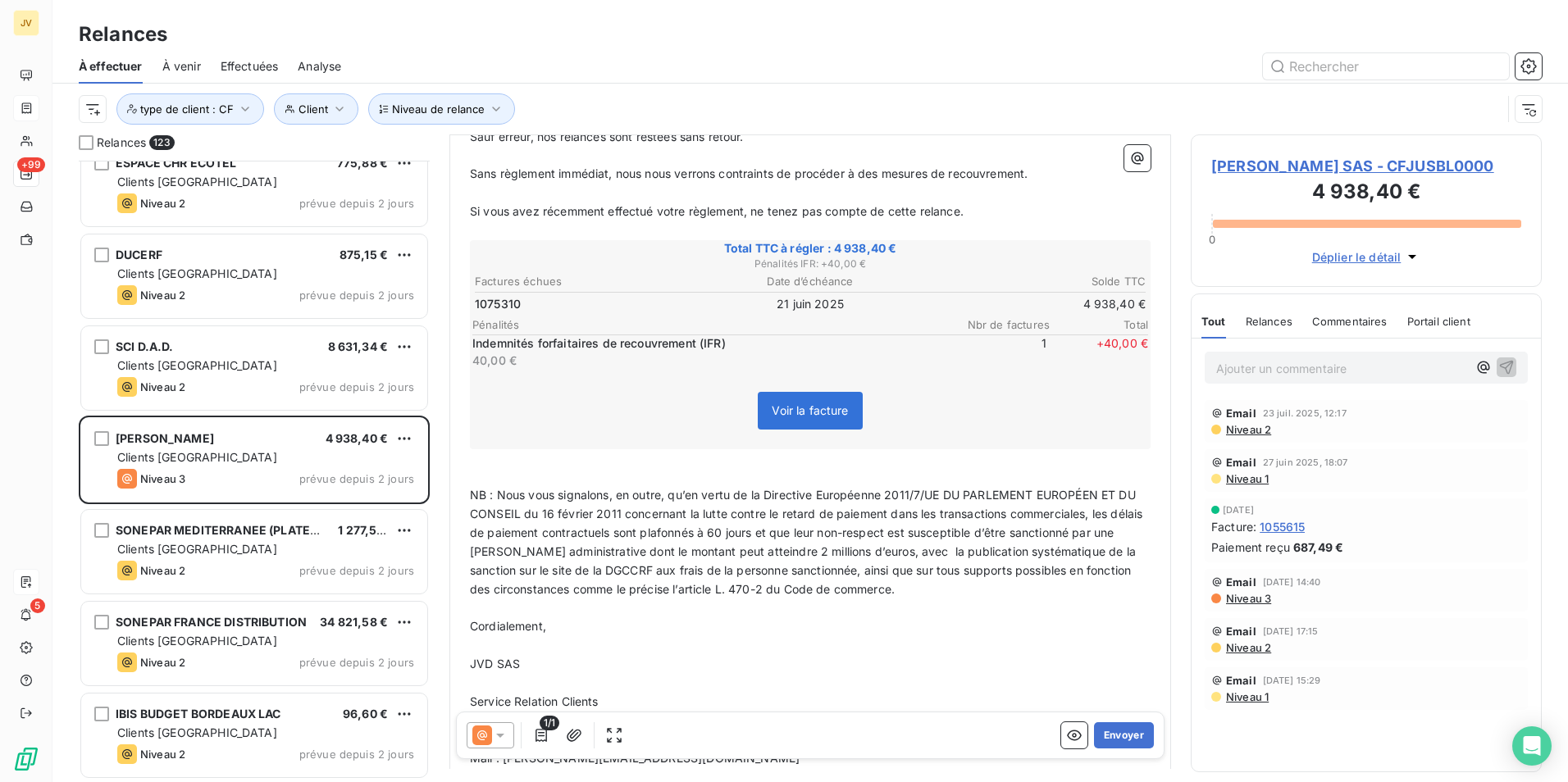
scroll to position [412, 0]
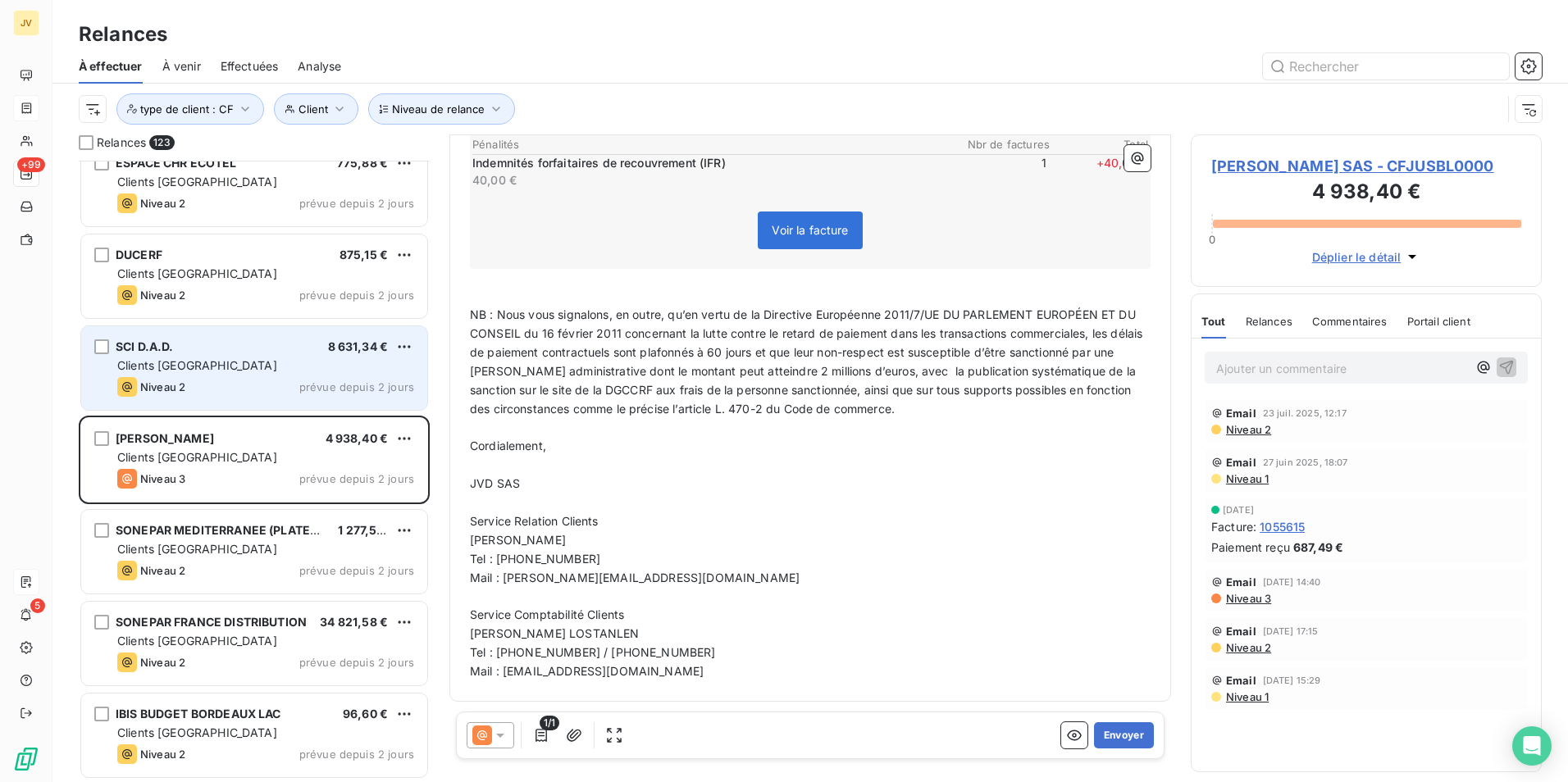
click at [187, 355] on div "SCI D.A.D. 8 631,34 € Clients France Niveau 2 prévue depuis 2 jours" at bounding box center [255, 368] width 346 height 84
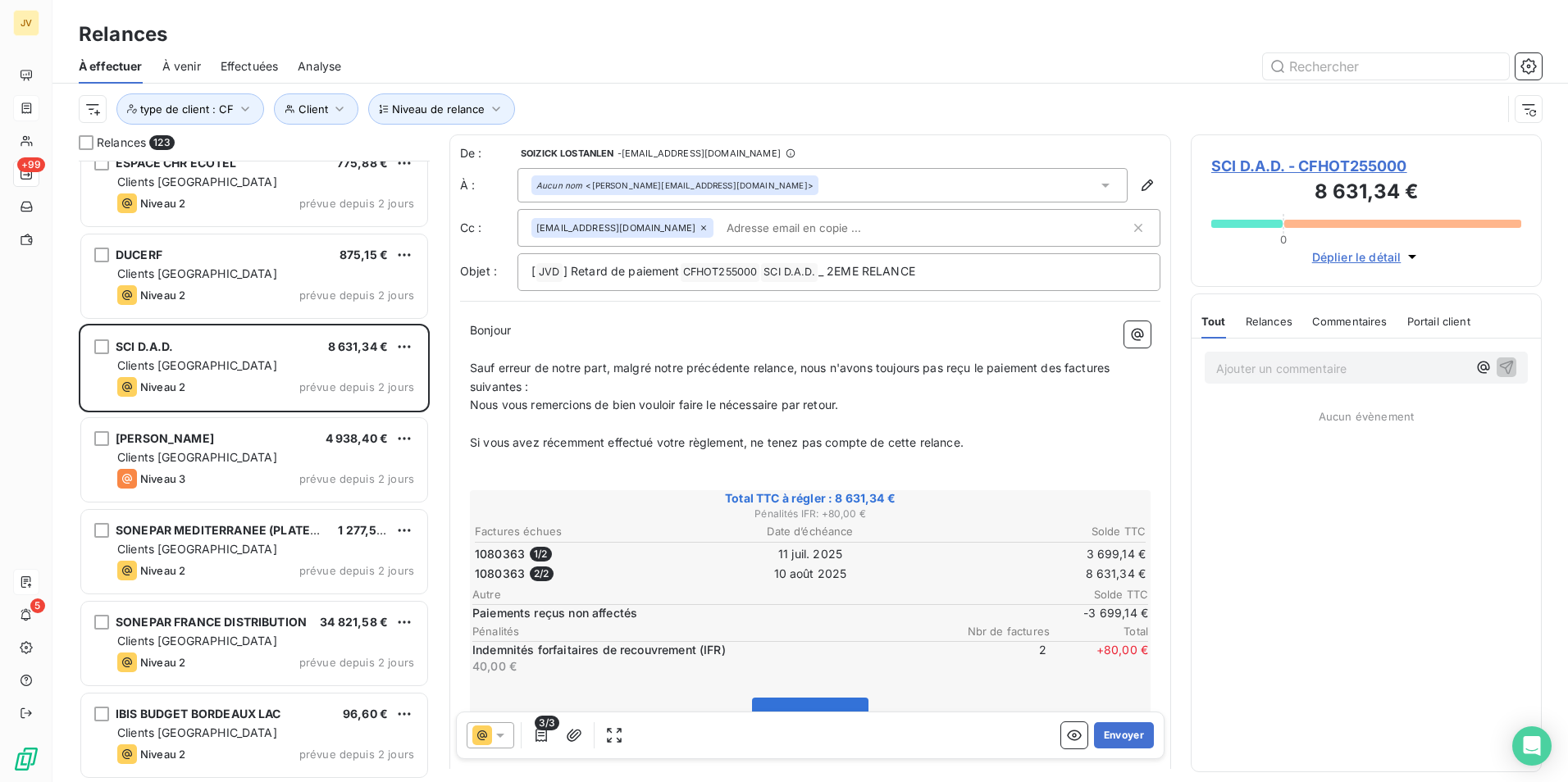
scroll to position [10580, 0]
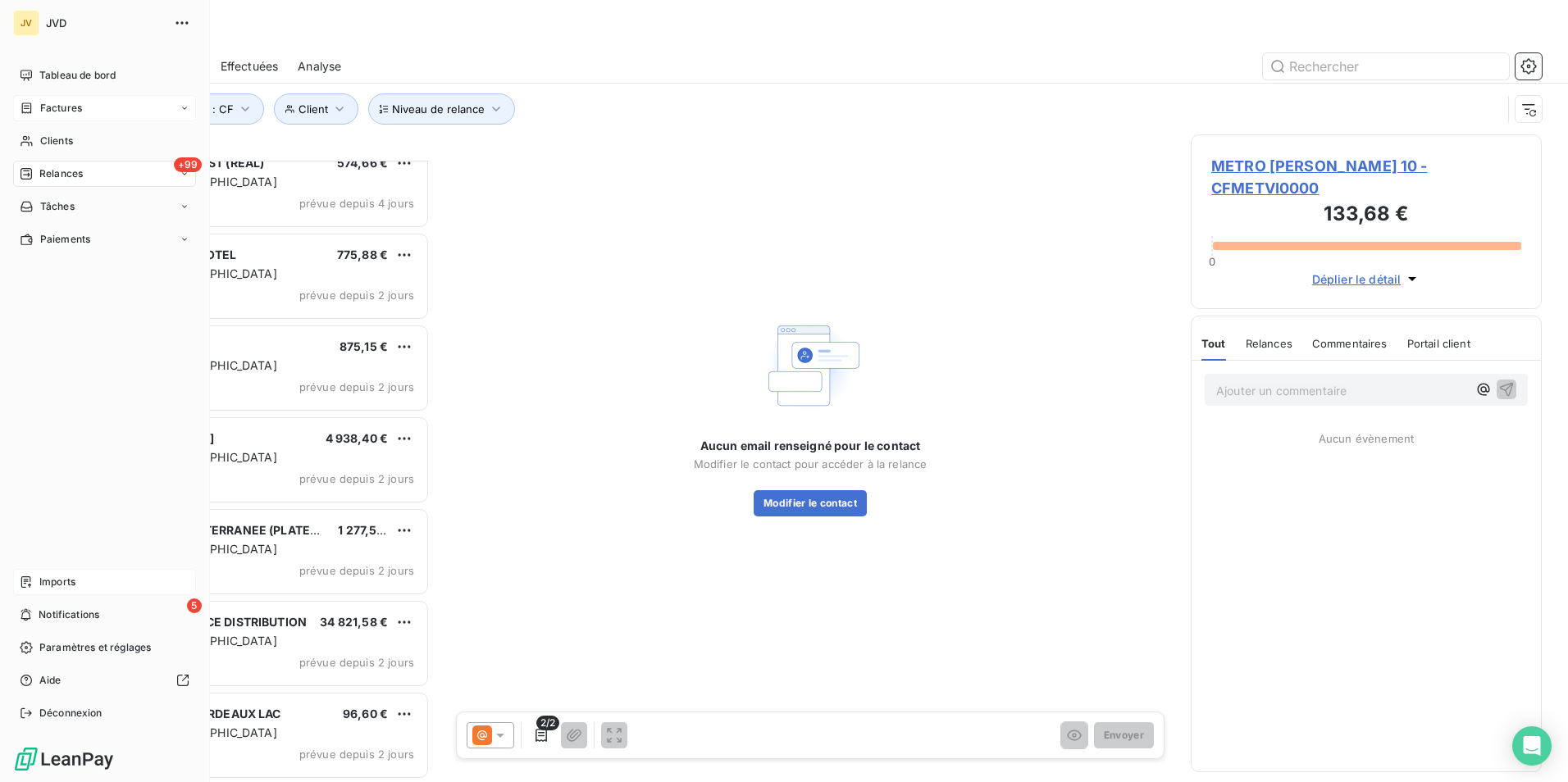
click at [84, 577] on div "Imports" at bounding box center [105, 582] width 183 height 26
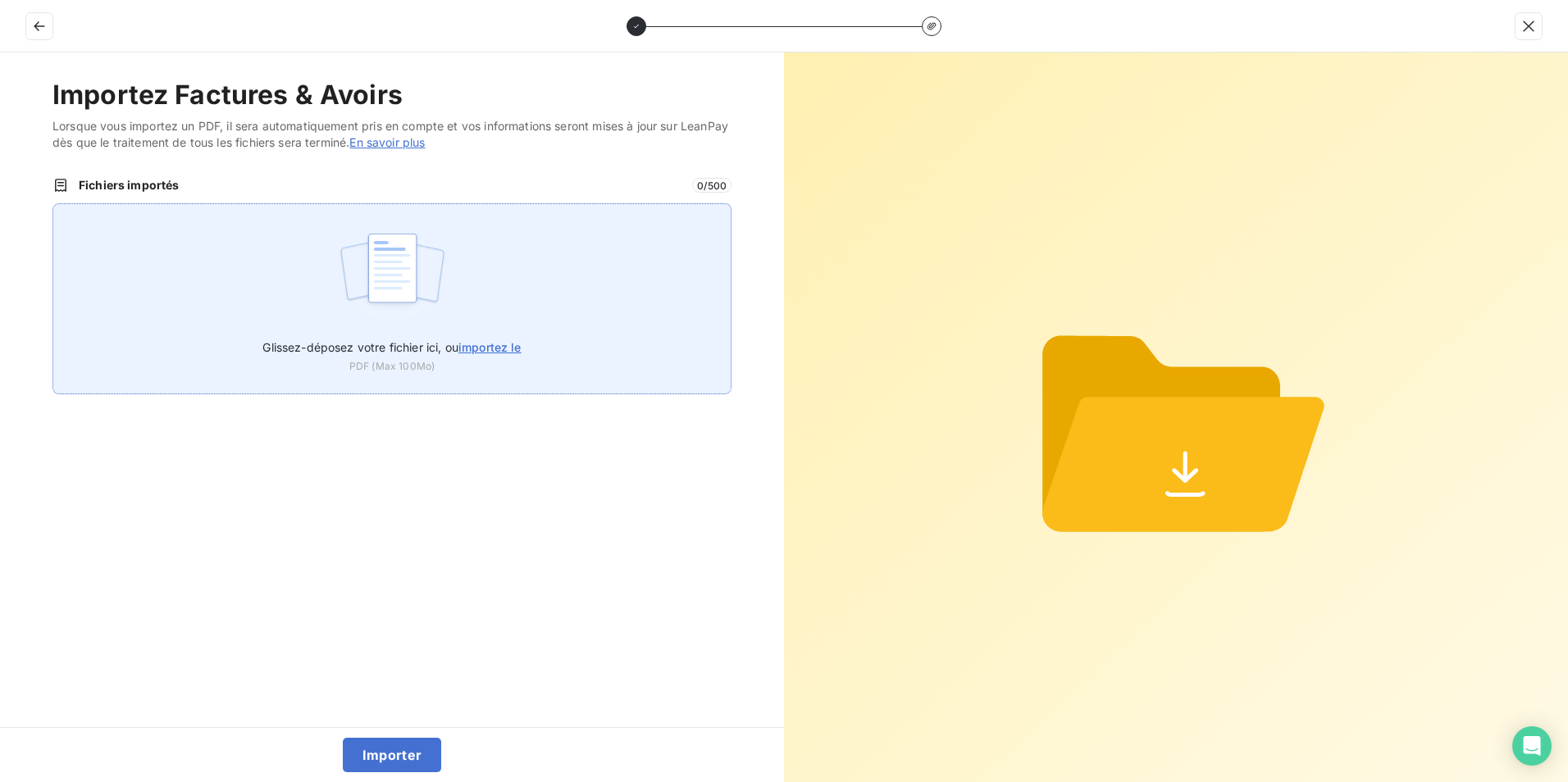
click at [432, 261] on img at bounding box center [392, 276] width 109 height 105
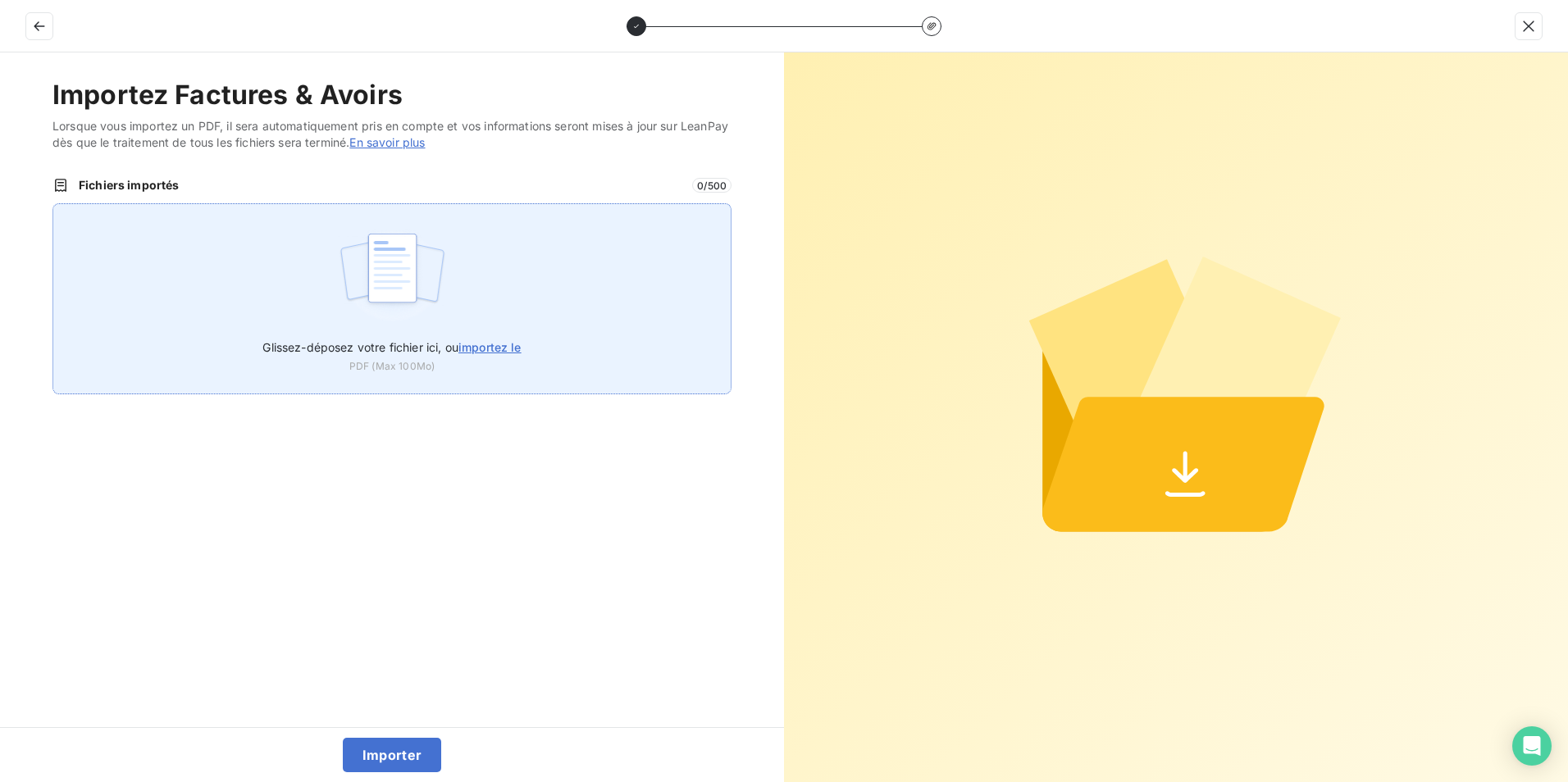
type input "C:\fakepath\250606 FAC CF.PDF"
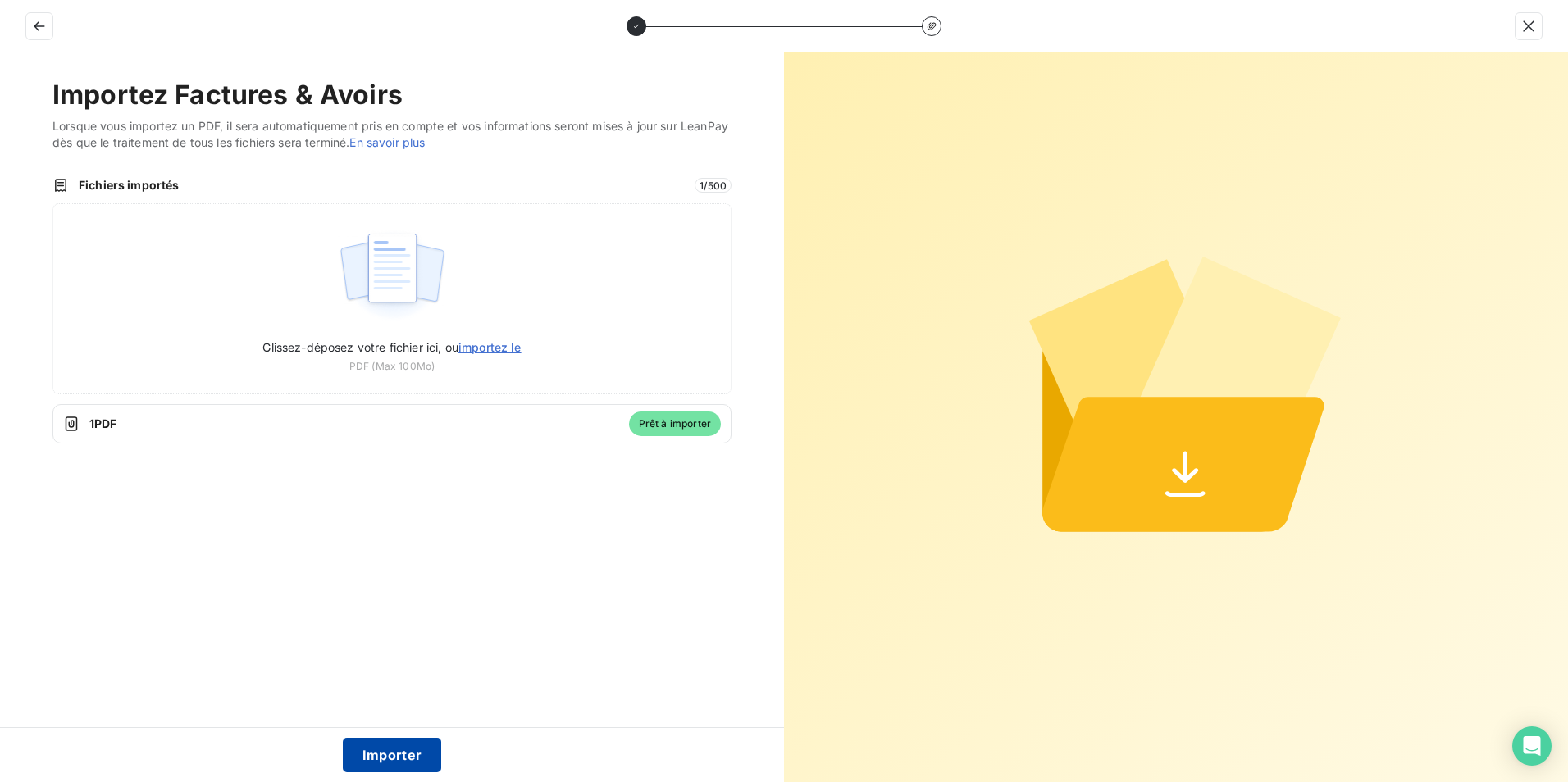
click at [398, 748] on button "Importer" at bounding box center [392, 754] width 99 height 34
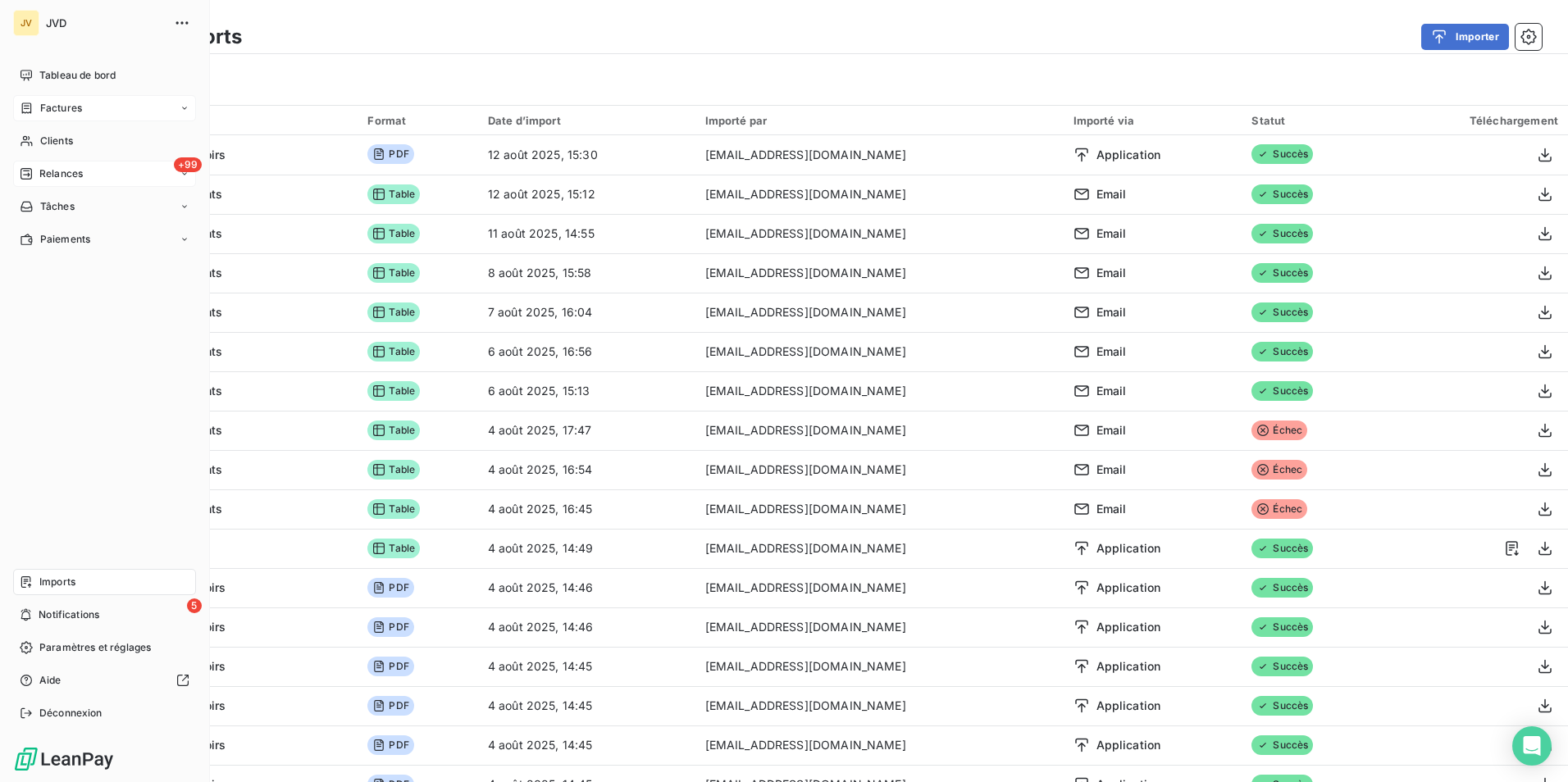
click at [56, 109] on span "Factures" at bounding box center [60, 108] width 42 height 15
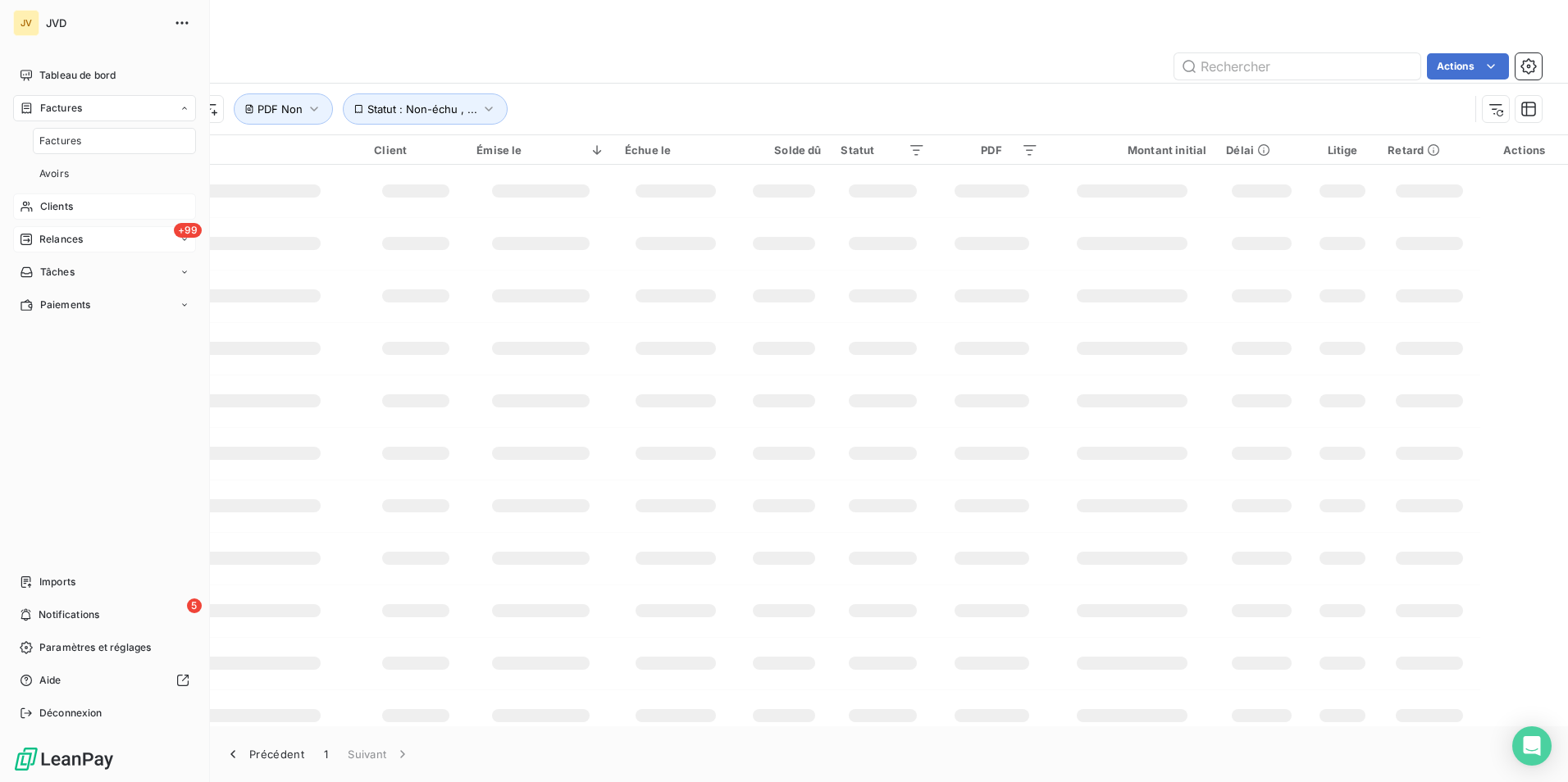
click at [75, 207] on div "Clients" at bounding box center [105, 206] width 183 height 26
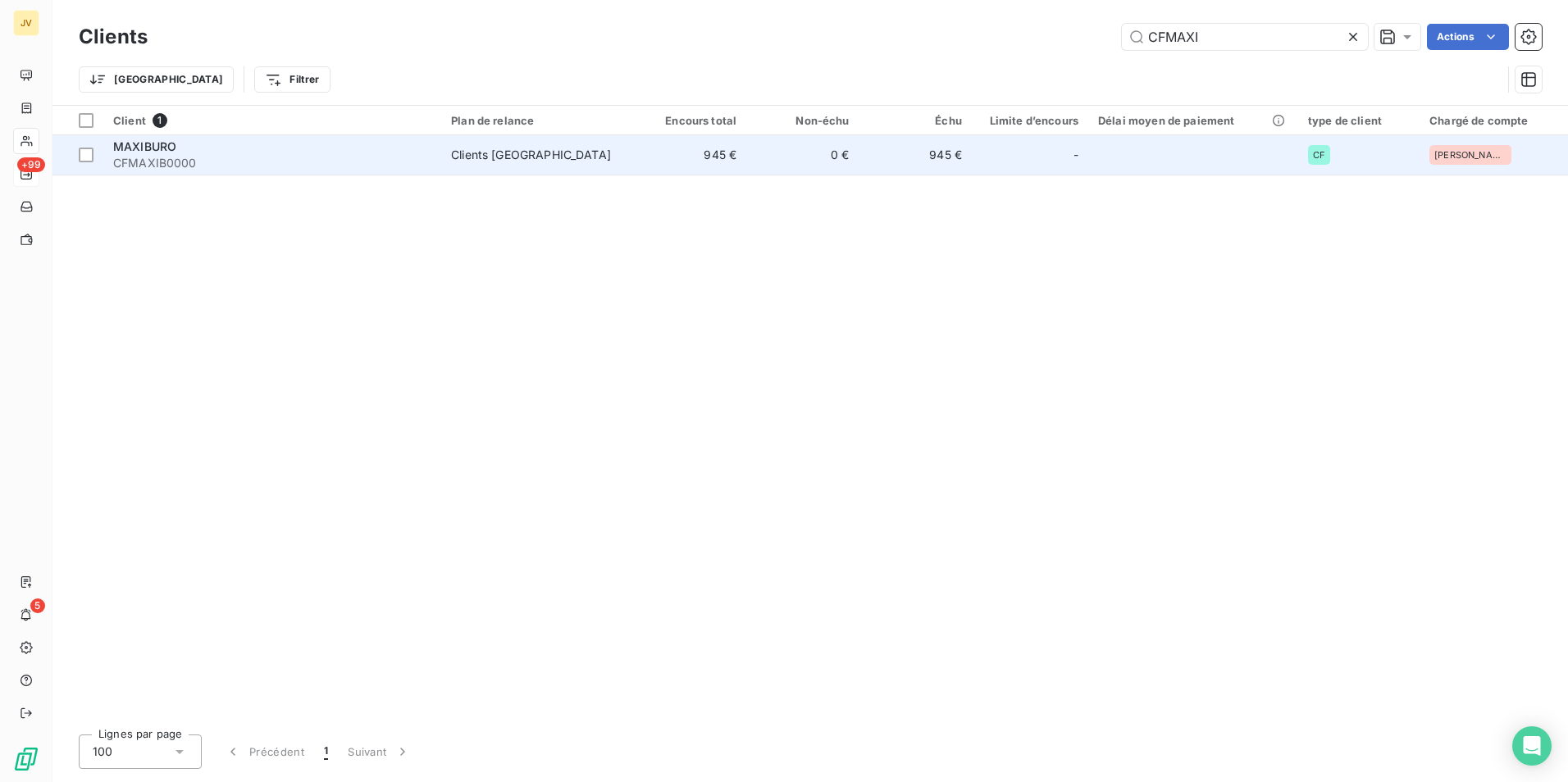
type input "CFMAXI"
click at [323, 161] on span "CFMAXIB0000" at bounding box center [271, 162] width 318 height 17
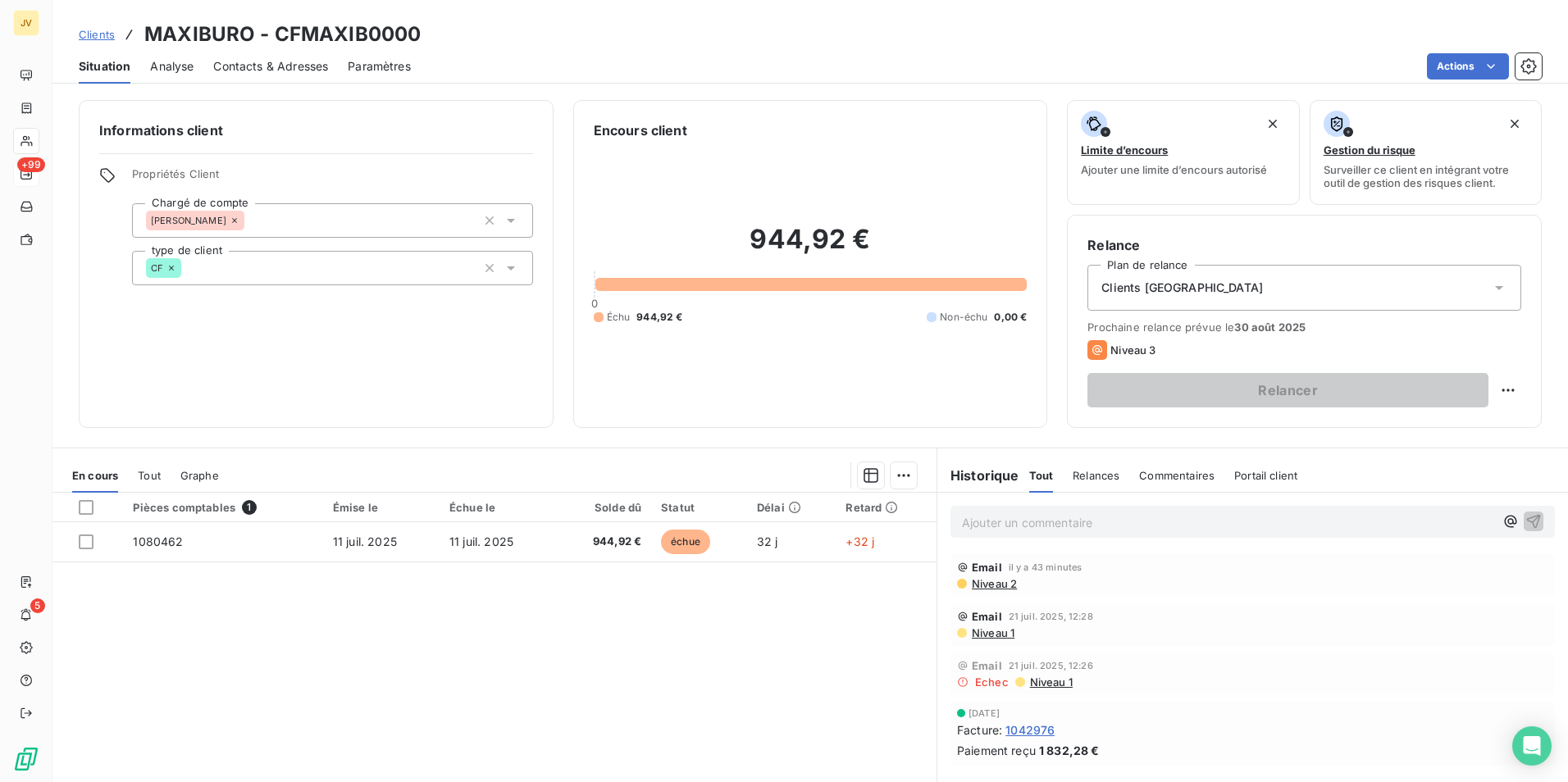
click at [272, 65] on span "Contacts & Adresses" at bounding box center [270, 66] width 115 height 17
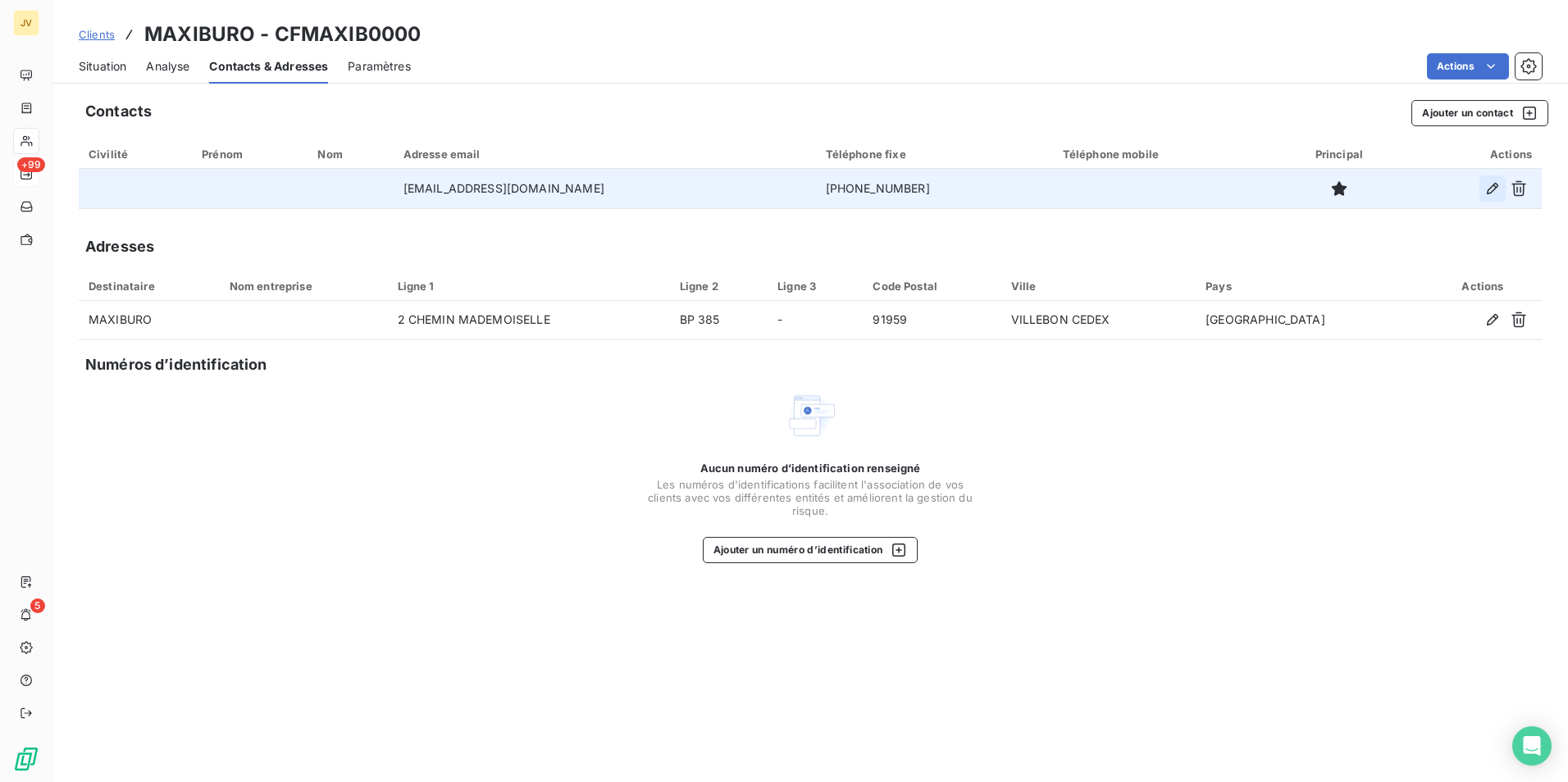
click at [1484, 188] on icon "button" at bounding box center [1491, 188] width 17 height 17
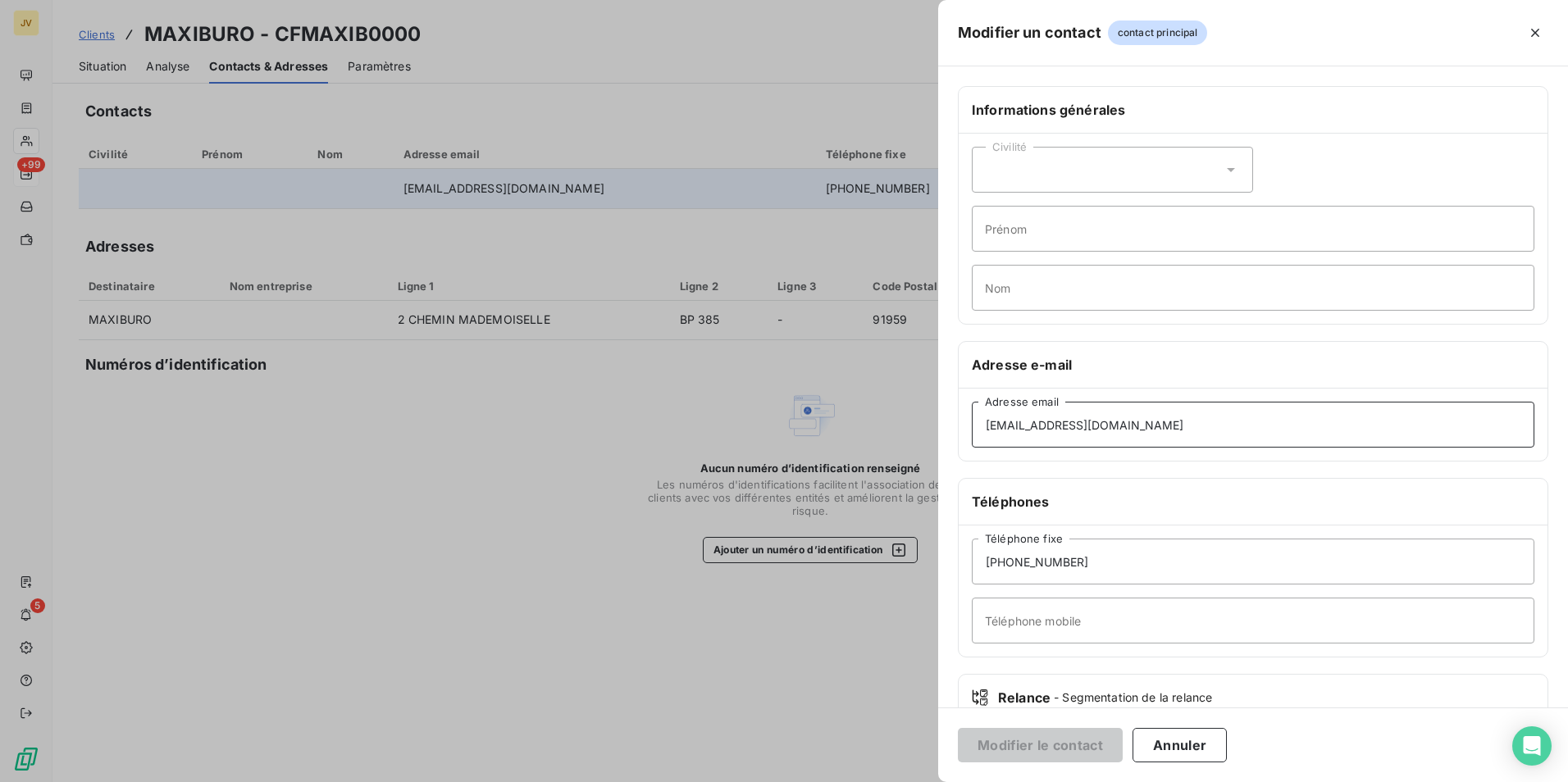
drag, startPoint x: 1117, startPoint y: 428, endPoint x: 145, endPoint y: 349, distance: 975.2
click at [320, 781] on div "Modifier un contact contact principal Informations générales Civilité Prénom No…" at bounding box center [784, 782] width 1568 height 0
paste input "factldf"
type input "[EMAIL_ADDRESS][DOMAIN_NAME]"
click at [1011, 728] on div "Modifier le contact Annuler" at bounding box center [1252, 744] width 630 height 75
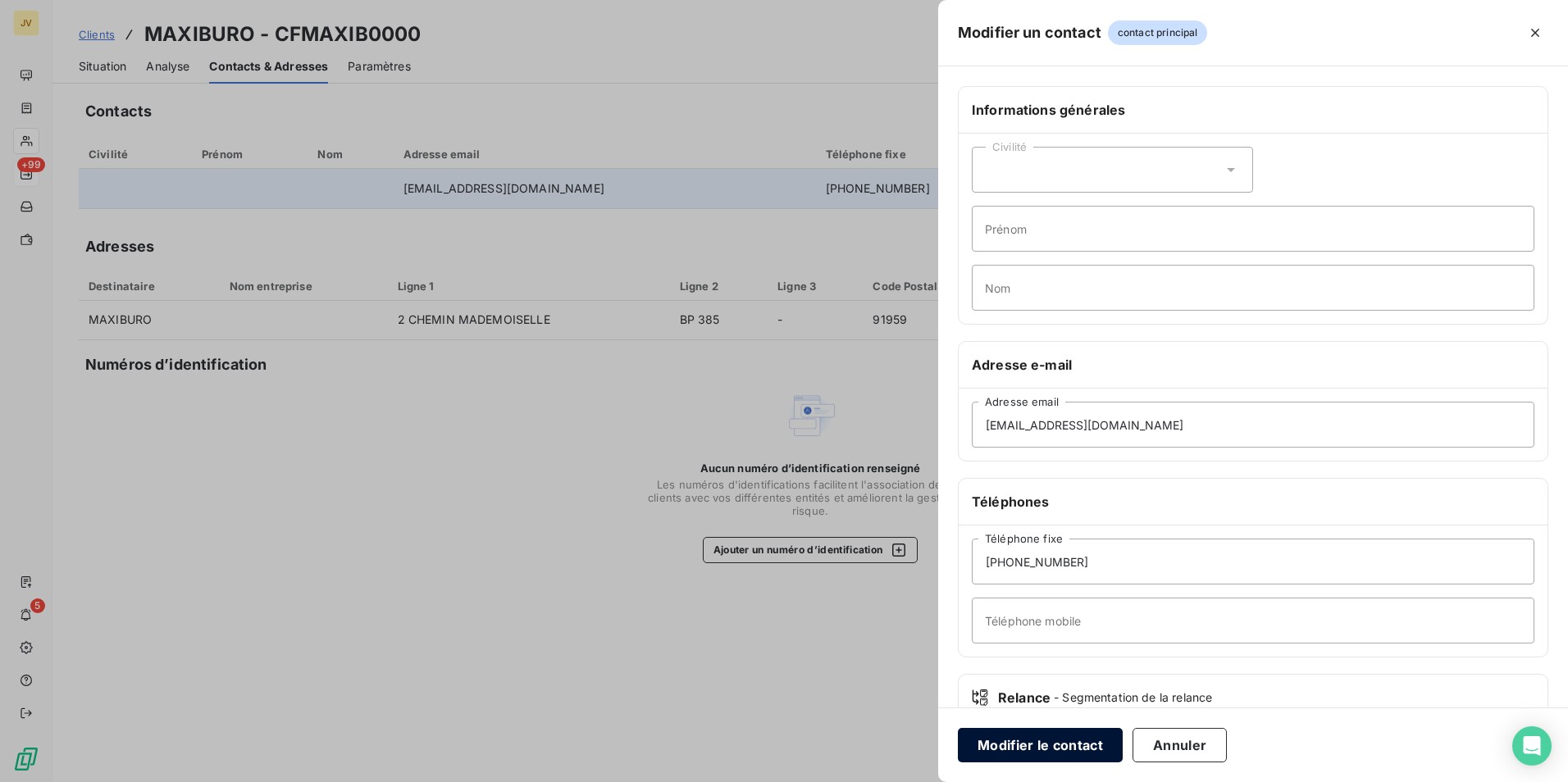
click at [1014, 733] on button "Modifier le contact" at bounding box center [1040, 744] width 165 height 34
